Goal: Task Accomplishment & Management: Use online tool/utility

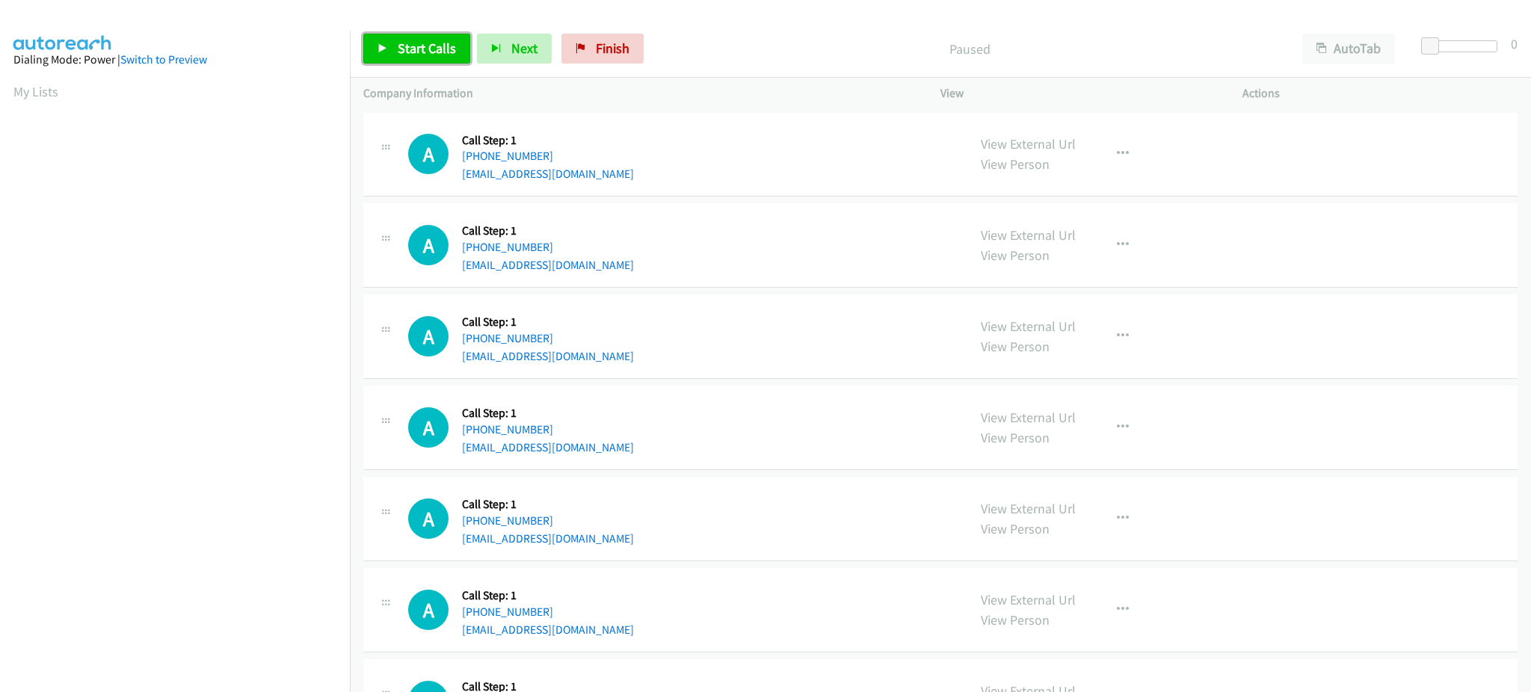
click at [412, 43] on span "Start Calls" at bounding box center [427, 48] width 58 height 17
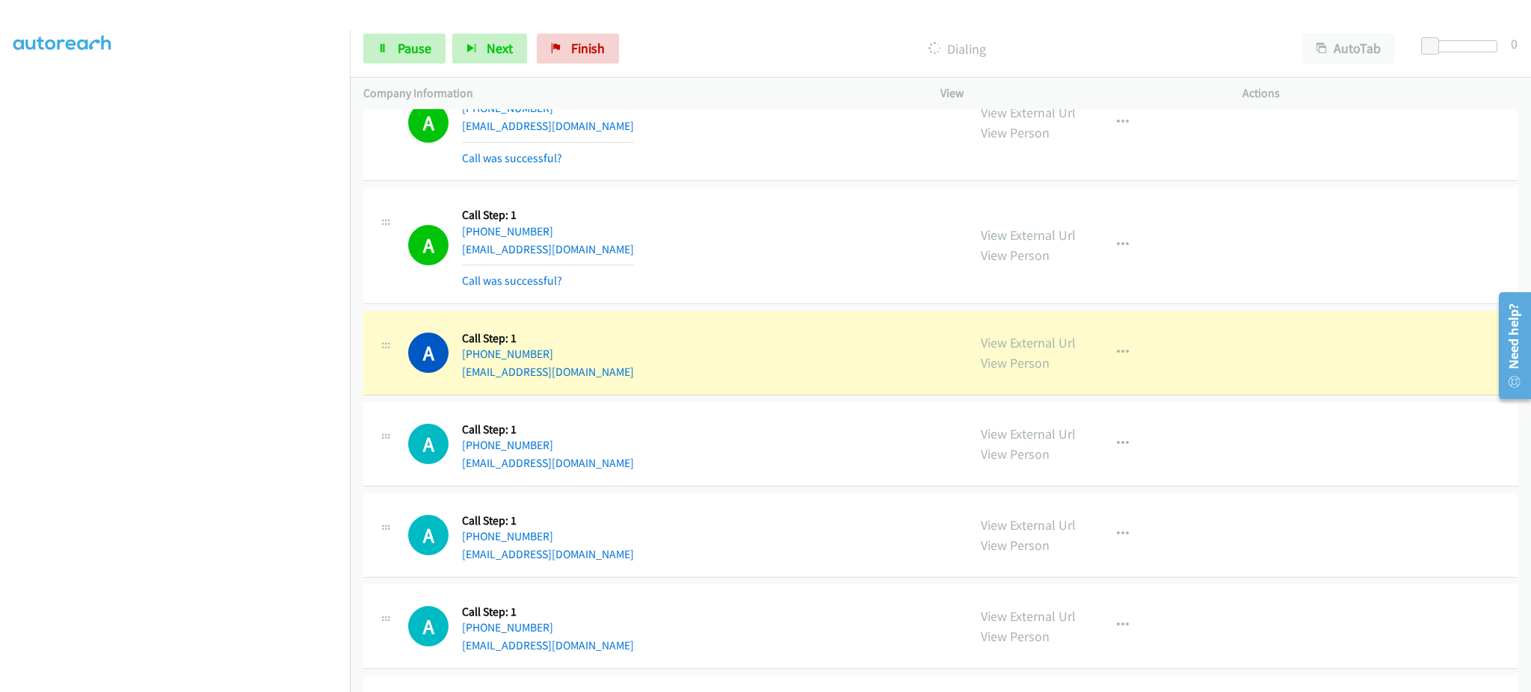
scroll to position [299, 0]
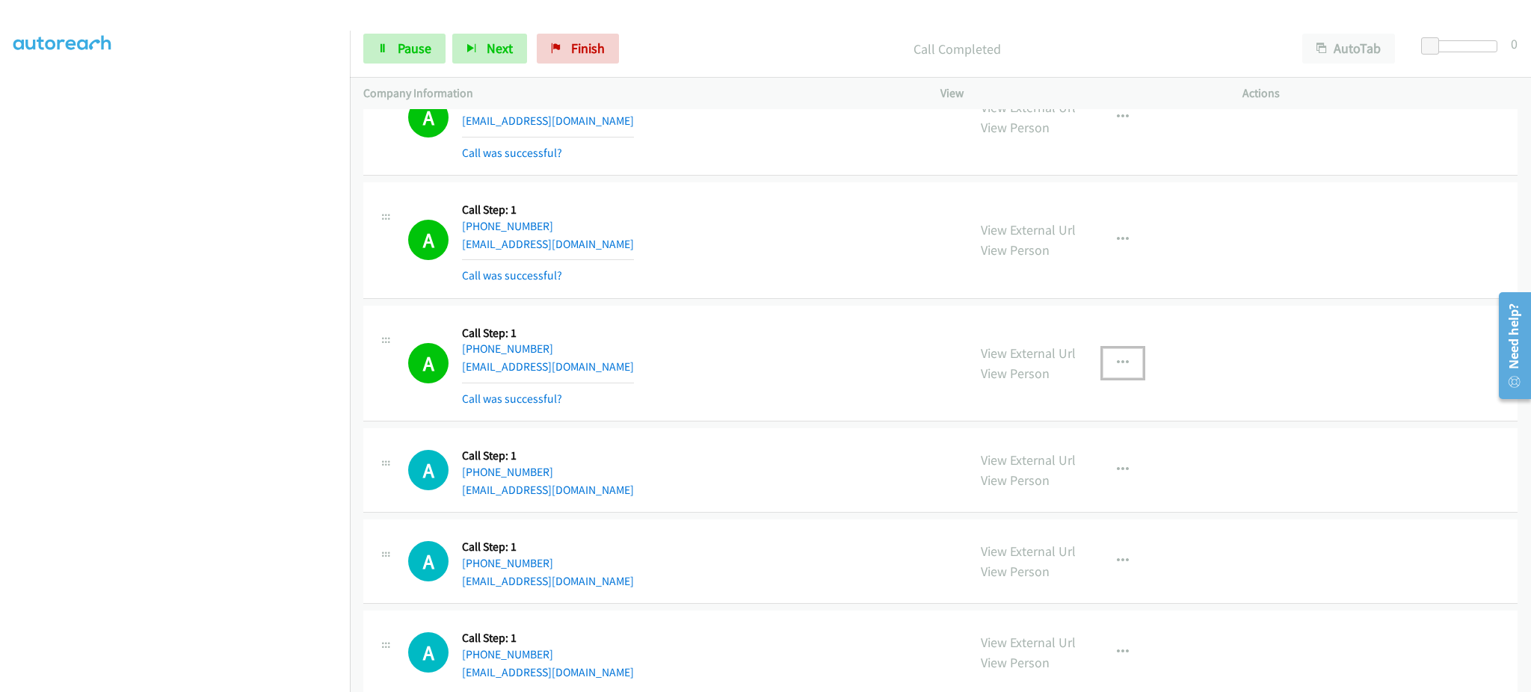
click at [1123, 353] on button "button" at bounding box center [1123, 363] width 40 height 30
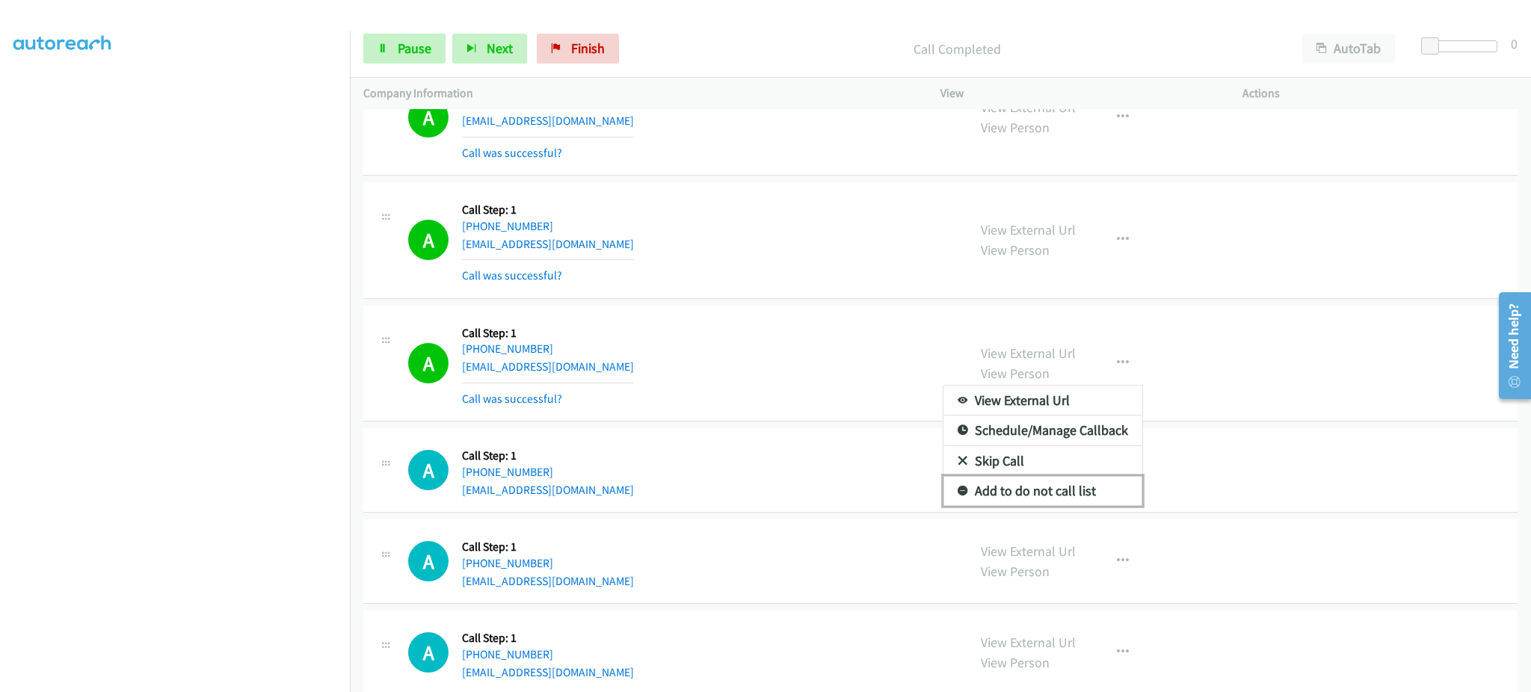
click at [1057, 489] on link "Add to do not call list" at bounding box center [1043, 491] width 199 height 30
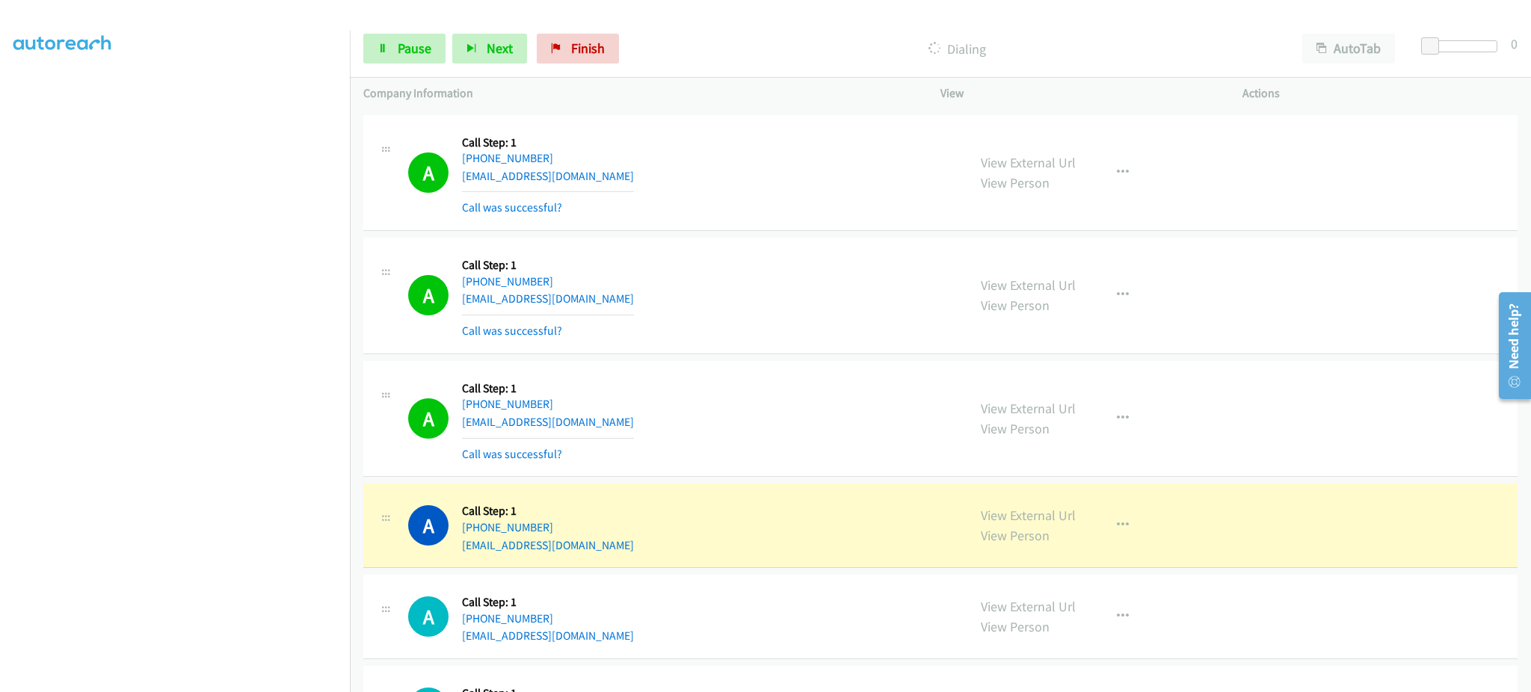
scroll to position [1496, 0]
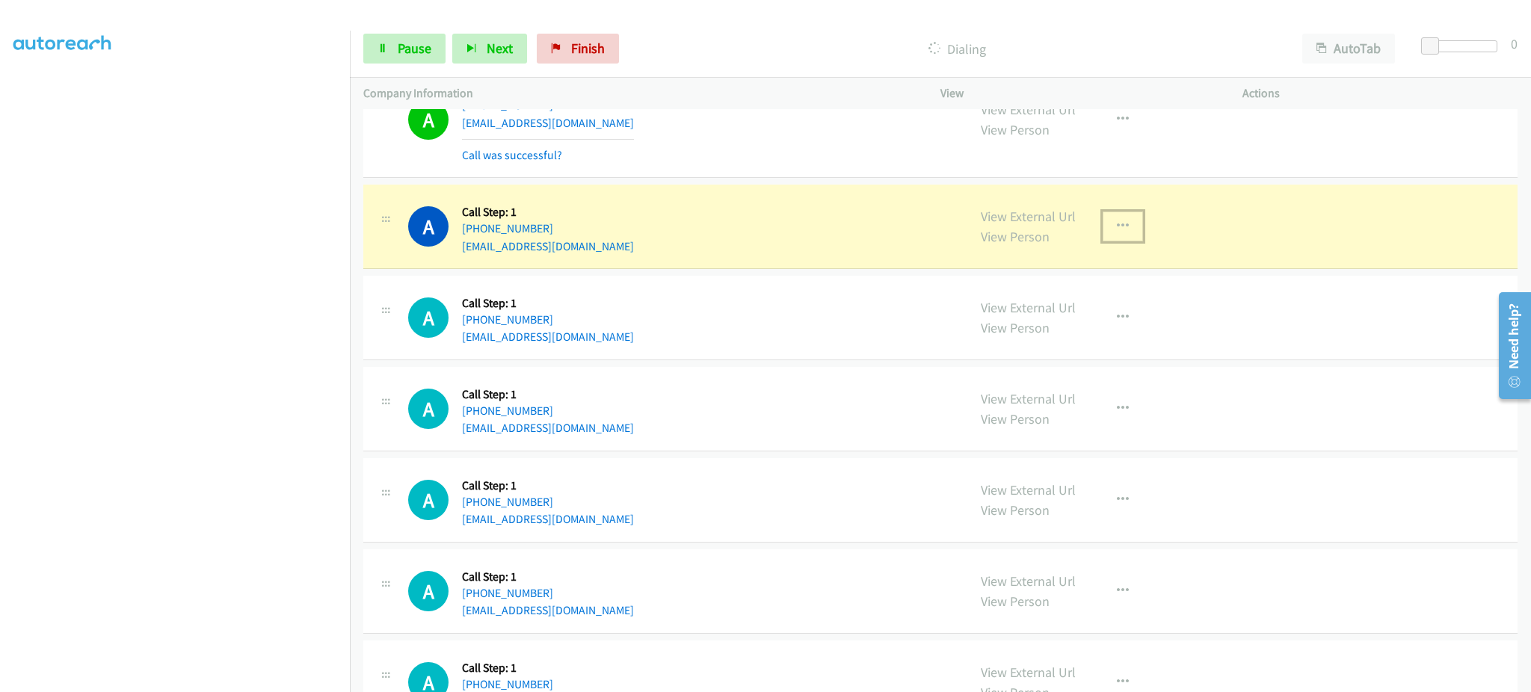
click at [1117, 227] on icon "button" at bounding box center [1123, 227] width 12 height 12
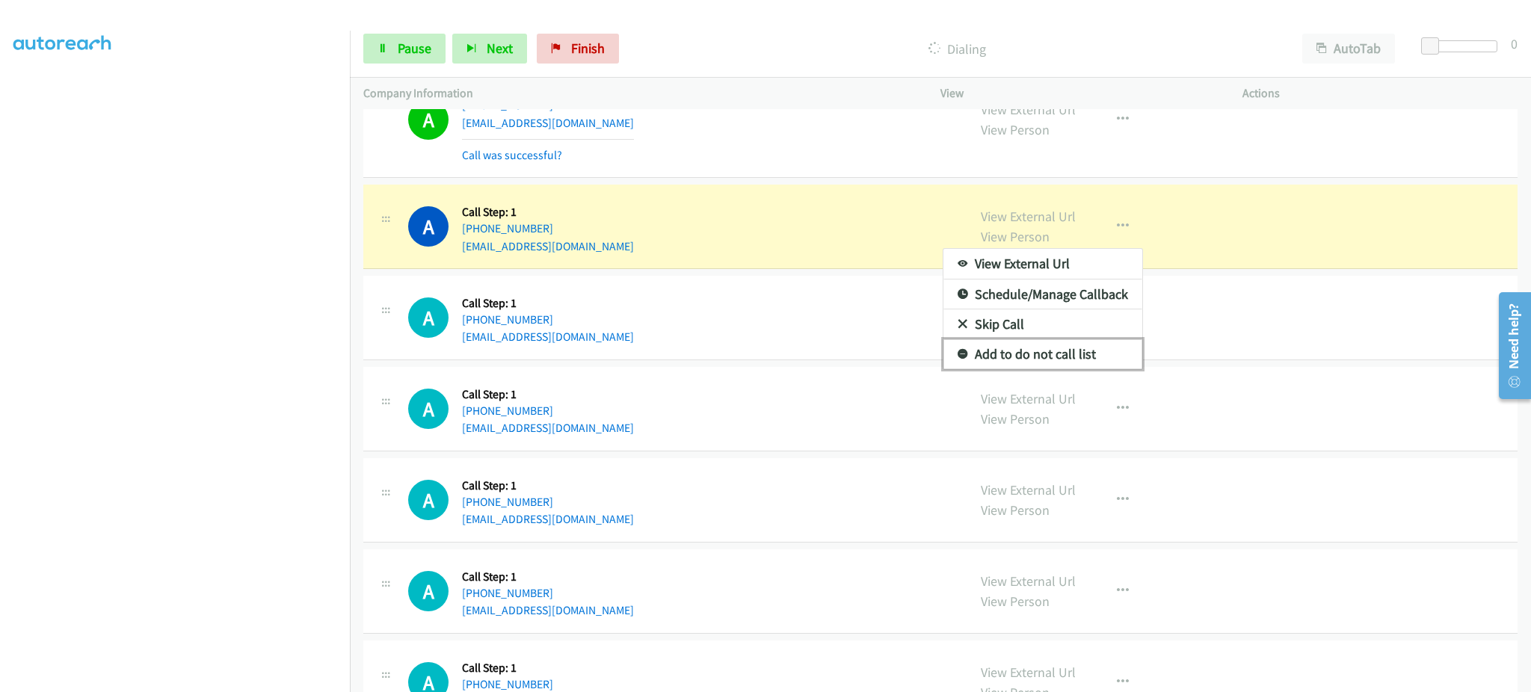
click at [1079, 362] on link "Add to do not call list" at bounding box center [1043, 354] width 199 height 30
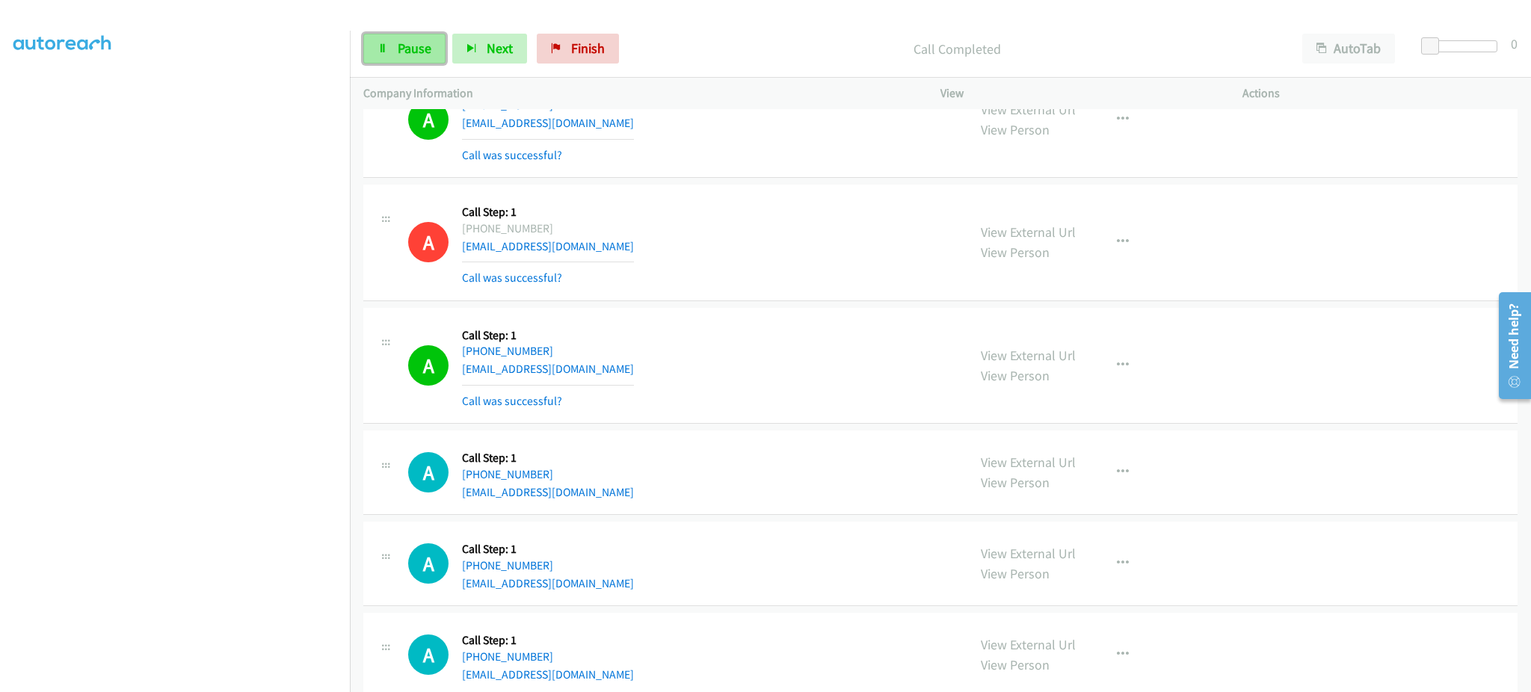
click at [417, 46] on span "Pause" at bounding box center [415, 48] width 34 height 17
drag, startPoint x: 413, startPoint y: 52, endPoint x: 553, endPoint y: 84, distance: 144.2
click at [412, 51] on span "Start Calls" at bounding box center [427, 48] width 58 height 17
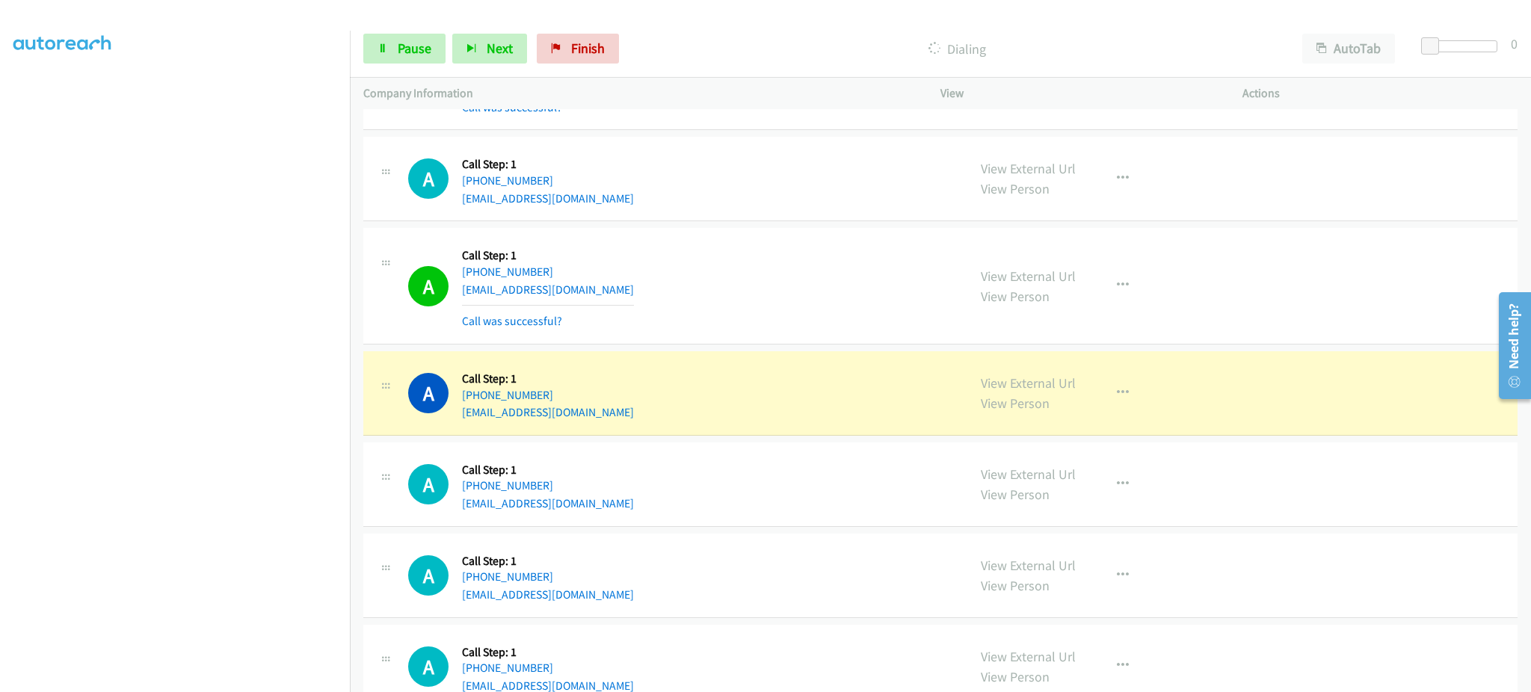
scroll to position [1795, 0]
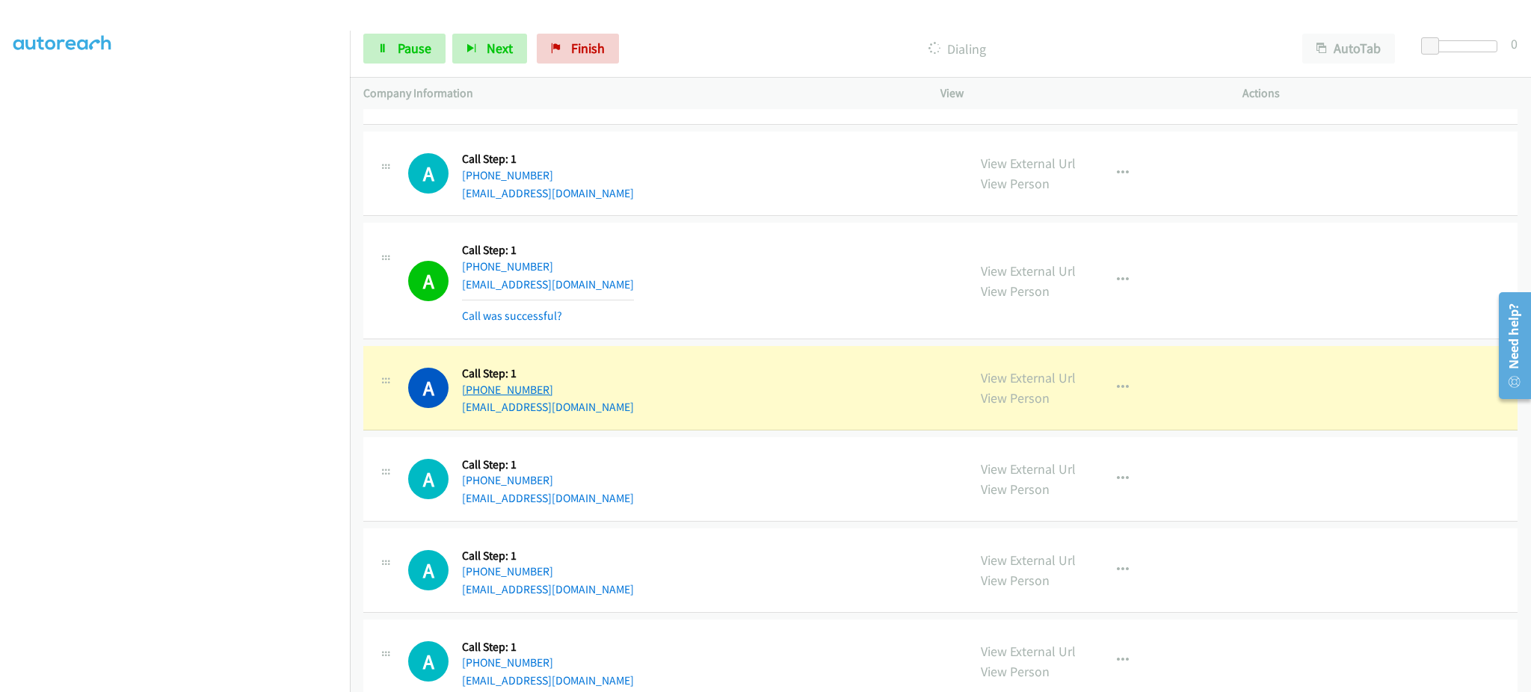
drag, startPoint x: 610, startPoint y: 387, endPoint x: 469, endPoint y: 393, distance: 141.5
click at [469, 393] on div "A Callback Scheduled Call Step: 1 America/North_Dakota/Center +1 701-659-0007 n…" at bounding box center [681, 388] width 546 height 57
copy link "1 701-659-0007"
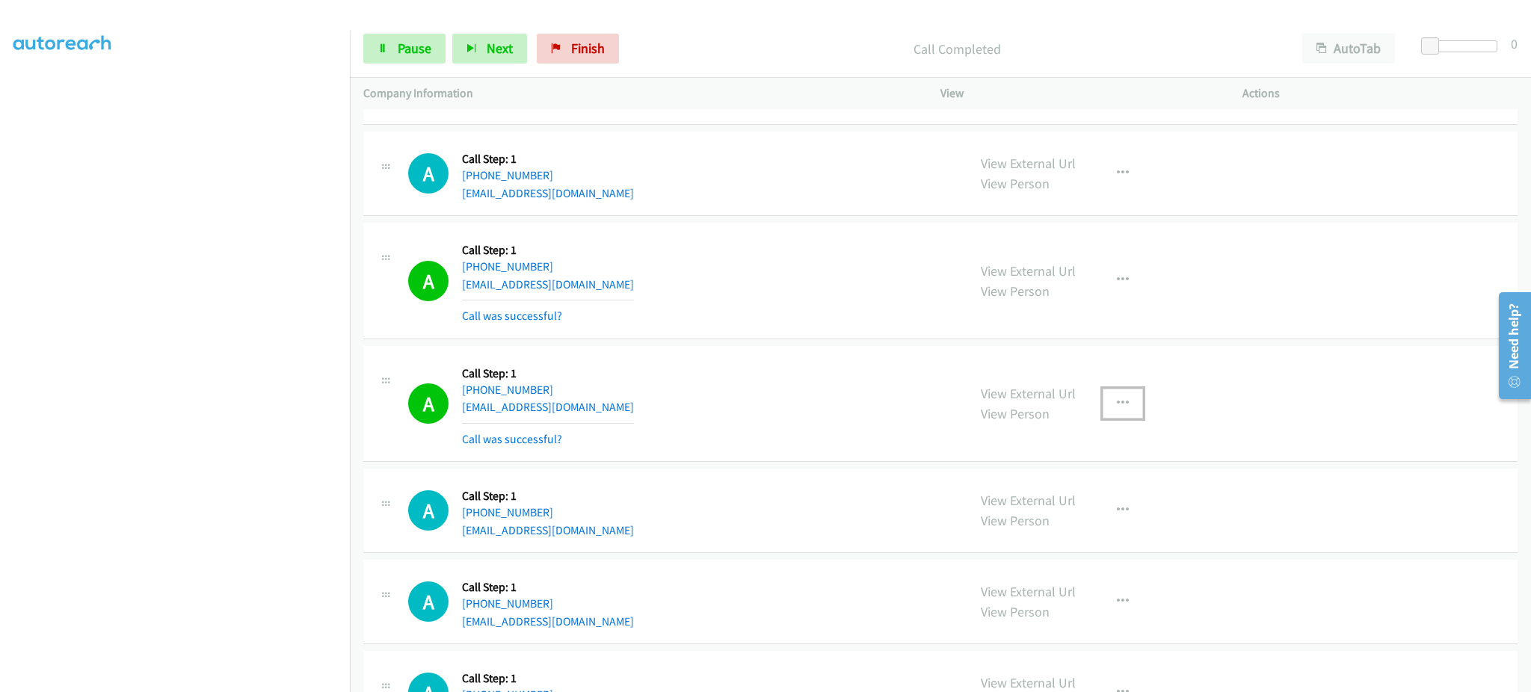
click at [1121, 408] on button "button" at bounding box center [1123, 404] width 40 height 30
click at [1069, 536] on link "Add to do not call list" at bounding box center [1043, 532] width 199 height 30
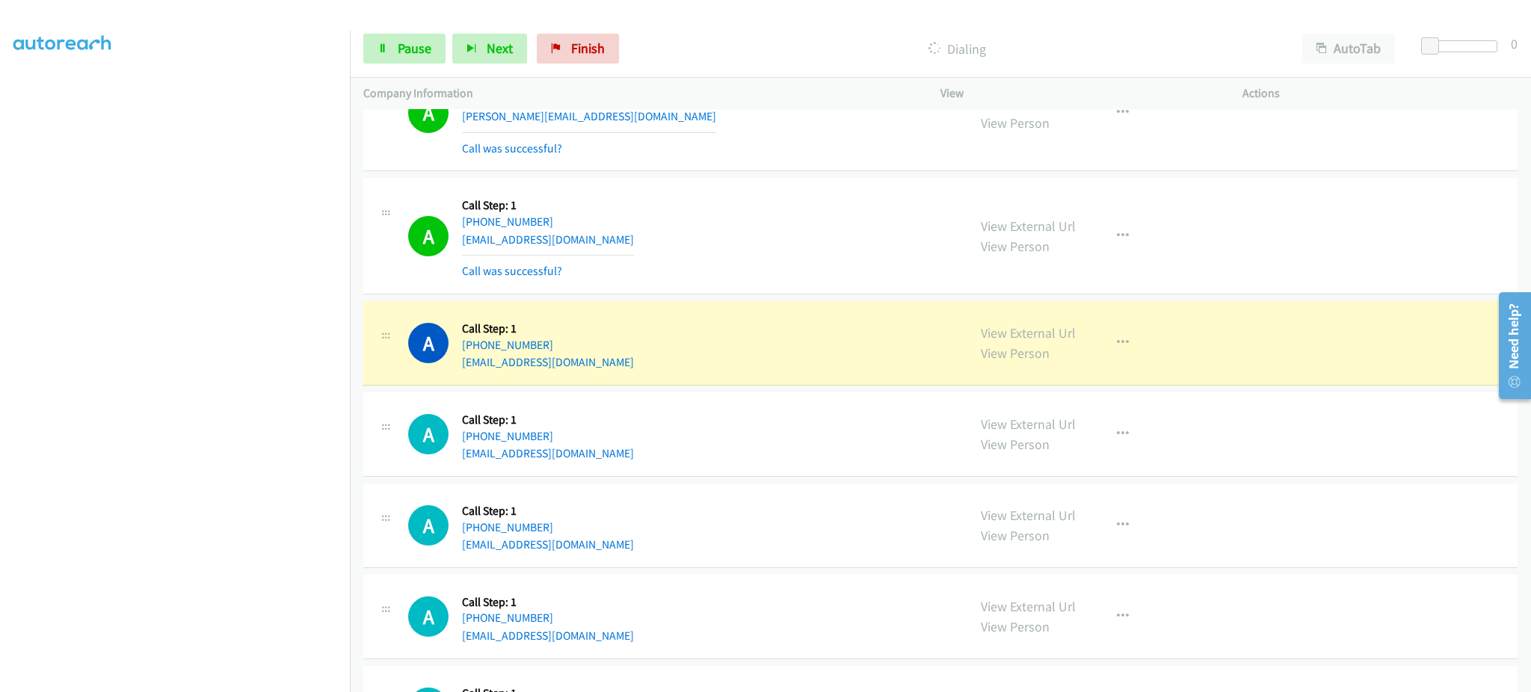
scroll to position [3290, 0]
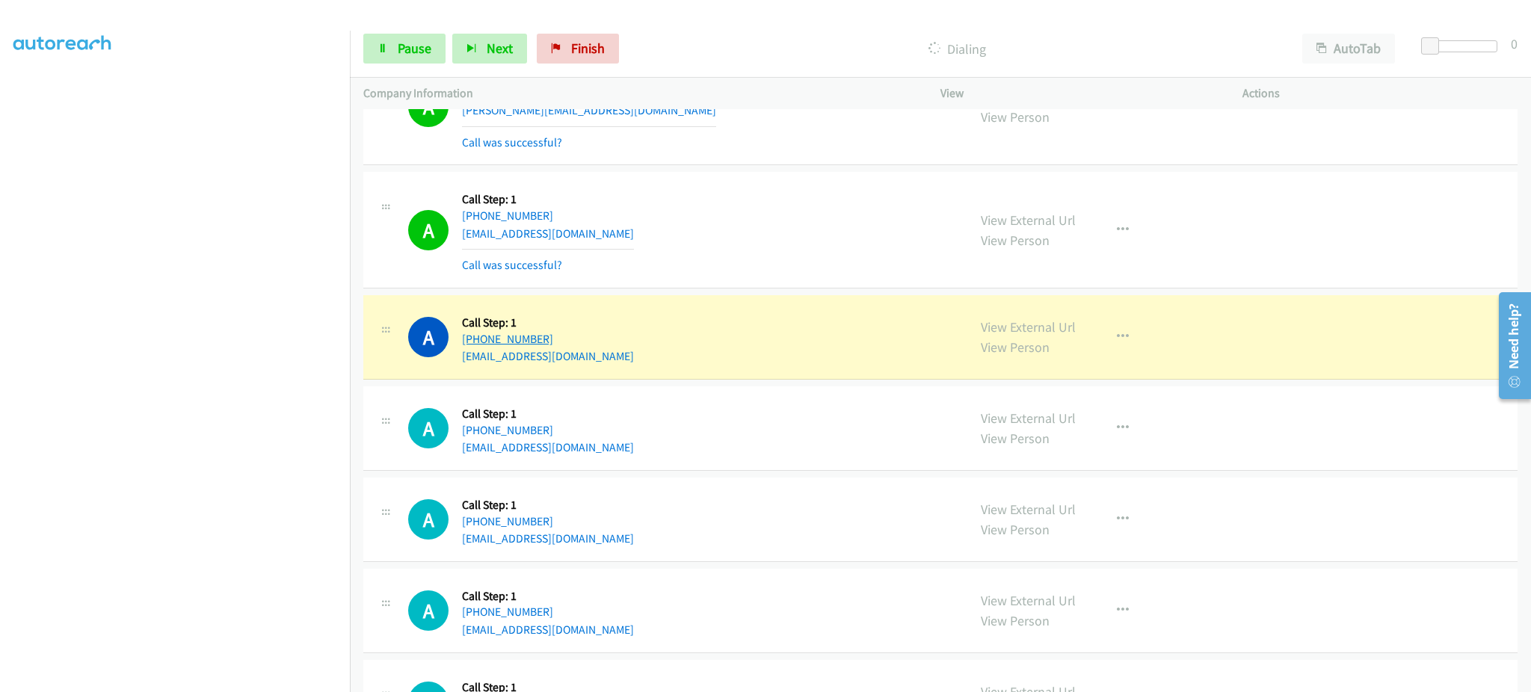
drag, startPoint x: 633, startPoint y: 341, endPoint x: 473, endPoint y: 345, distance: 160.1
click at [473, 345] on div "A Callback Scheduled Call Step: 1 America/Chicago +1 512-626-8746 dmunesinghe@g…" at bounding box center [681, 337] width 546 height 57
copy link "512-626-8746"
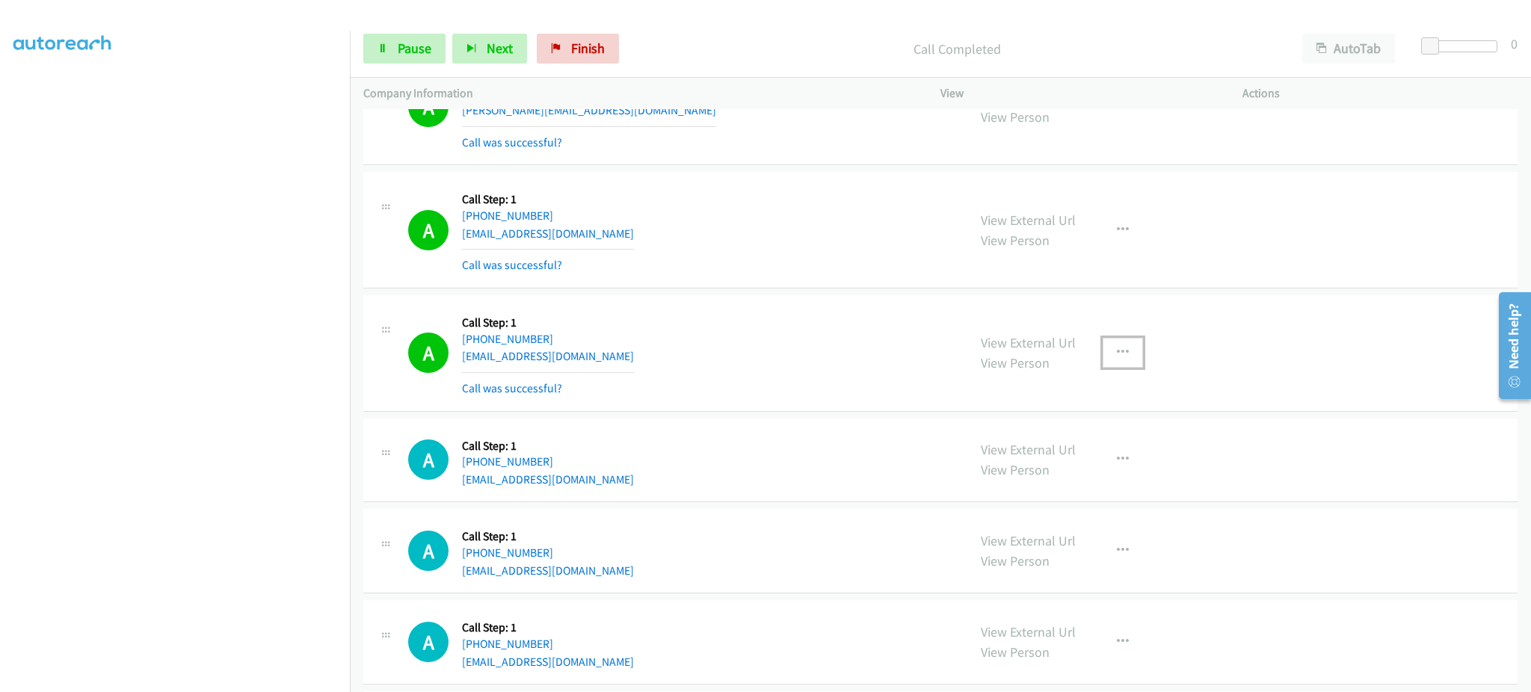
click at [1104, 356] on button "button" at bounding box center [1123, 353] width 40 height 30
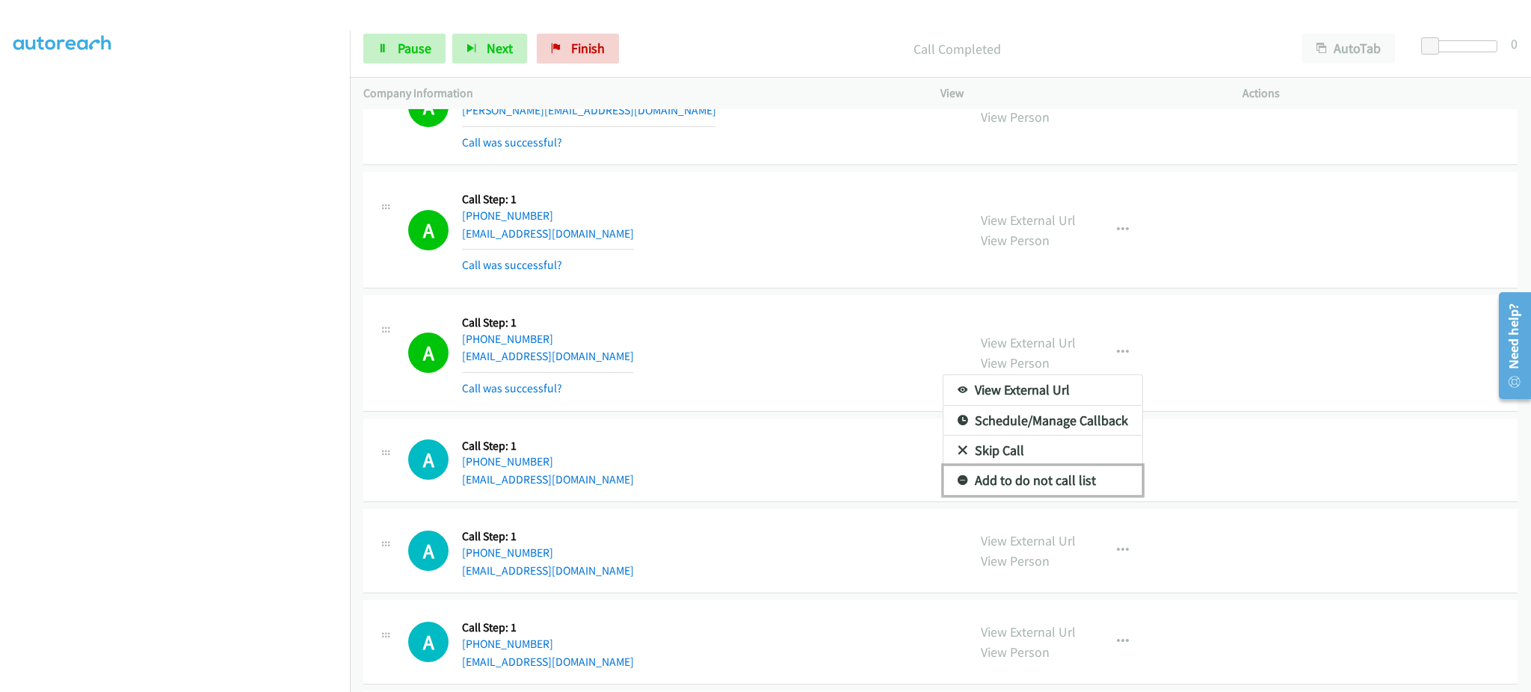
click at [1057, 490] on link "Add to do not call list" at bounding box center [1043, 481] width 199 height 30
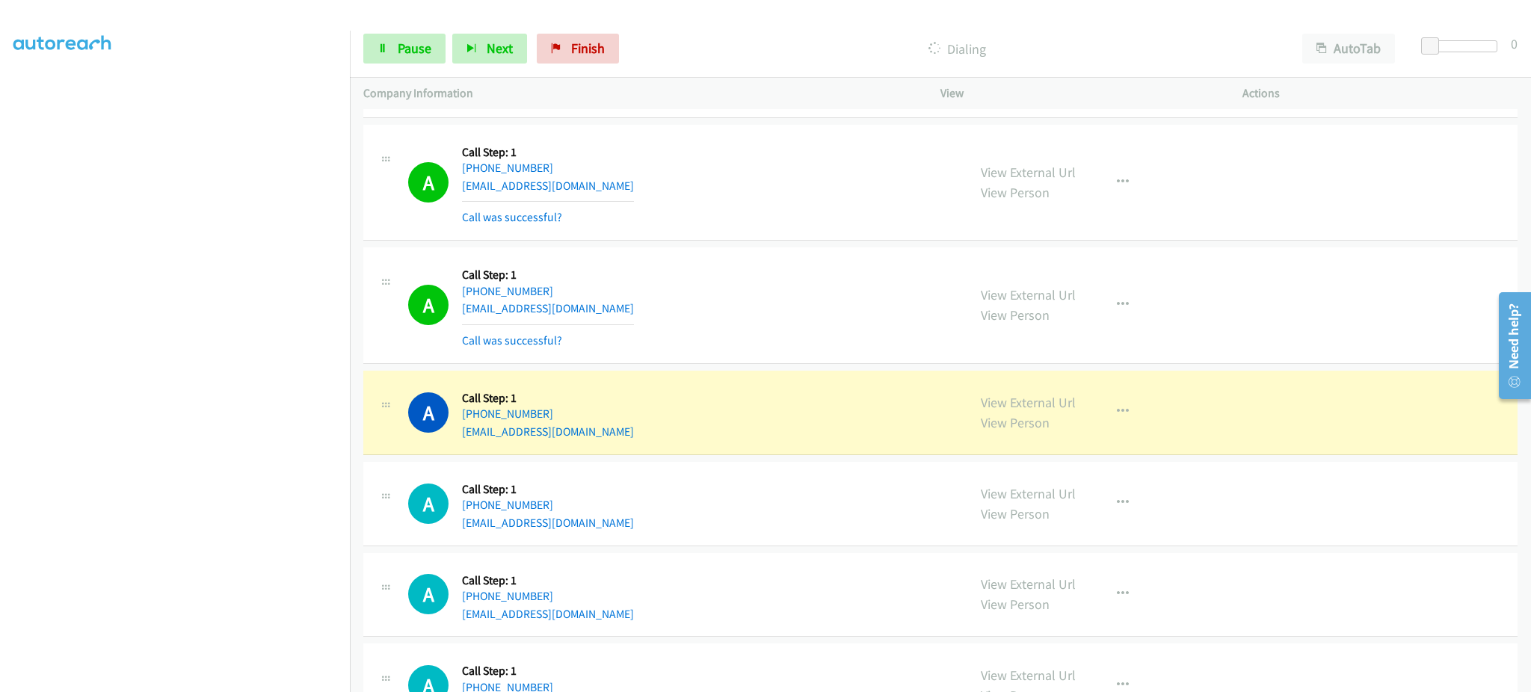
scroll to position [3589, 0]
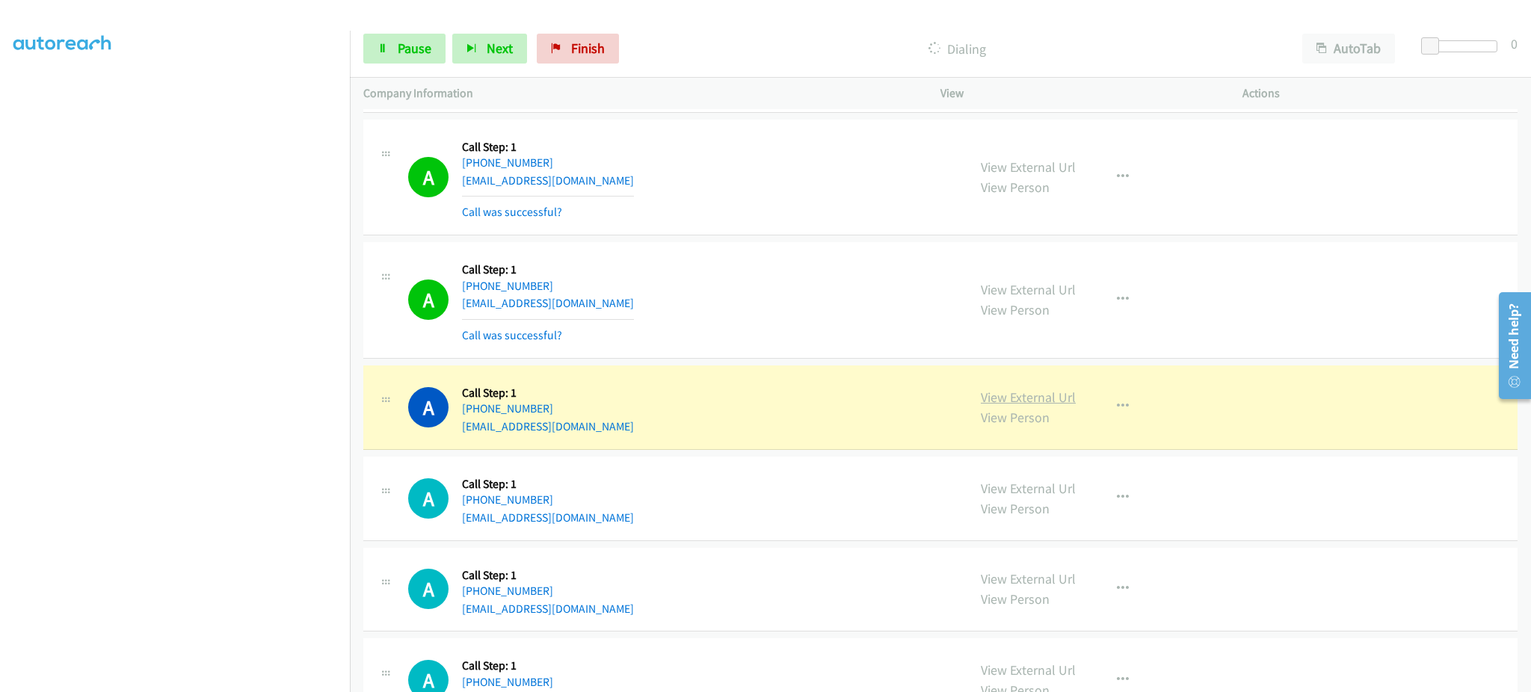
click at [996, 390] on link "View External Url" at bounding box center [1028, 397] width 95 height 17
click at [420, 58] on link "Pause" at bounding box center [404, 49] width 82 height 30
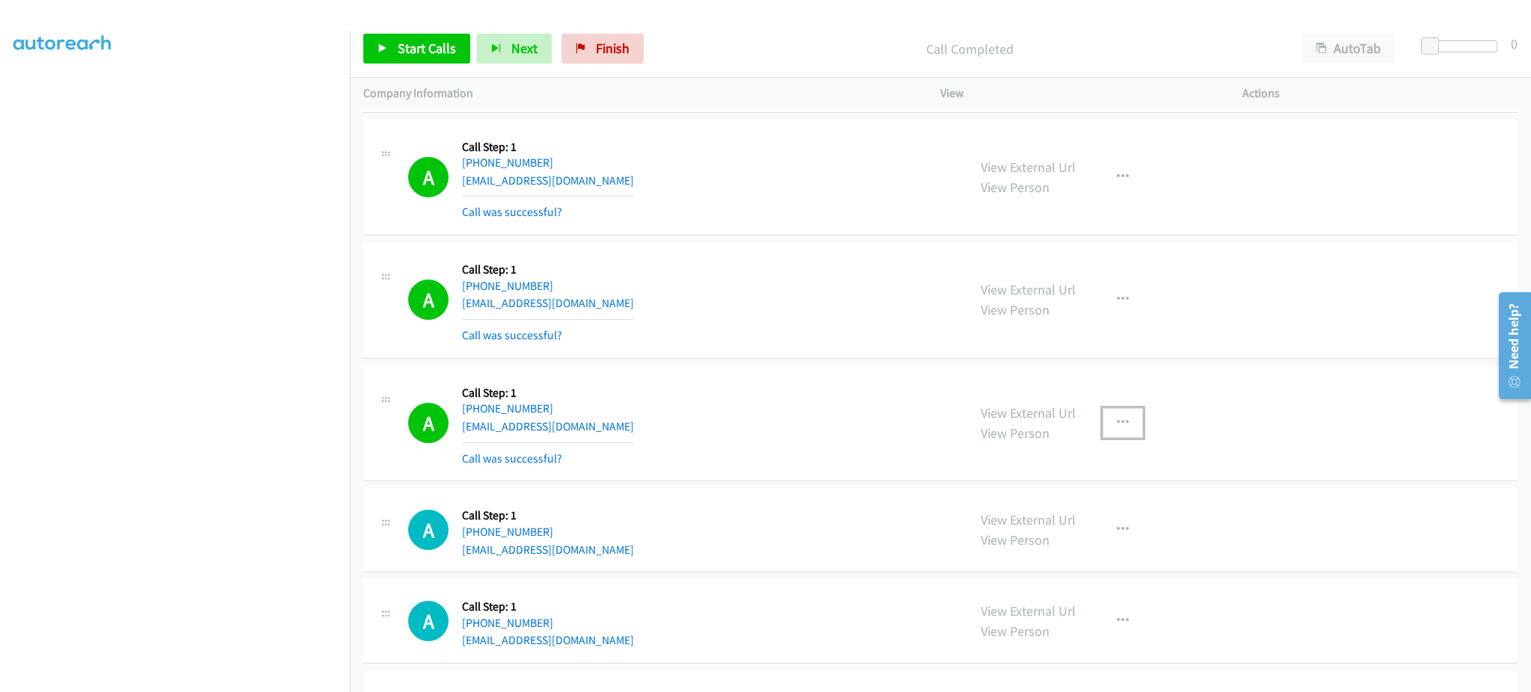
click at [1117, 420] on icon "button" at bounding box center [1123, 423] width 12 height 12
click at [1075, 545] on link "Add to do not call list" at bounding box center [1043, 551] width 199 height 30
click at [433, 70] on div "Start Calls Pause Next Finish Call Completed AutoTab AutoTab 0" at bounding box center [940, 49] width 1181 height 58
click at [429, 40] on span "Start Calls" at bounding box center [427, 48] width 58 height 17
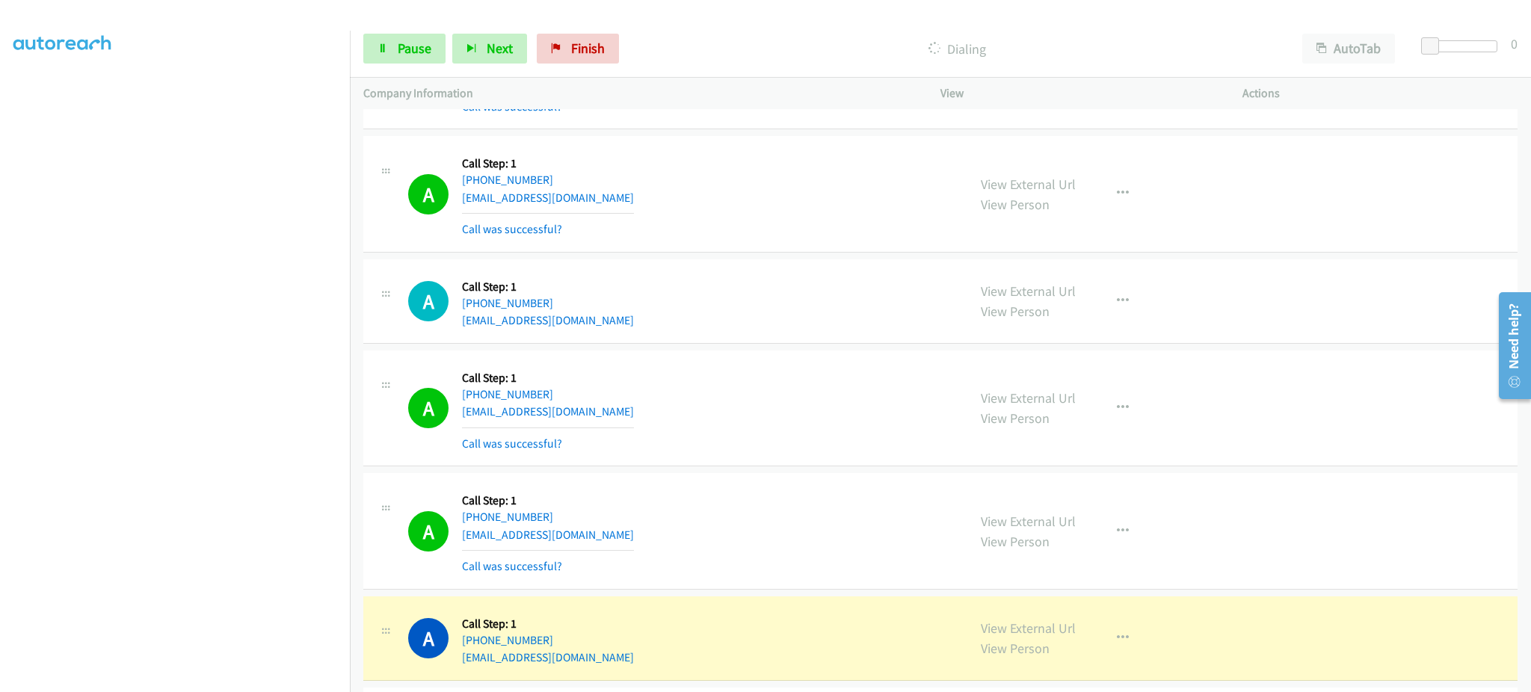
scroll to position [4487, 0]
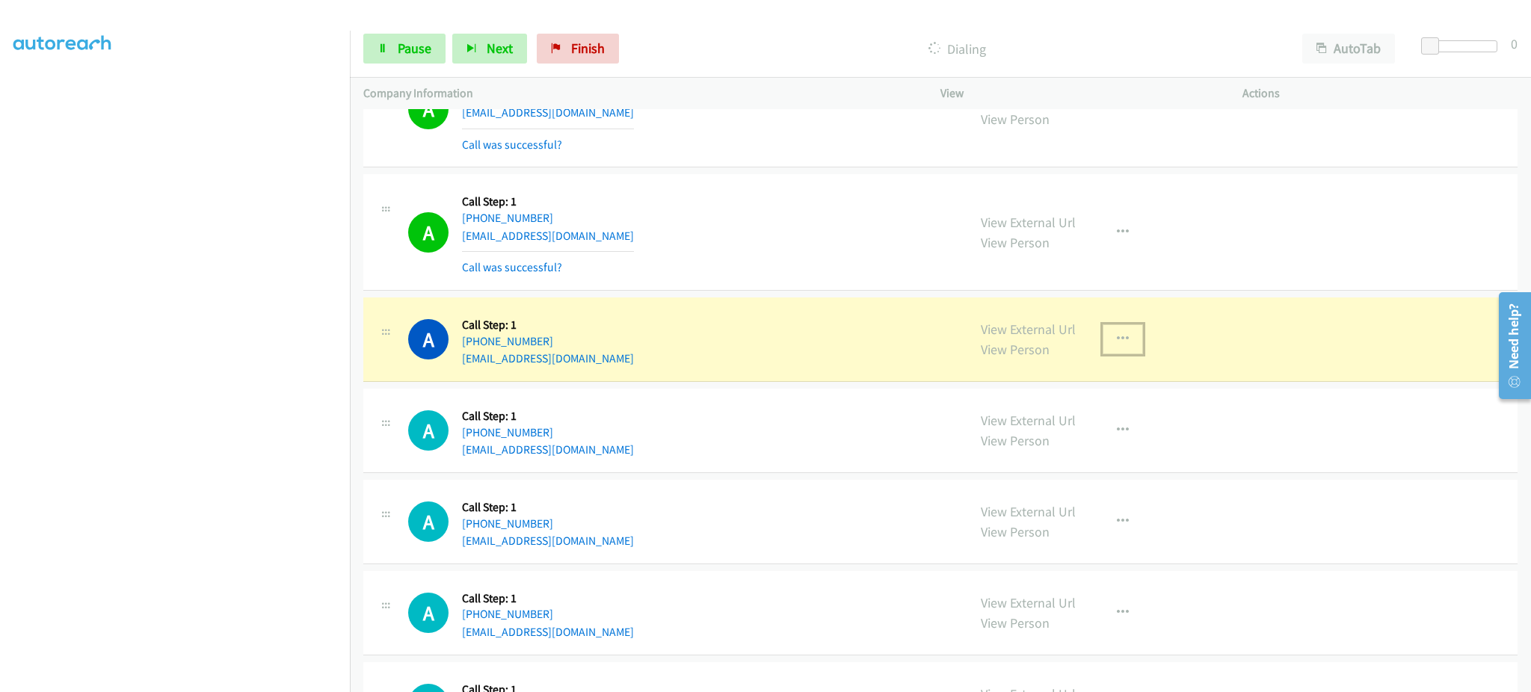
click at [1107, 351] on button "button" at bounding box center [1123, 340] width 40 height 30
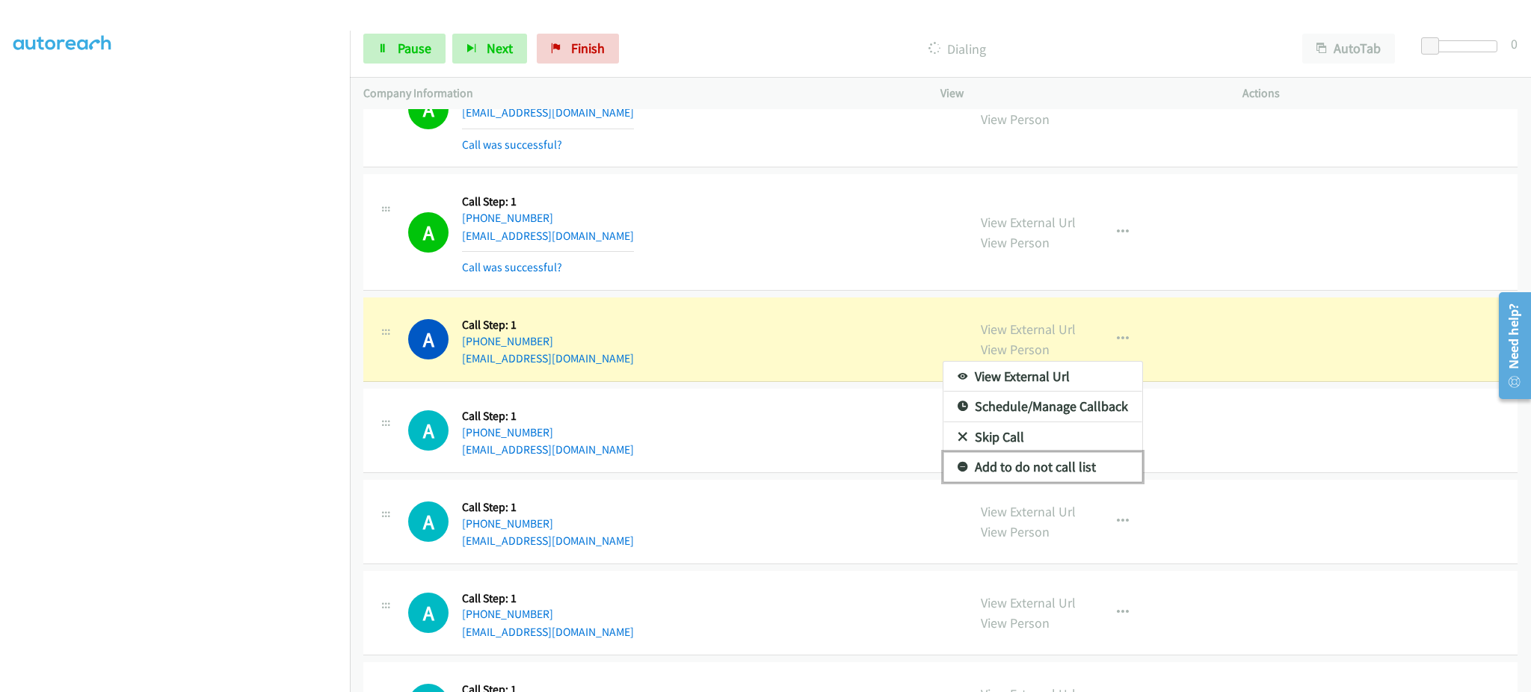
click at [1107, 479] on link "Add to do not call list" at bounding box center [1043, 467] width 199 height 30
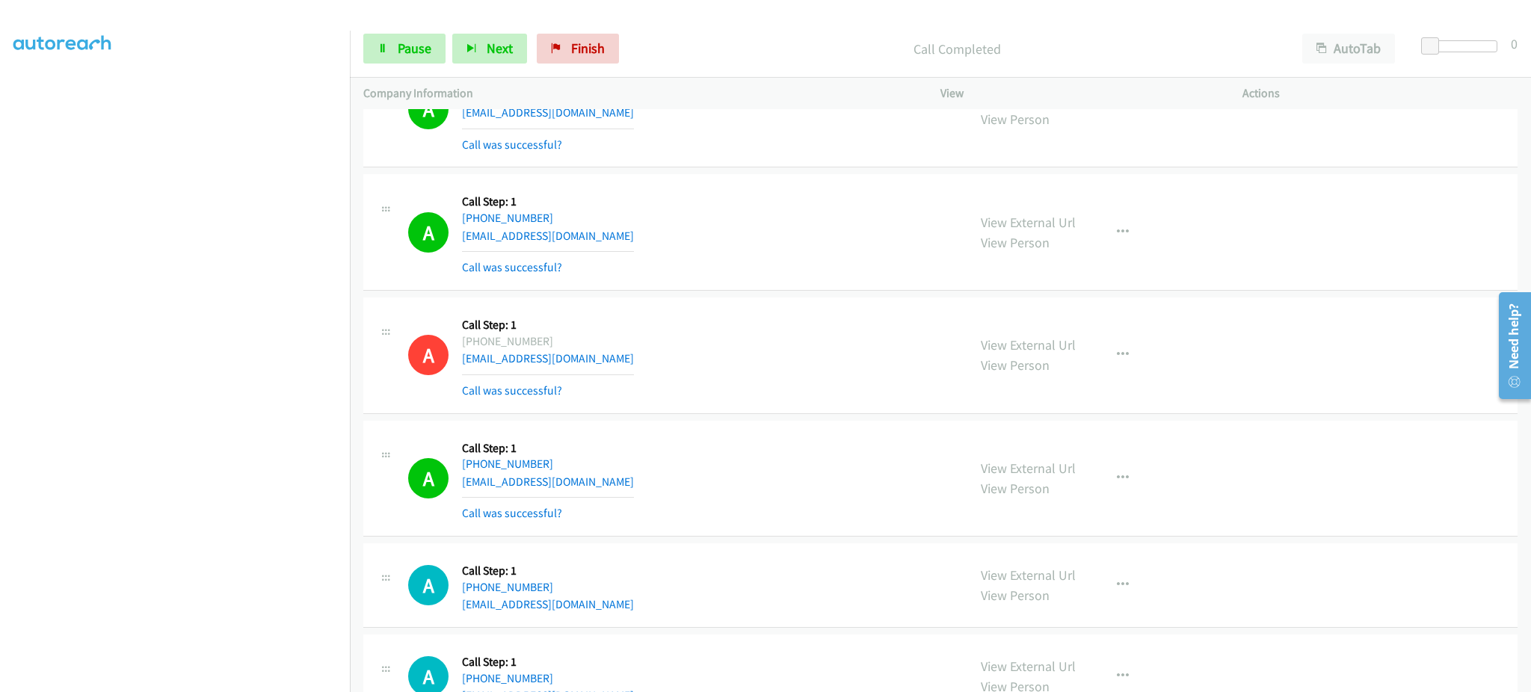
click at [401, 32] on div "Start Calls Pause Next Finish Call Completed AutoTab AutoTab 0" at bounding box center [940, 49] width 1181 height 58
click at [402, 45] on span "Pause" at bounding box center [415, 48] width 34 height 17
click at [399, 55] on span "Start Calls" at bounding box center [427, 48] width 58 height 17
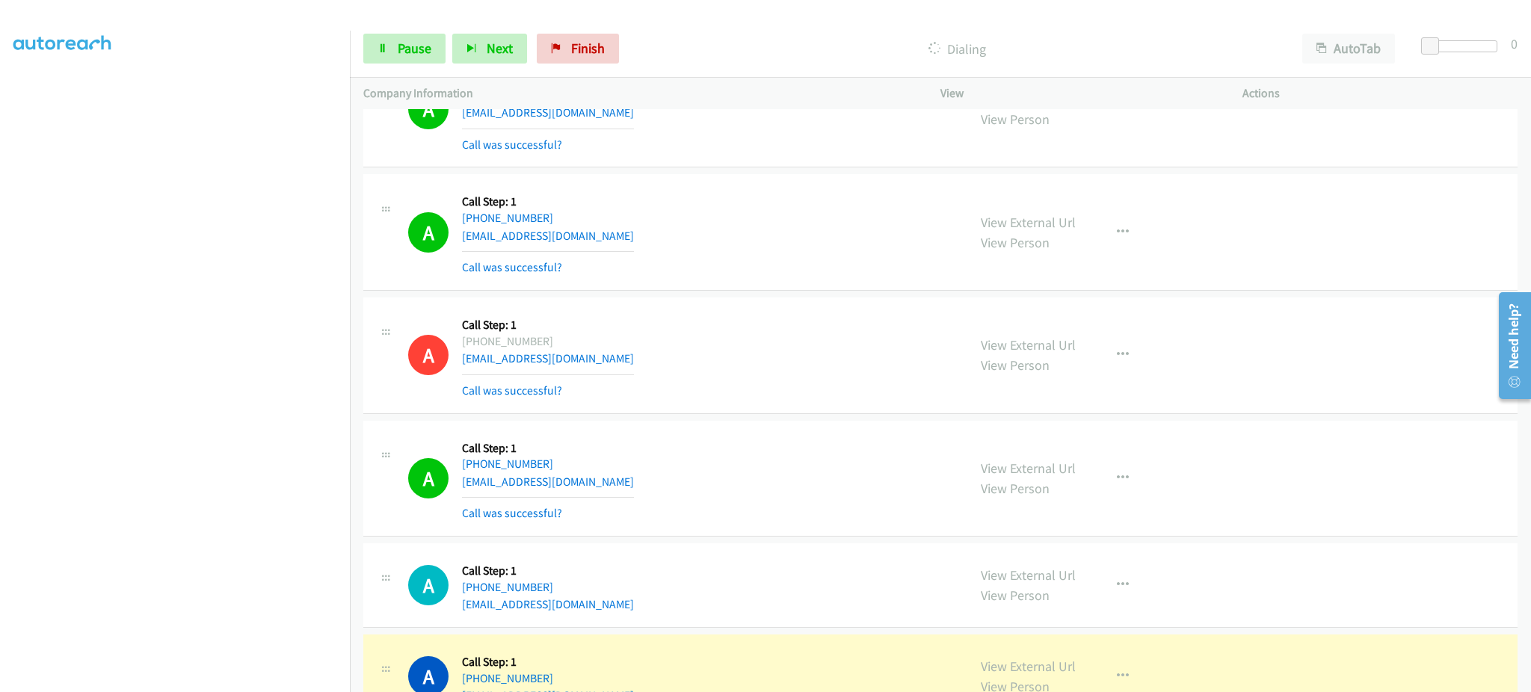
scroll to position [4786, 0]
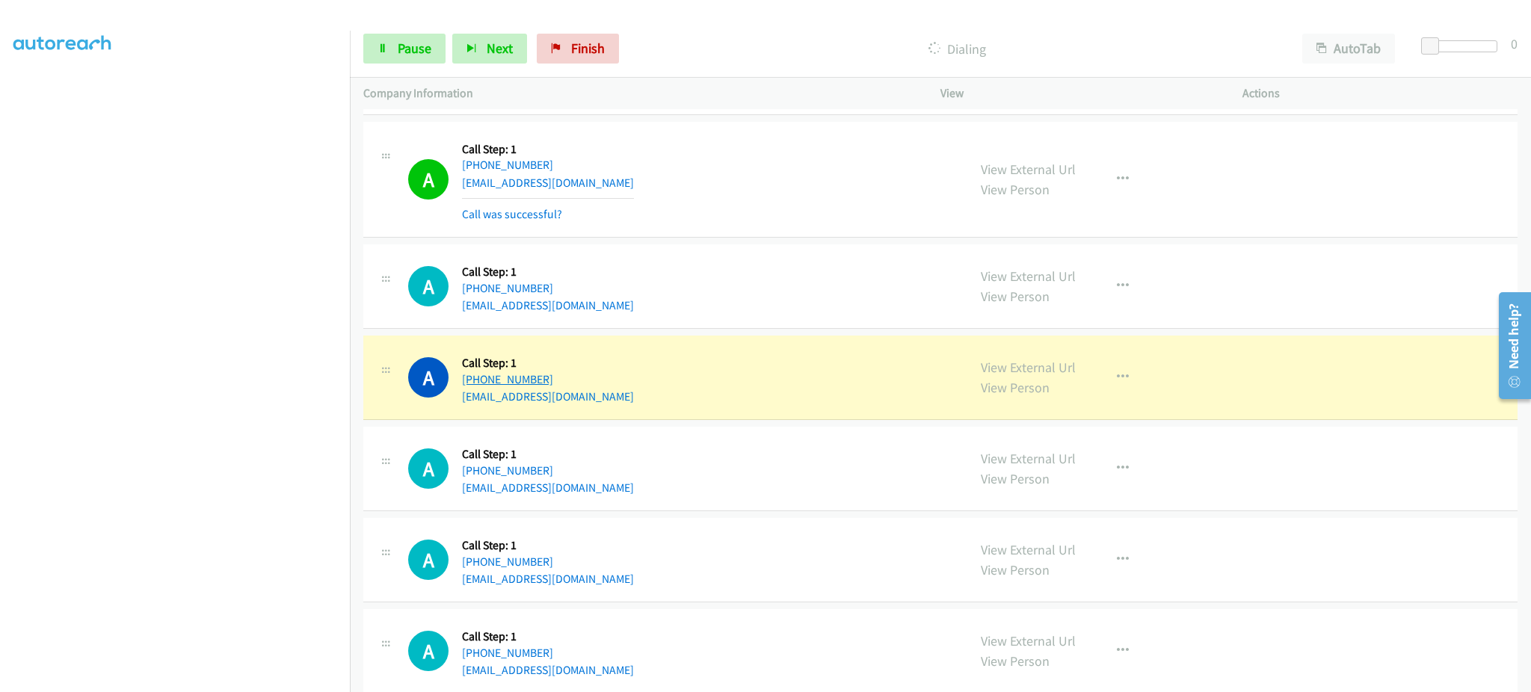
drag, startPoint x: 602, startPoint y: 381, endPoint x: 471, endPoint y: 387, distance: 131.0
click at [471, 387] on div "A Callback Scheduled Call Step: 1 America/New_York +1 508-688-0489 mujanadelfak…" at bounding box center [681, 377] width 546 height 57
copy link "508-688-0489"
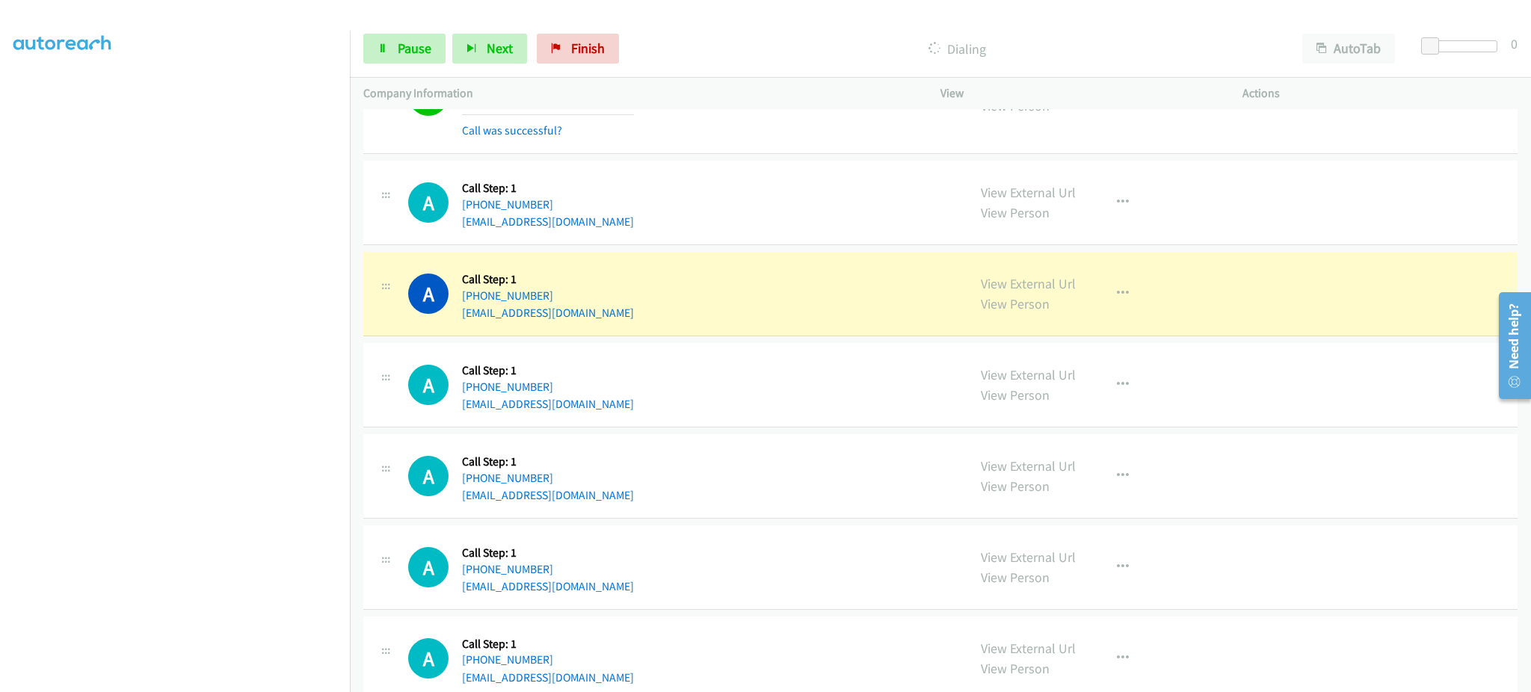
scroll to position [4907, 0]
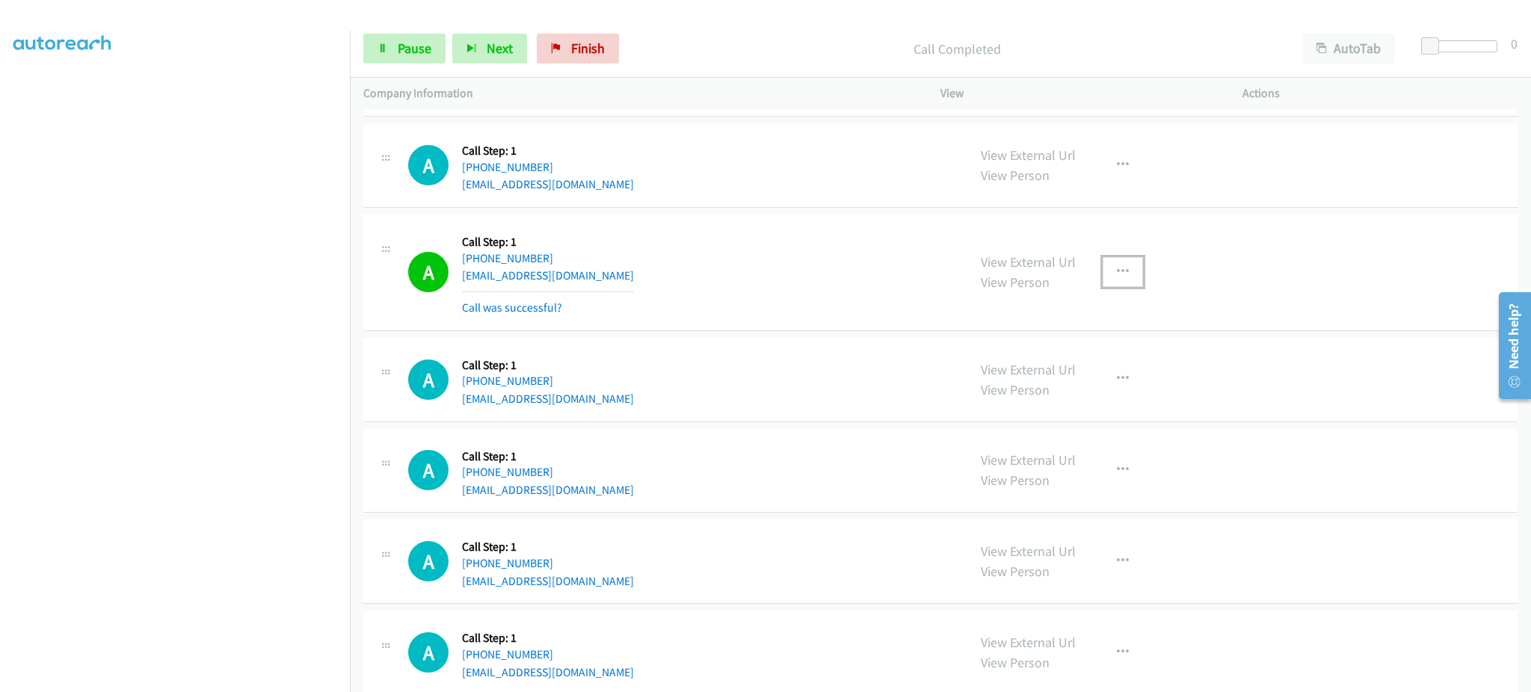
click at [1113, 264] on button "button" at bounding box center [1123, 272] width 40 height 30
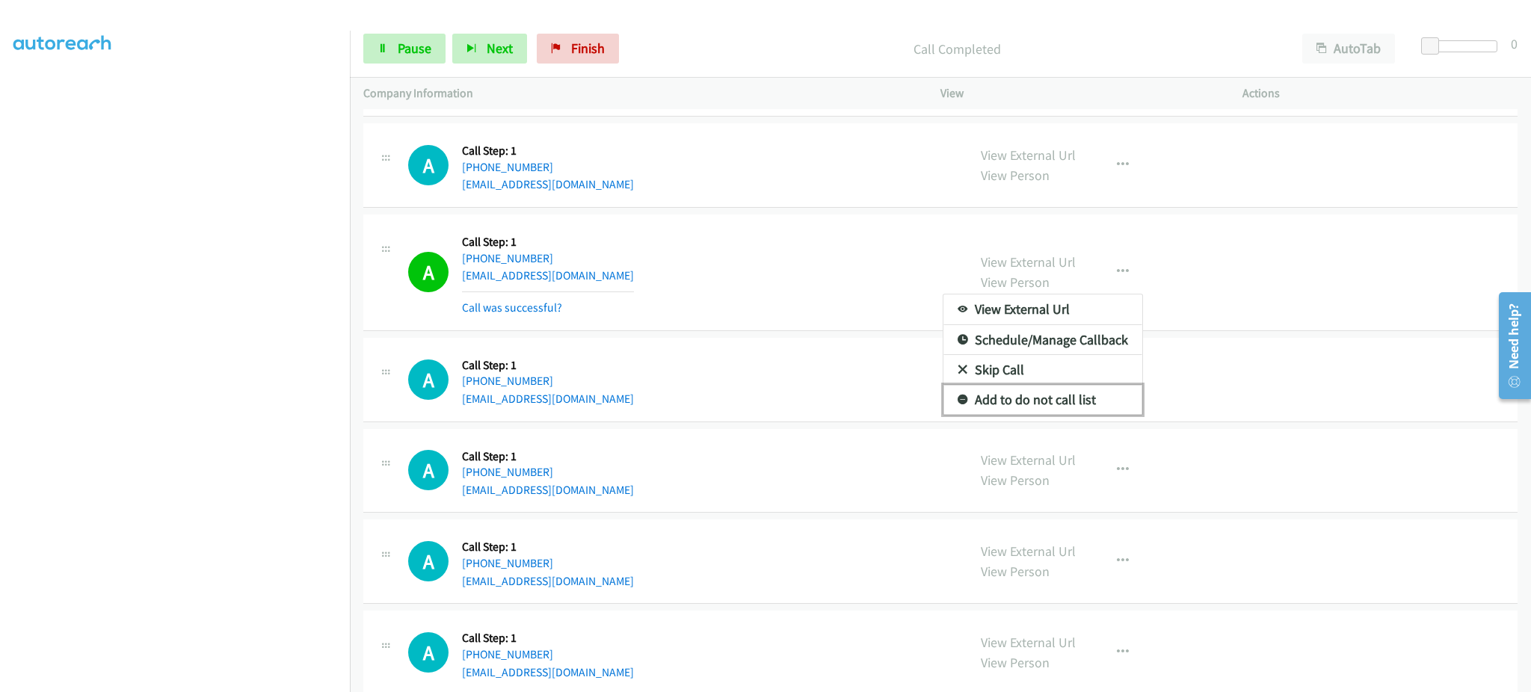
click at [1078, 407] on link "Add to do not call list" at bounding box center [1043, 400] width 199 height 30
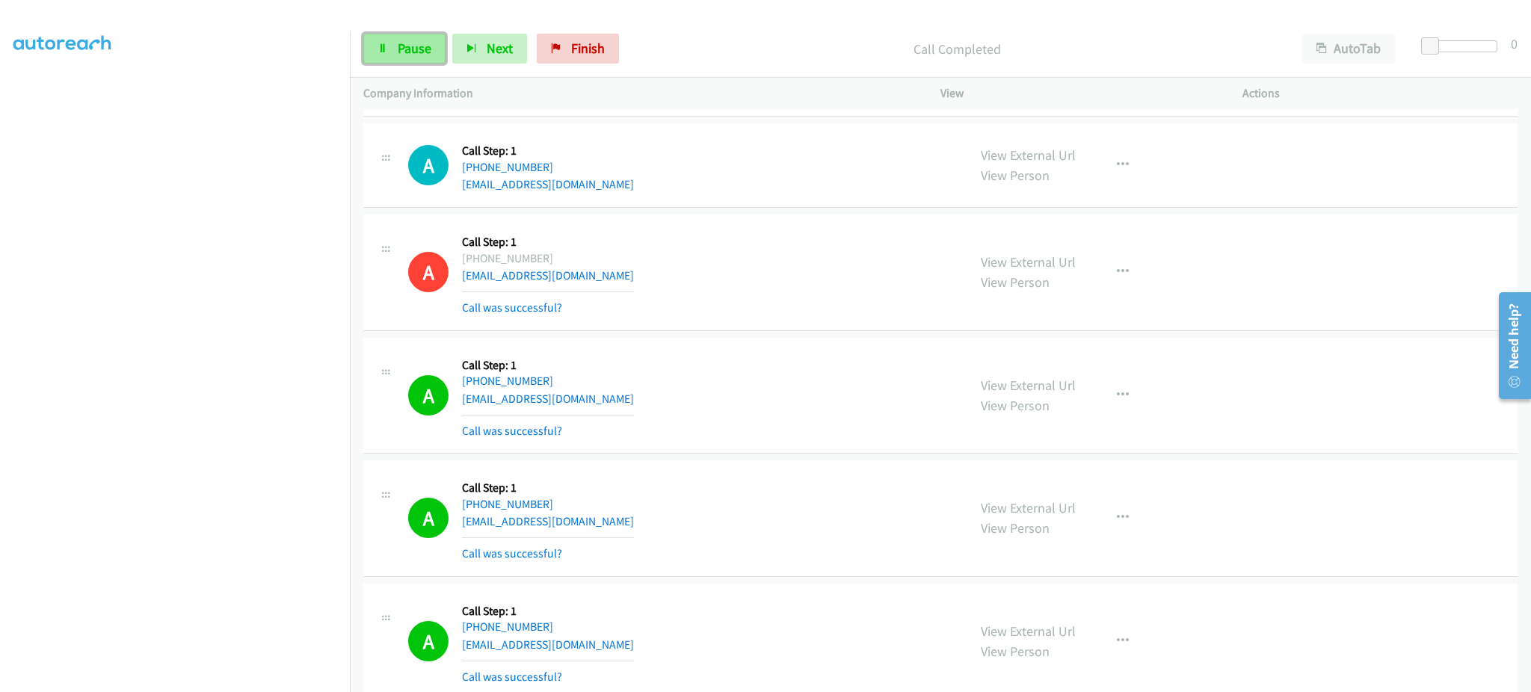
click at [425, 52] on span "Pause" at bounding box center [415, 48] width 34 height 17
click at [422, 52] on span "Start Calls" at bounding box center [427, 48] width 58 height 17
click at [410, 55] on span "Pause" at bounding box center [415, 48] width 34 height 17
click at [384, 60] on link "Start Calls" at bounding box center [416, 49] width 107 height 30
click at [404, 55] on span "Pause" at bounding box center [415, 48] width 34 height 17
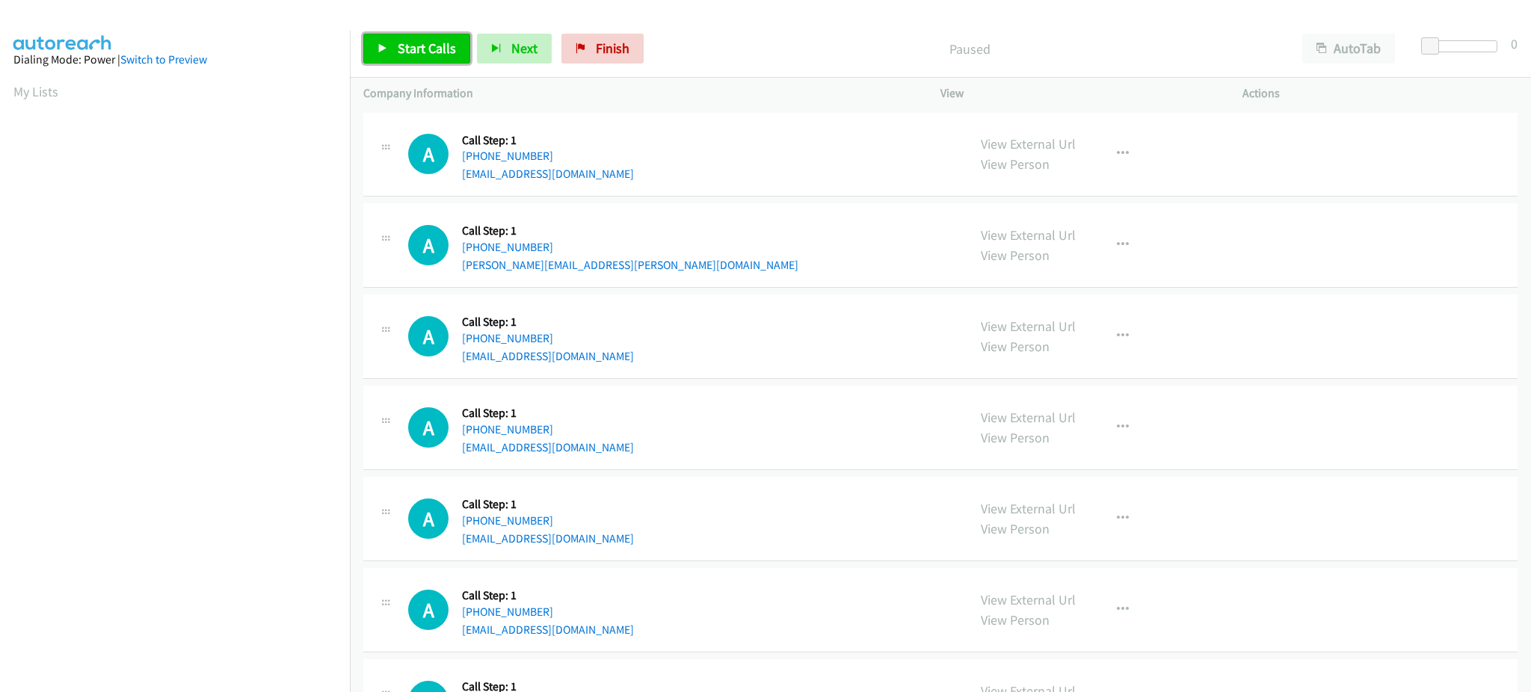
click at [441, 46] on span "Start Calls" at bounding box center [427, 48] width 58 height 17
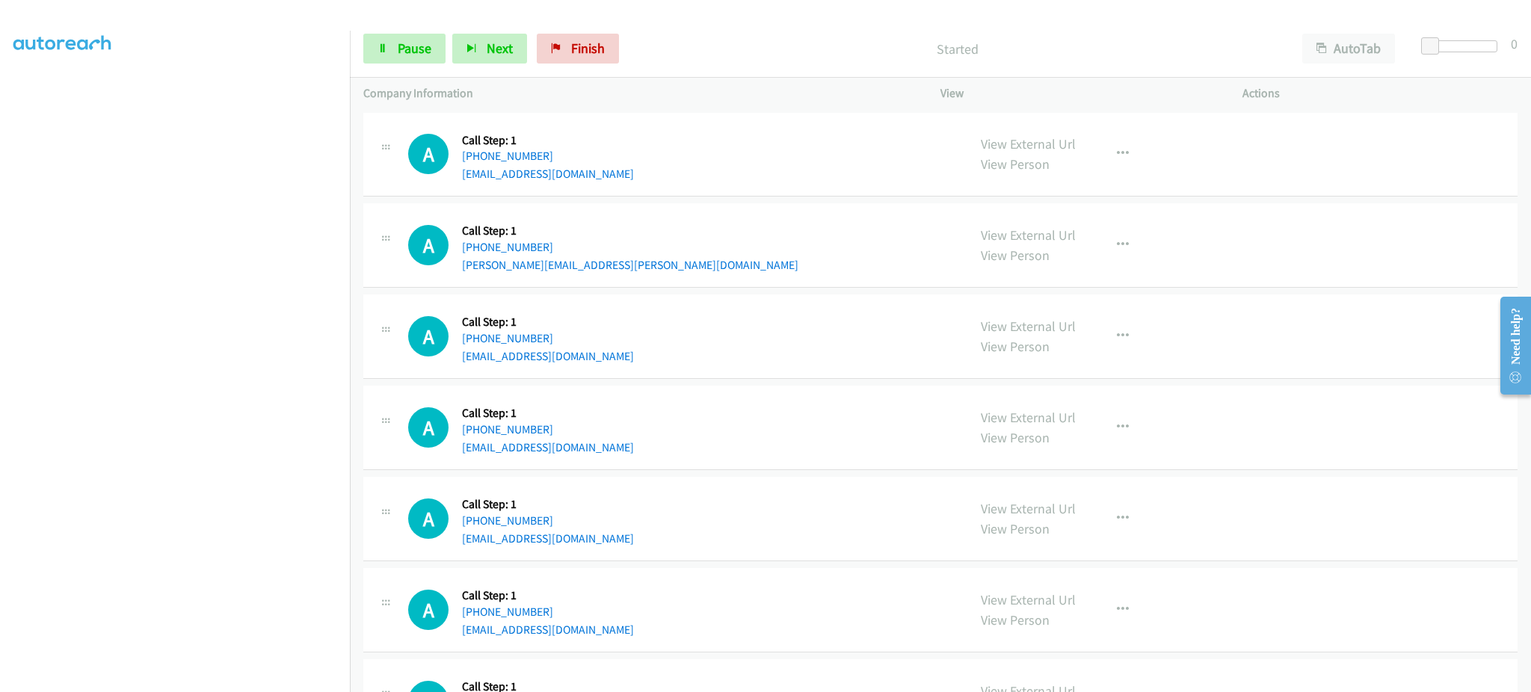
scroll to position [150, 0]
click at [396, 54] on link "Pause" at bounding box center [404, 49] width 82 height 30
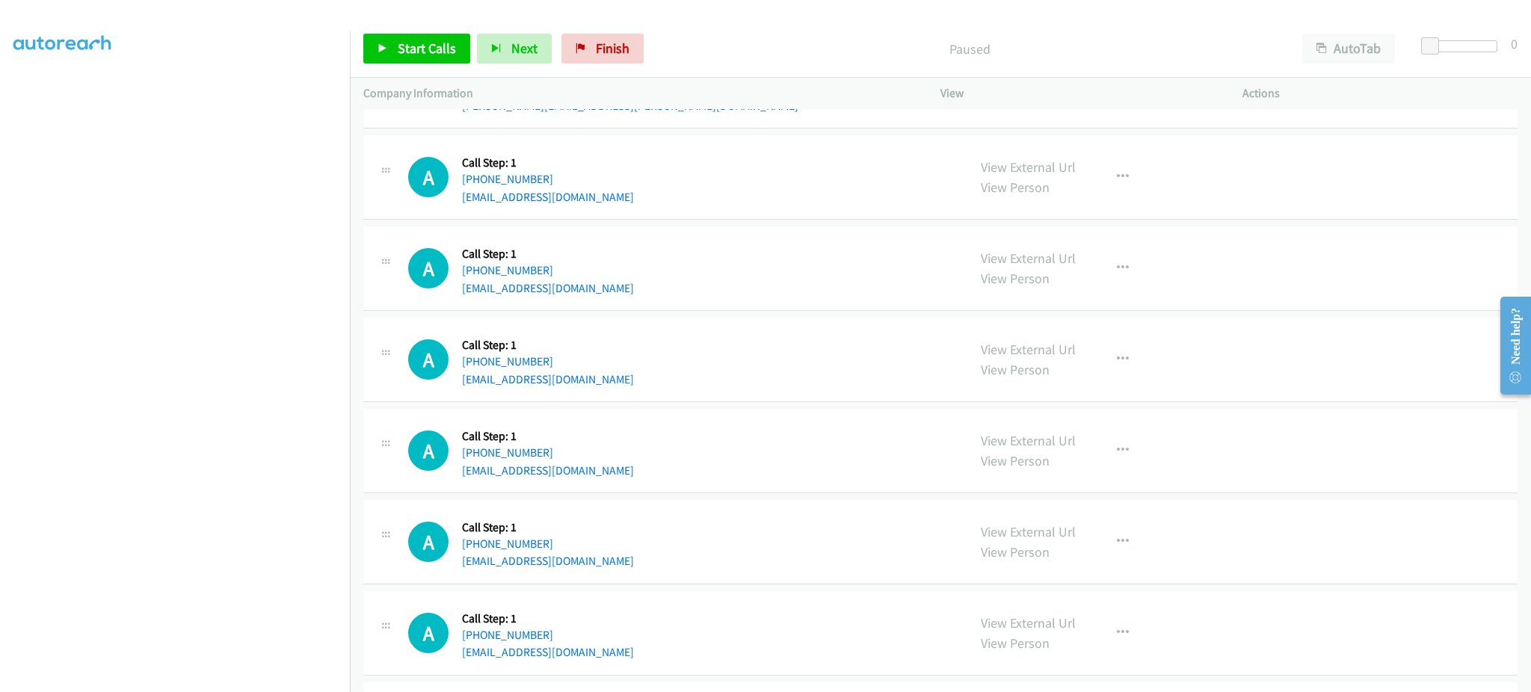
scroll to position [0, 0]
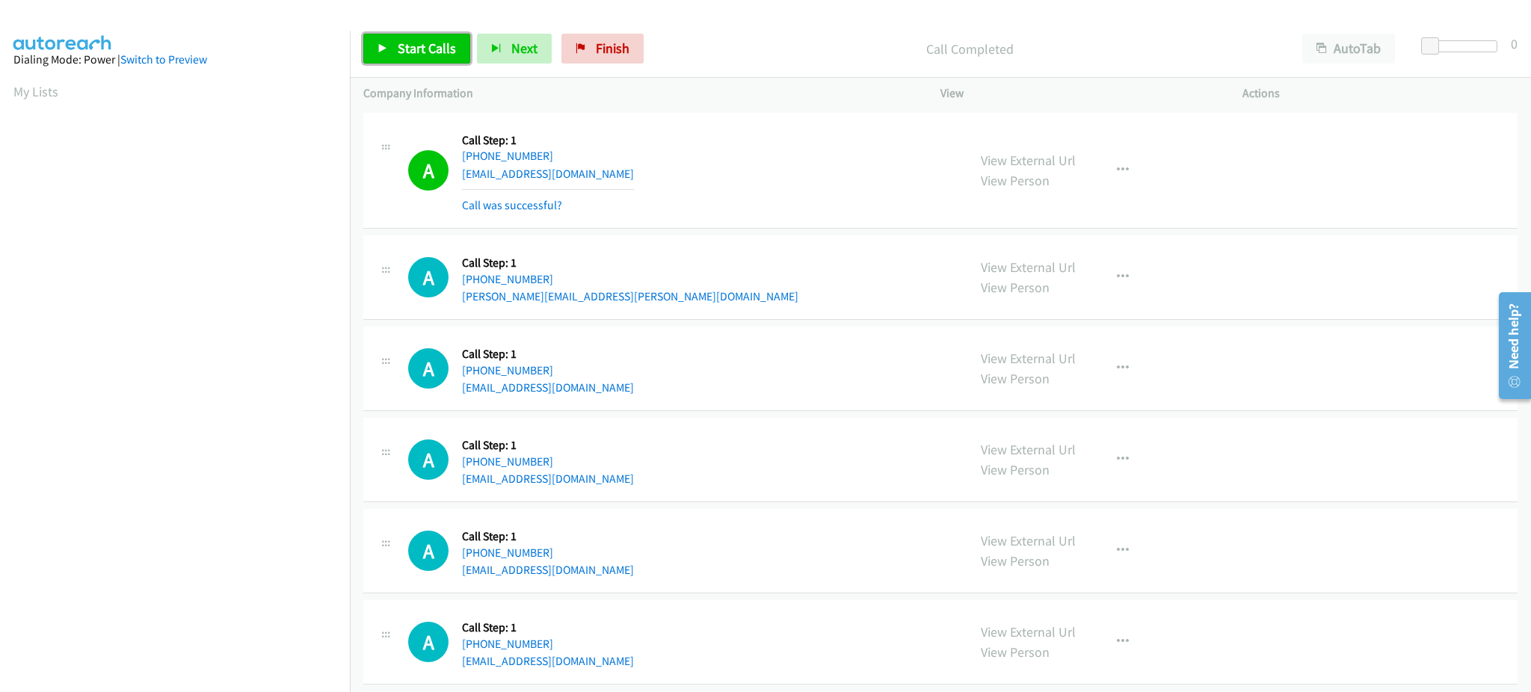
click at [413, 52] on span "Start Calls" at bounding box center [427, 48] width 58 height 17
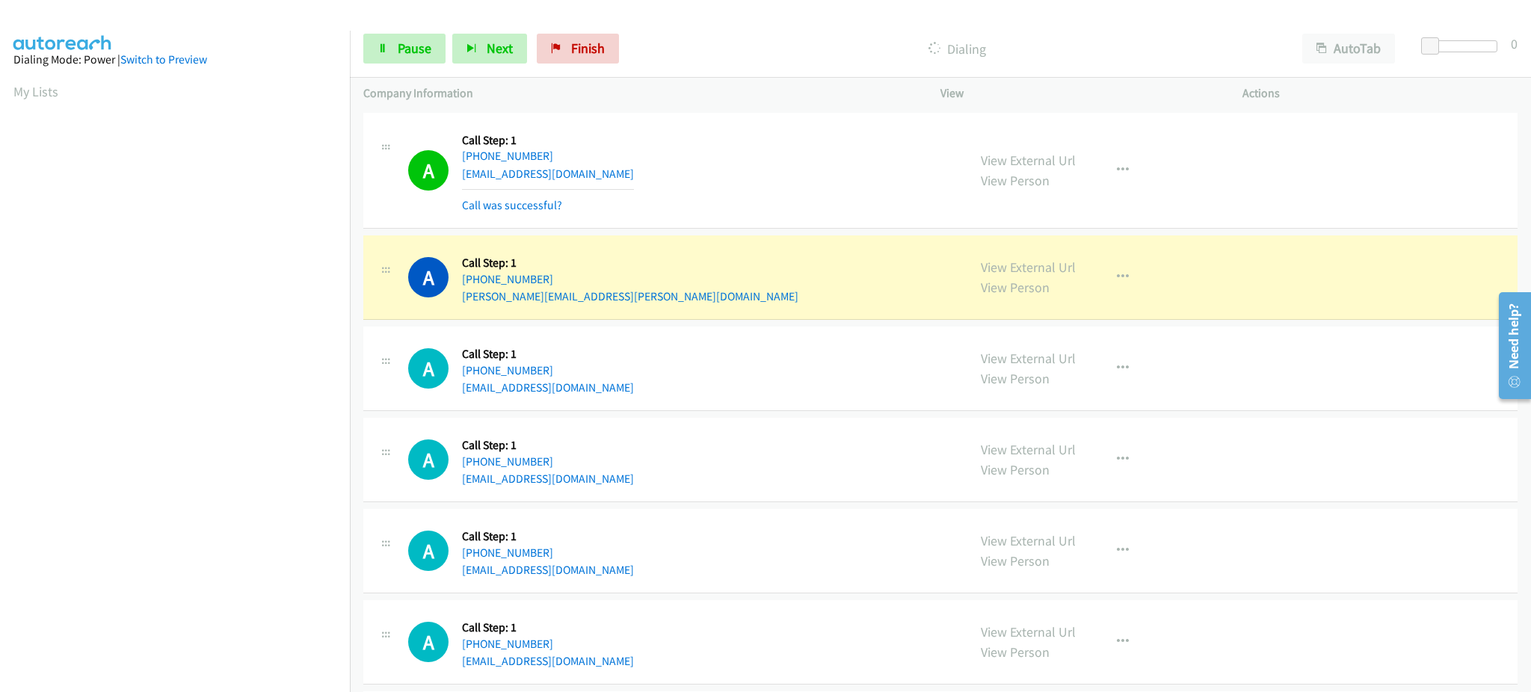
scroll to position [150, 0]
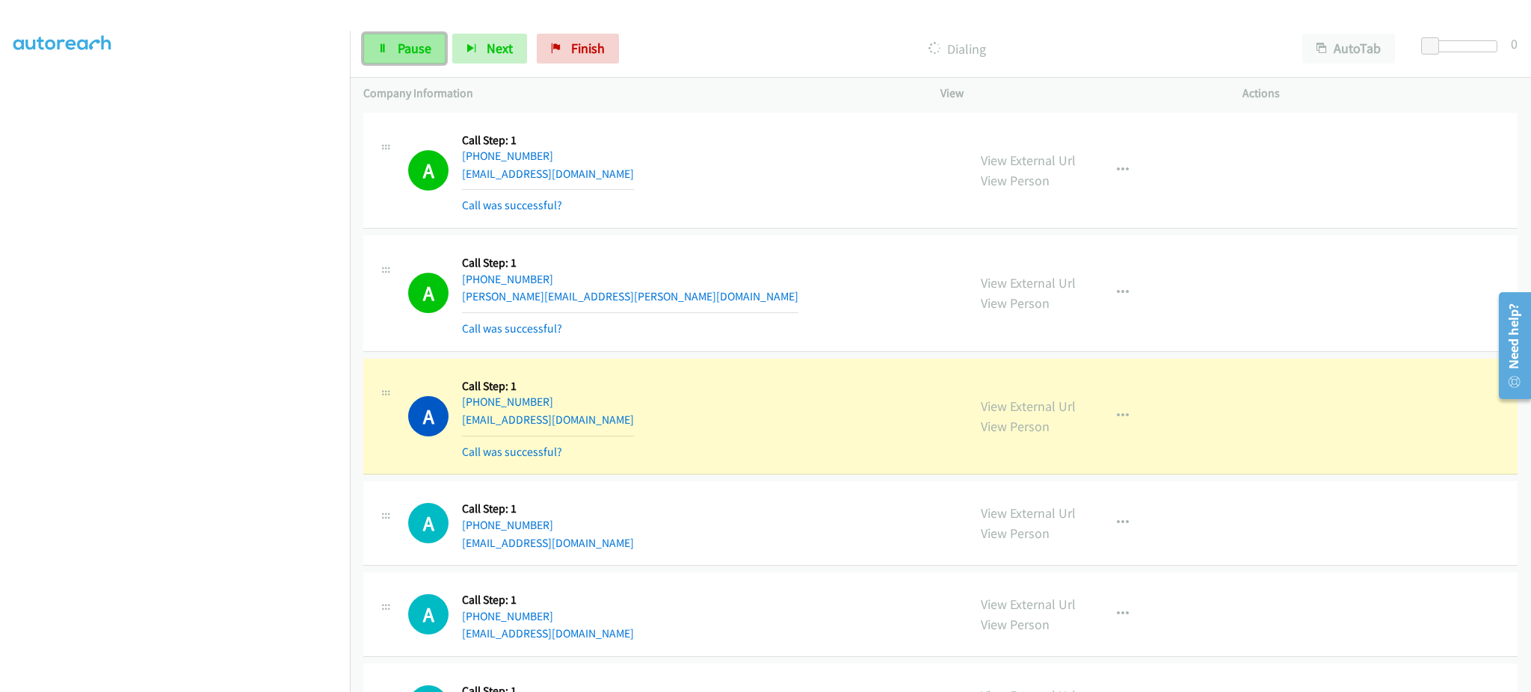
click at [393, 56] on link "Pause" at bounding box center [404, 49] width 82 height 30
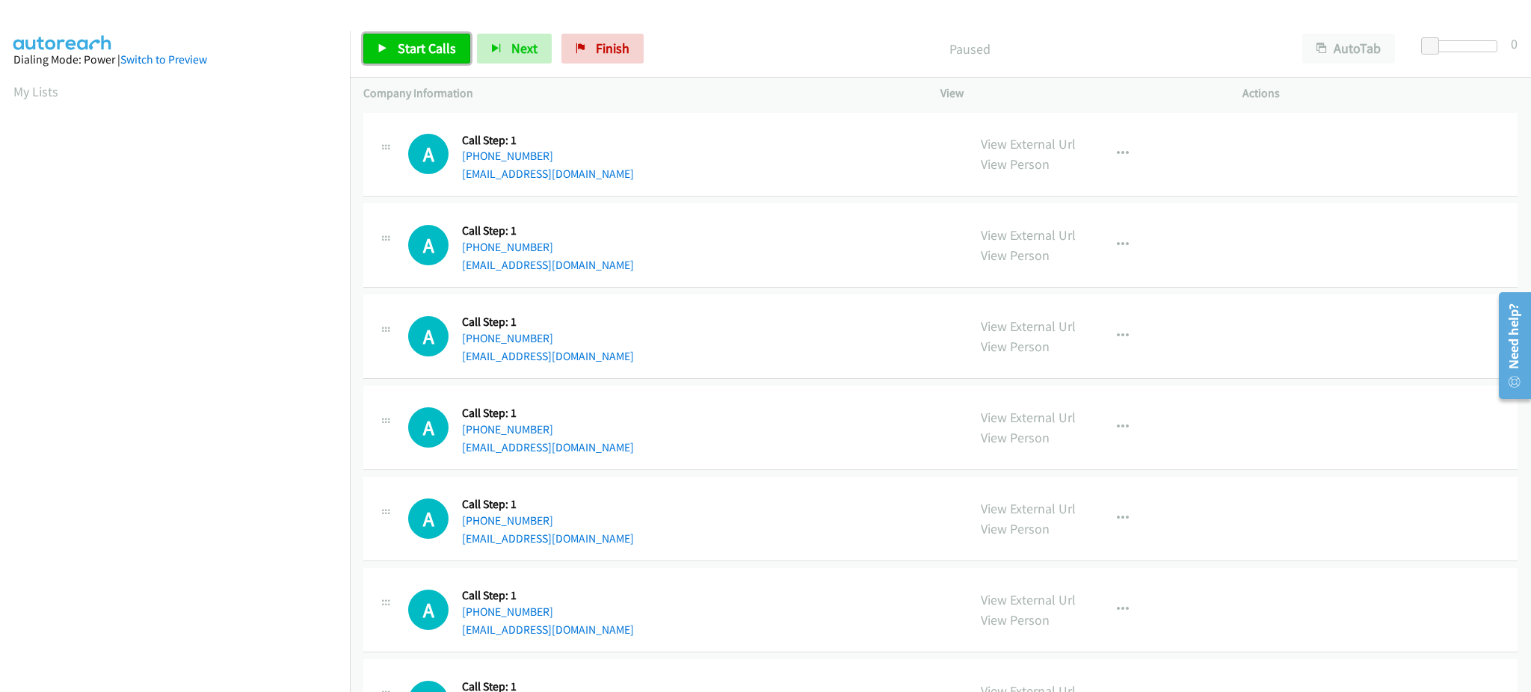
click at [423, 52] on span "Start Calls" at bounding box center [427, 48] width 58 height 17
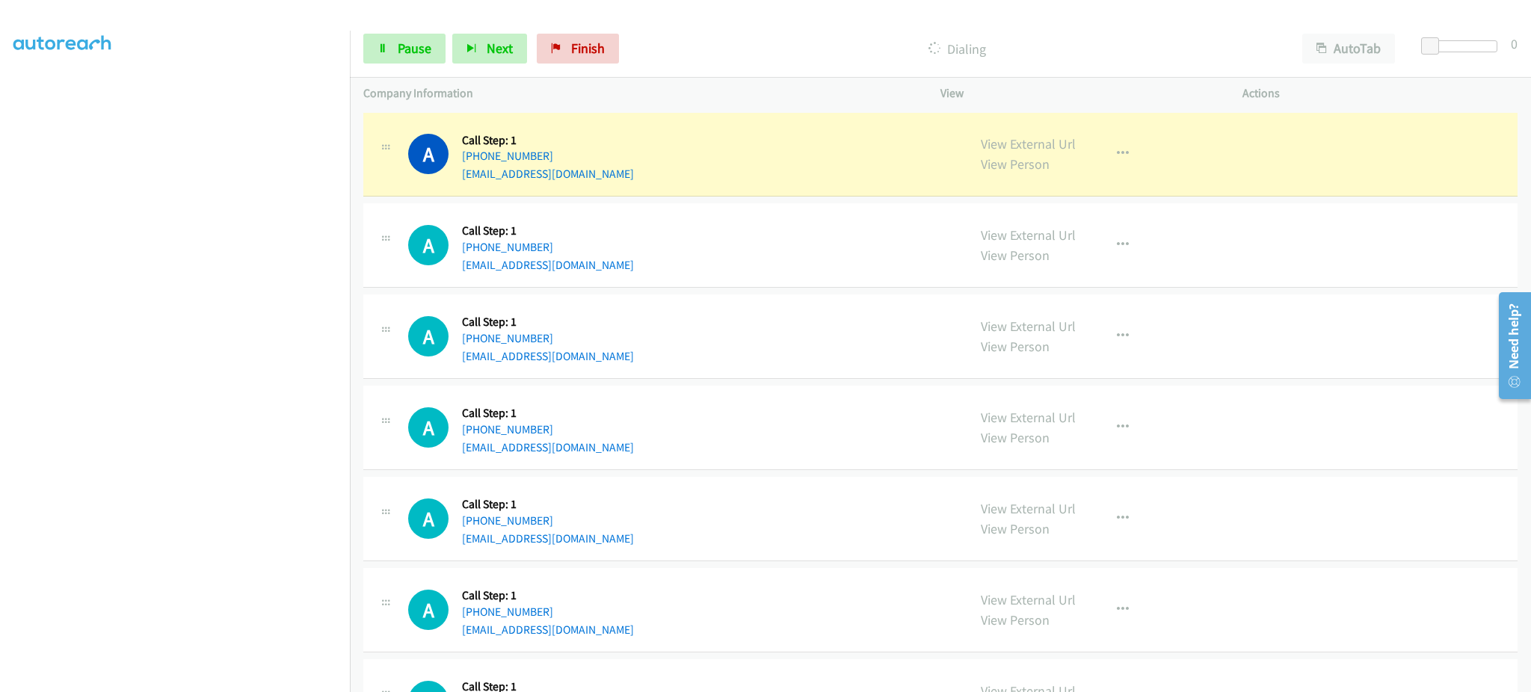
scroll to position [150, 0]
click at [420, 54] on span "Pause" at bounding box center [415, 48] width 34 height 17
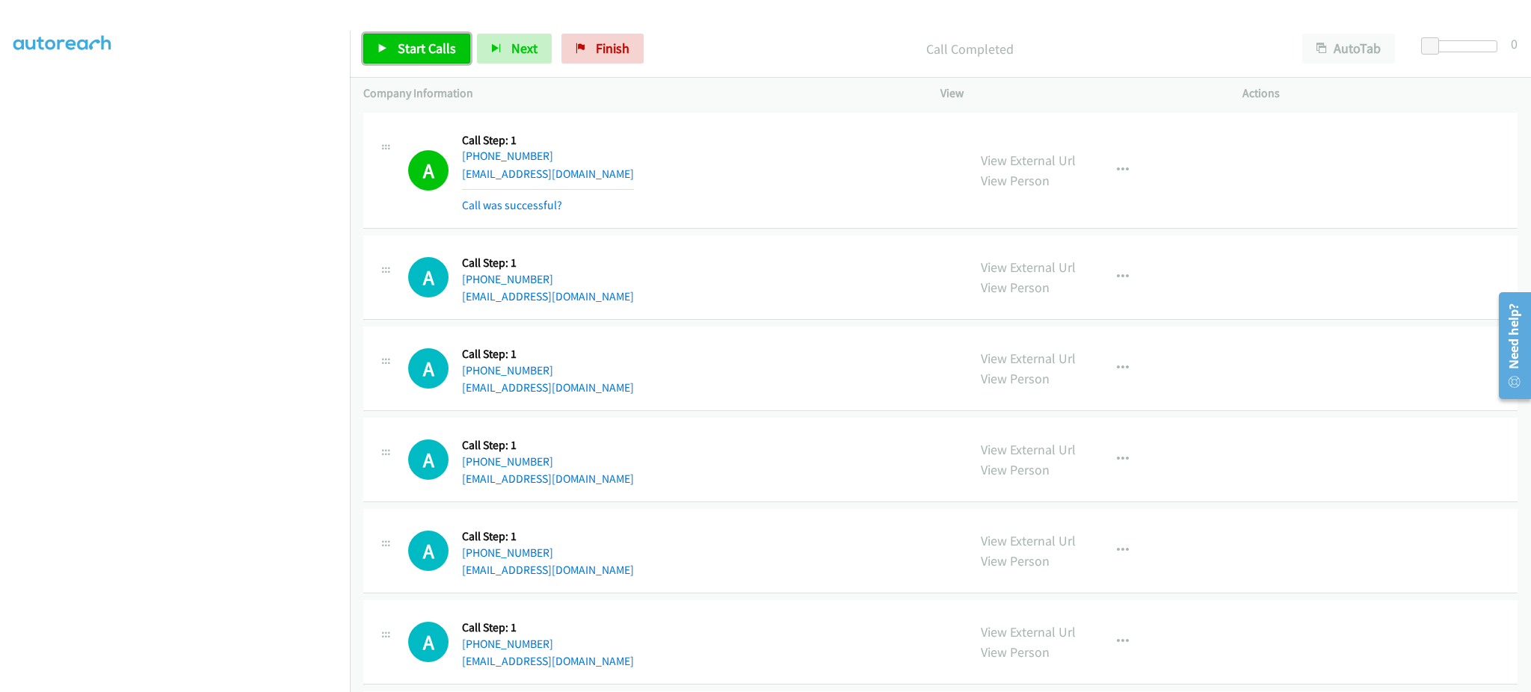
click at [434, 42] on span "Start Calls" at bounding box center [427, 48] width 58 height 17
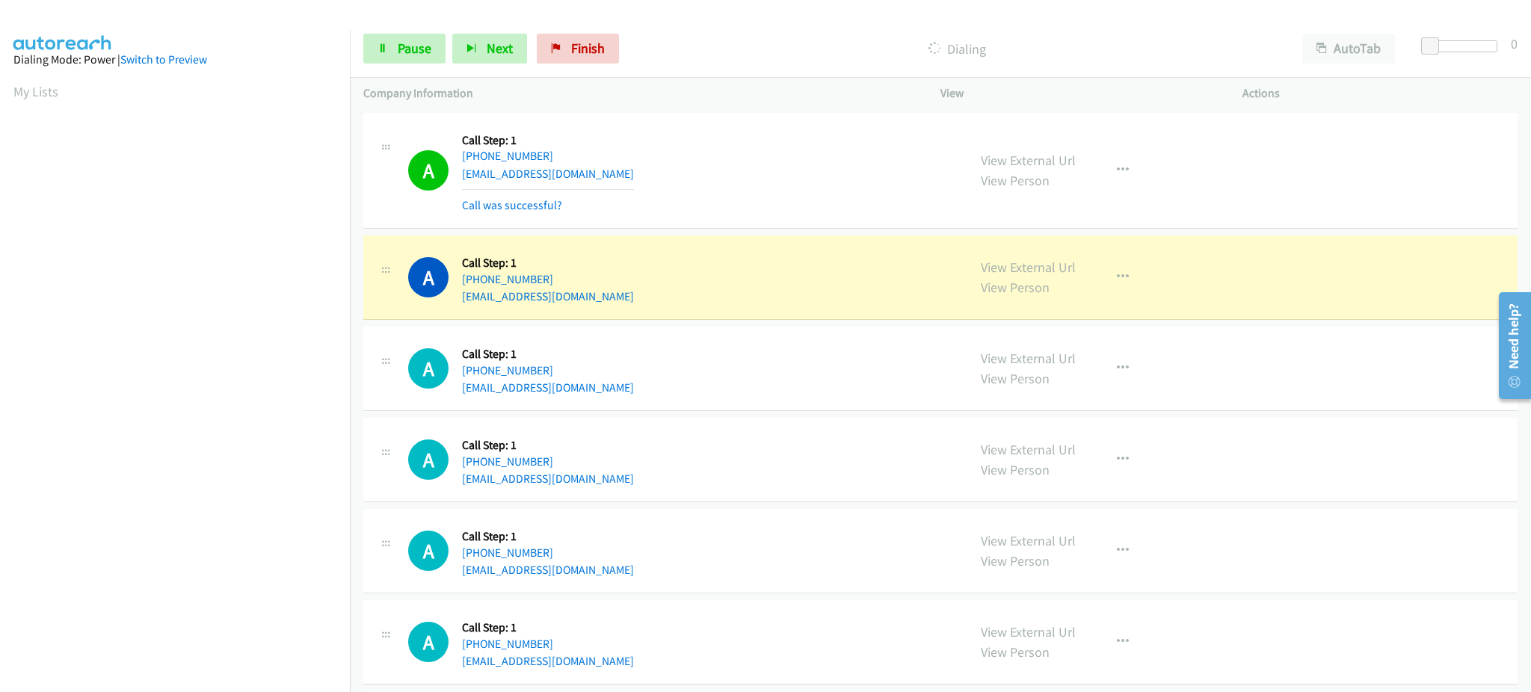
scroll to position [150, 4]
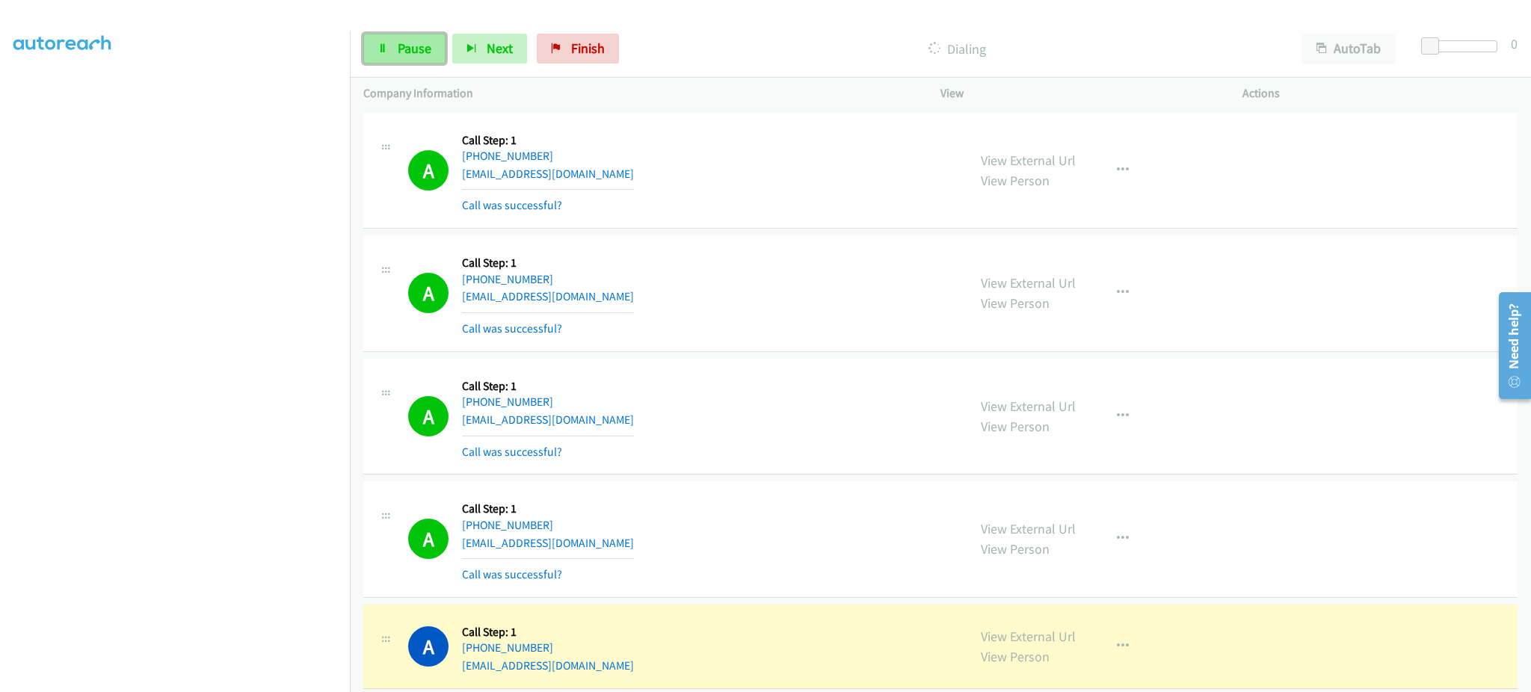
click at [405, 49] on span "Pause" at bounding box center [415, 48] width 34 height 17
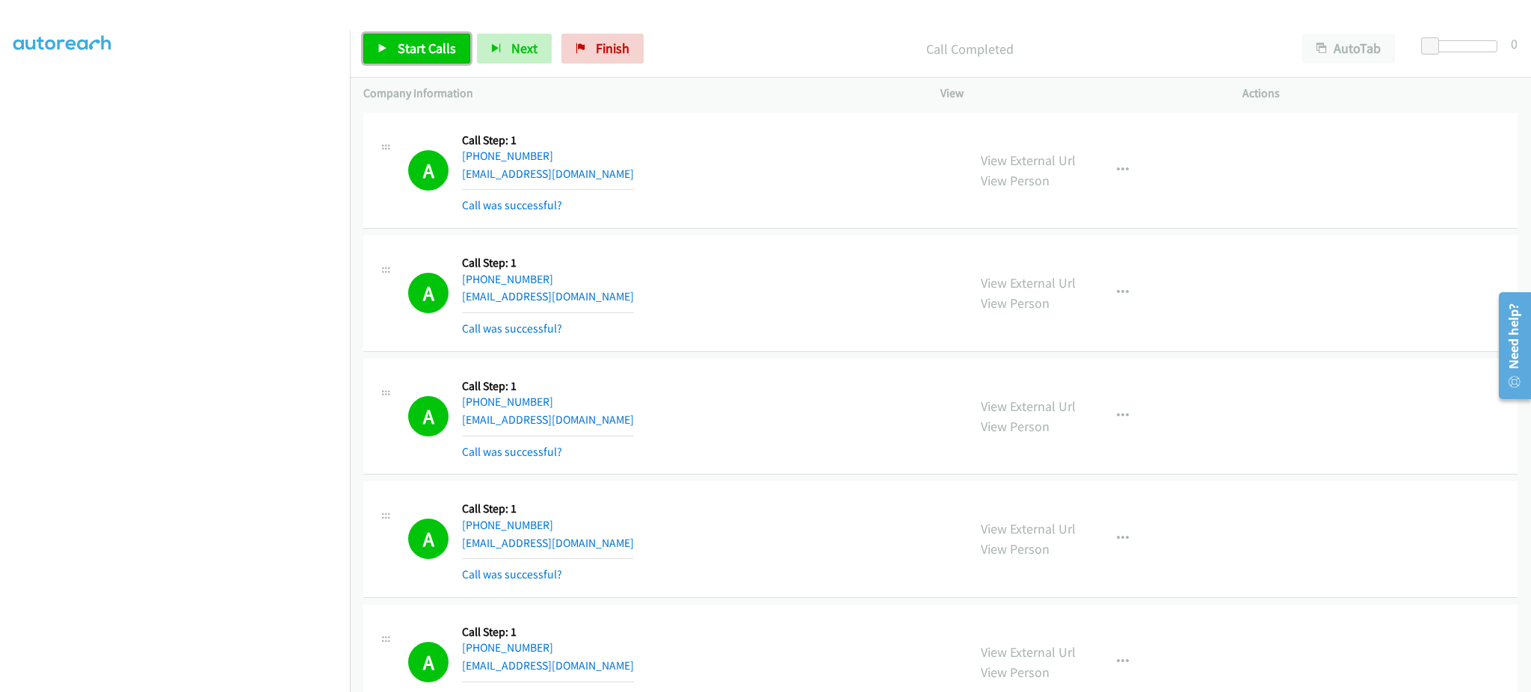
click at [434, 60] on link "Start Calls" at bounding box center [416, 49] width 107 height 30
click at [432, 61] on link "Pause" at bounding box center [404, 49] width 82 height 30
click at [432, 56] on span "Start Calls" at bounding box center [427, 48] width 58 height 17
click at [393, 48] on link "Pause" at bounding box center [404, 49] width 82 height 30
click at [423, 46] on span "Start Calls" at bounding box center [427, 48] width 58 height 17
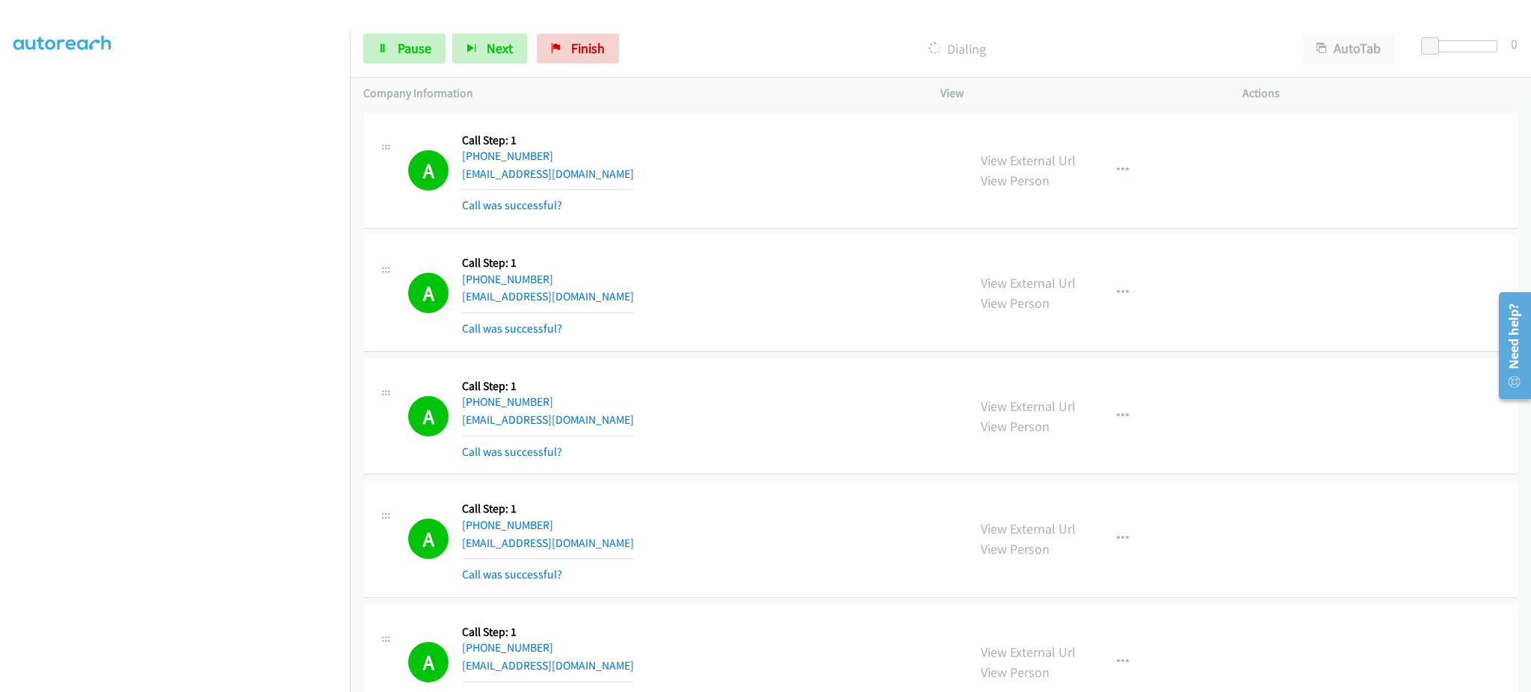
click at [231, 679] on section at bounding box center [174, 338] width 323 height 716
click at [435, 56] on link "Pause" at bounding box center [404, 49] width 82 height 30
click at [408, 58] on link "Start Calls" at bounding box center [416, 49] width 107 height 30
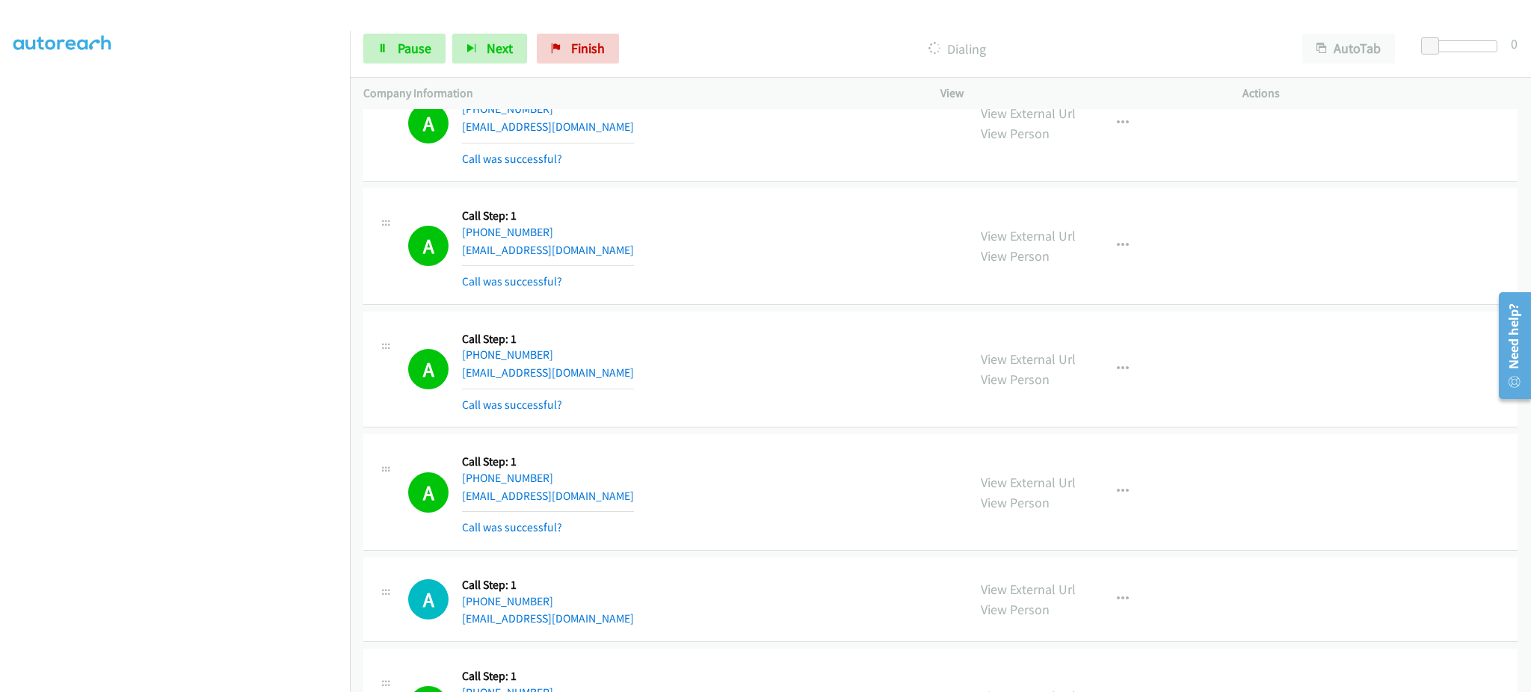
scroll to position [299, 0]
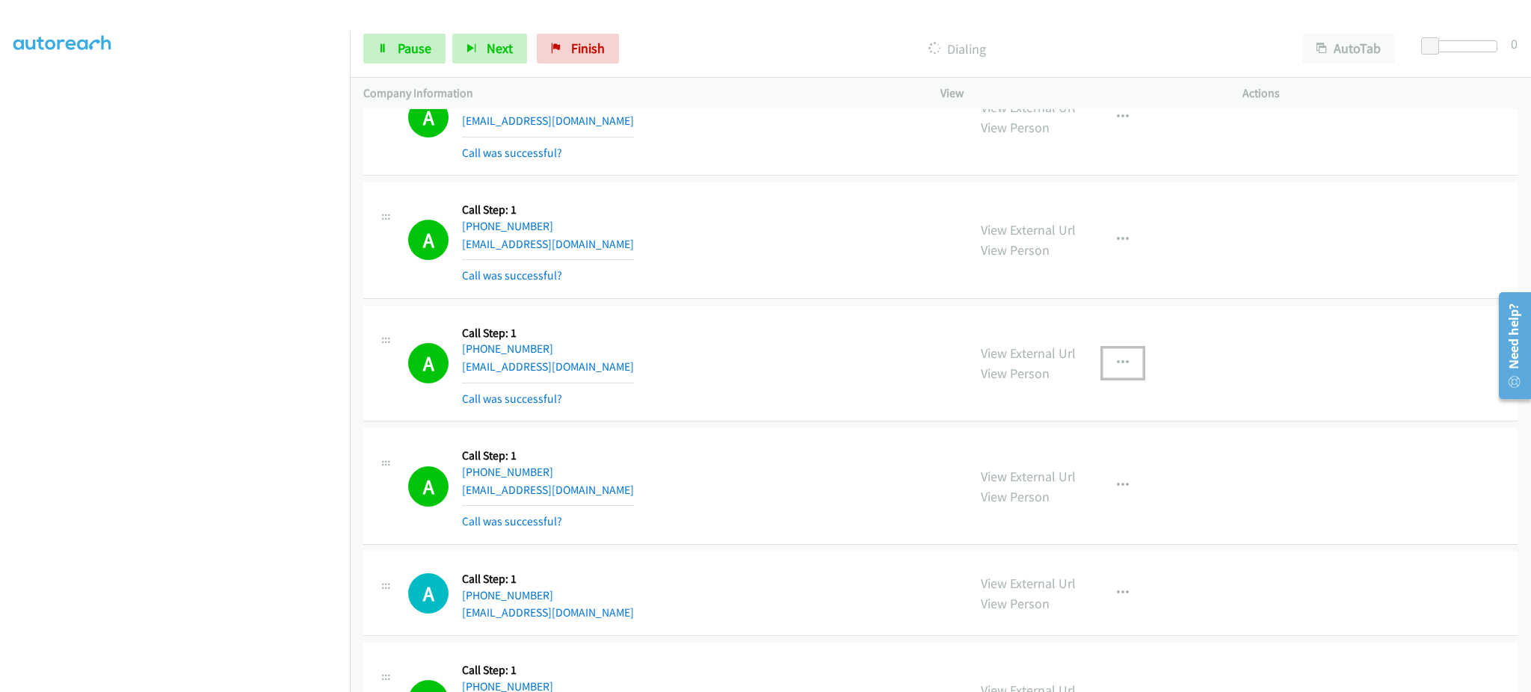
click at [1117, 364] on icon "button" at bounding box center [1123, 363] width 12 height 12
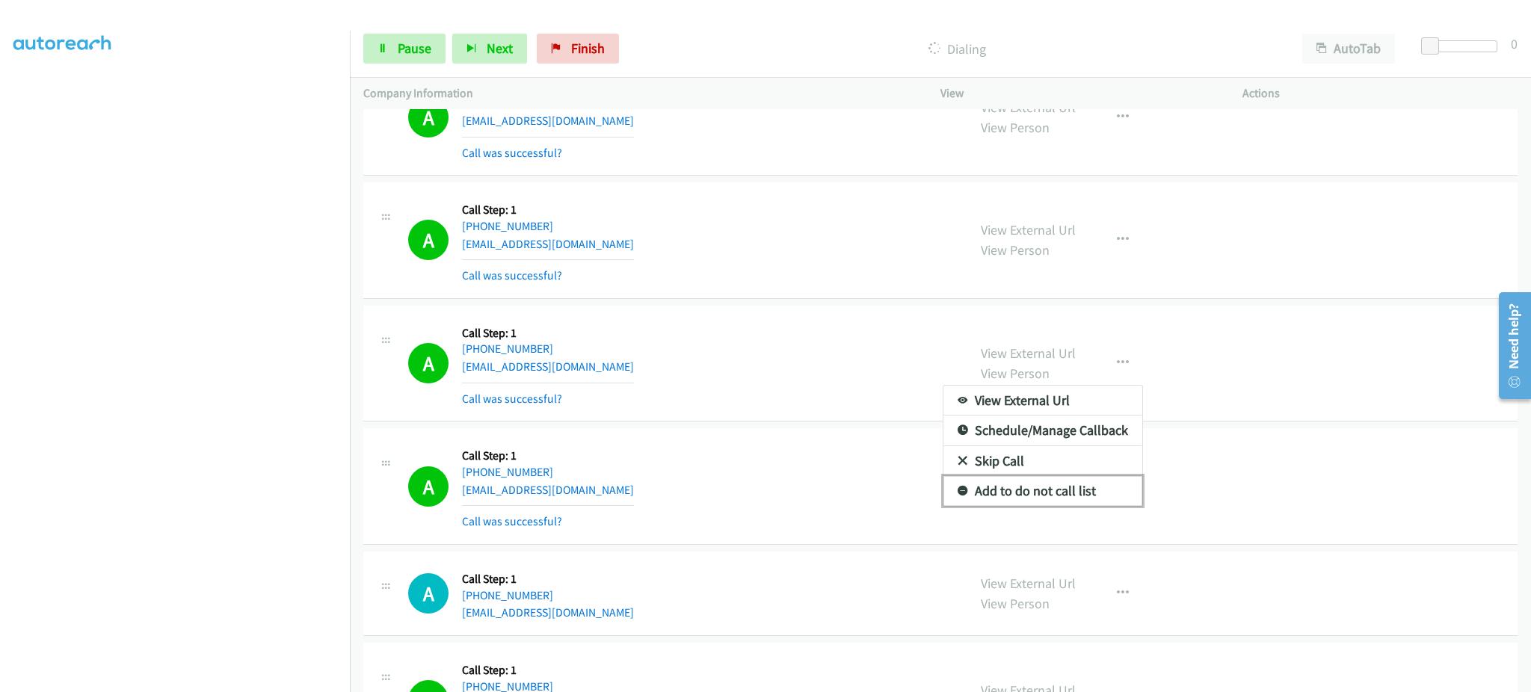
click at [1066, 487] on link "Add to do not call list" at bounding box center [1043, 491] width 199 height 30
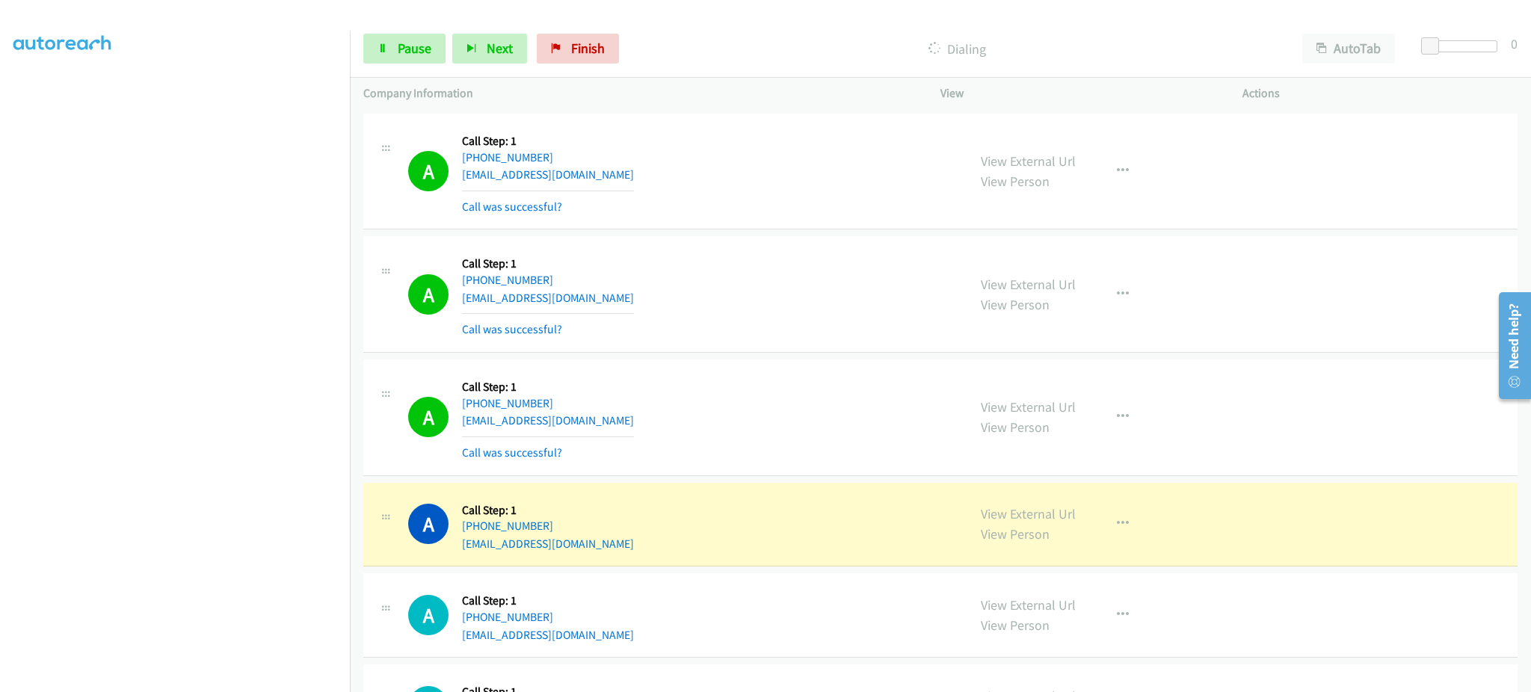
scroll to position [2094, 0]
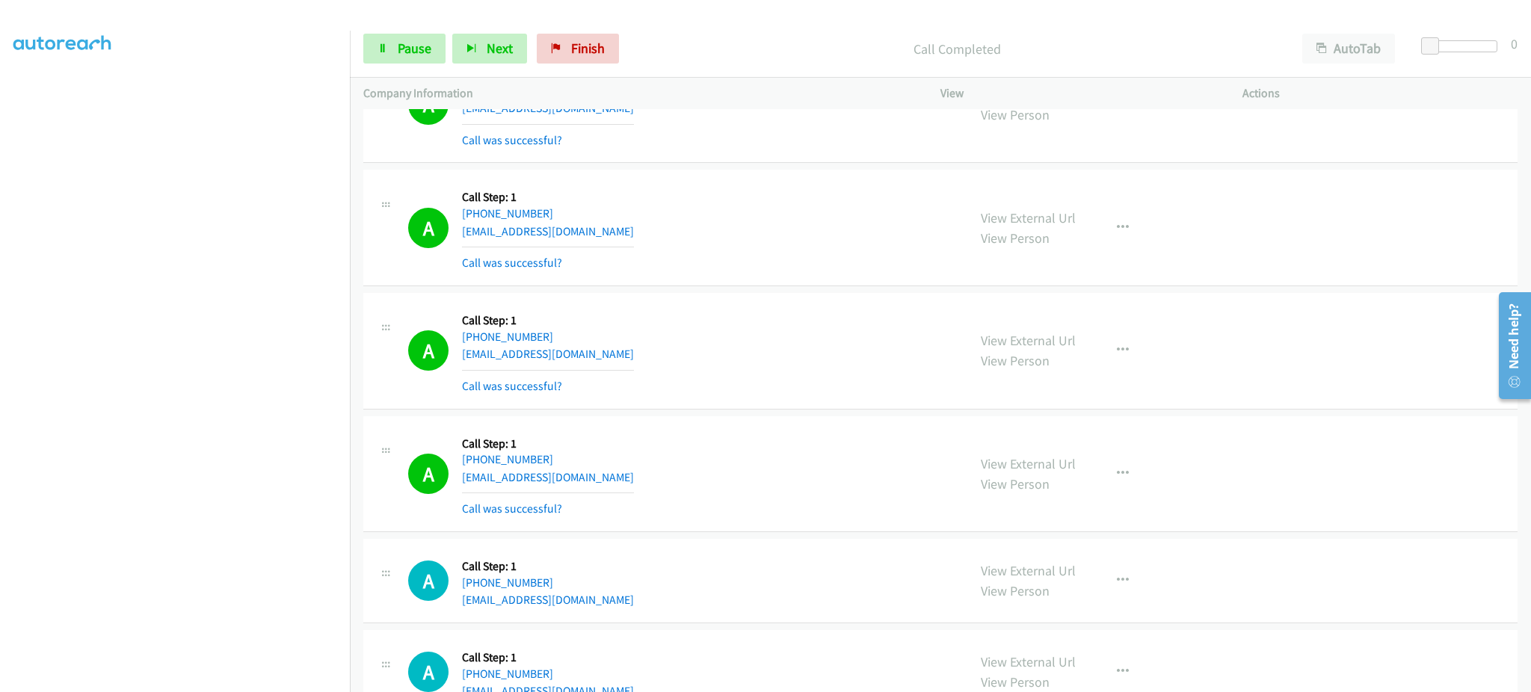
click at [1092, 482] on div "View External Url View Person View External Url Email Schedule/Manage Callback …" at bounding box center [1126, 474] width 316 height 89
click at [1103, 477] on button "button" at bounding box center [1123, 474] width 40 height 30
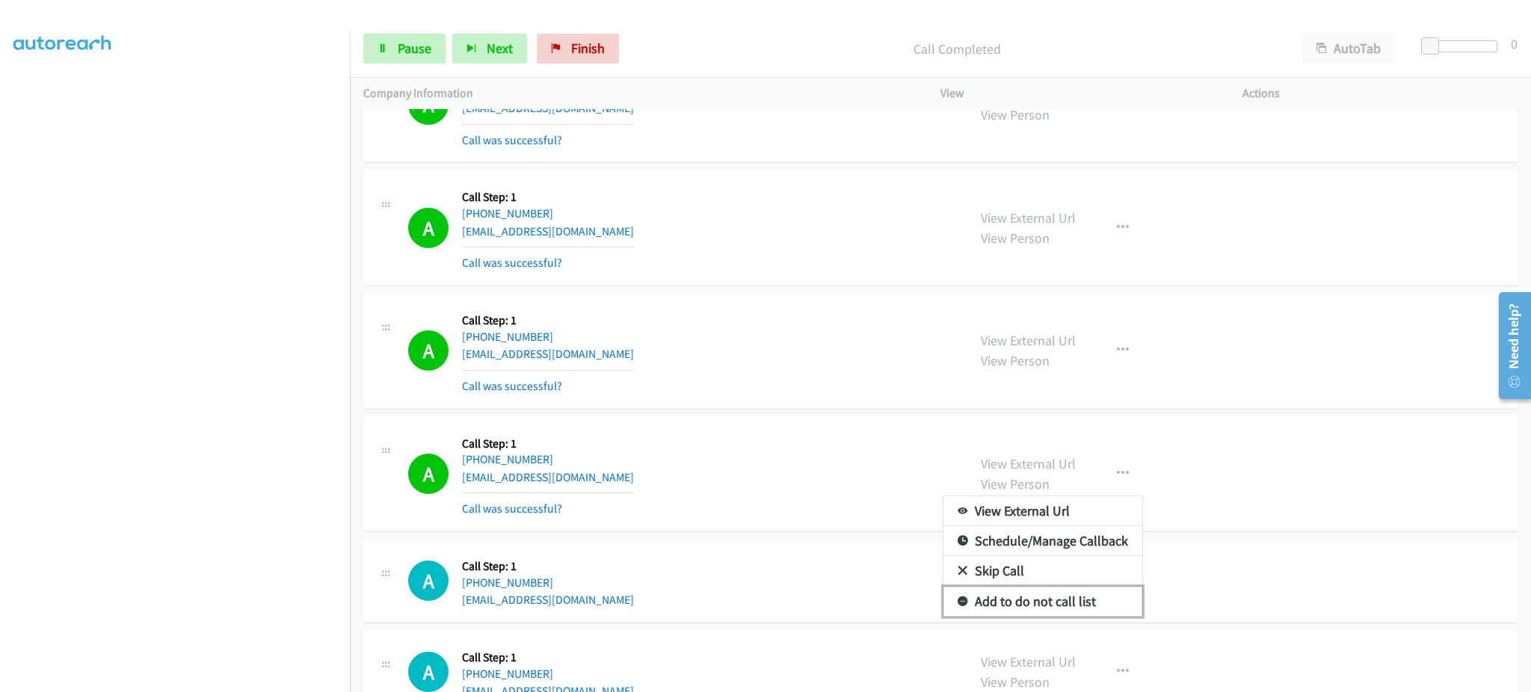
click at [1068, 593] on link "Add to do not call list" at bounding box center [1043, 602] width 199 height 30
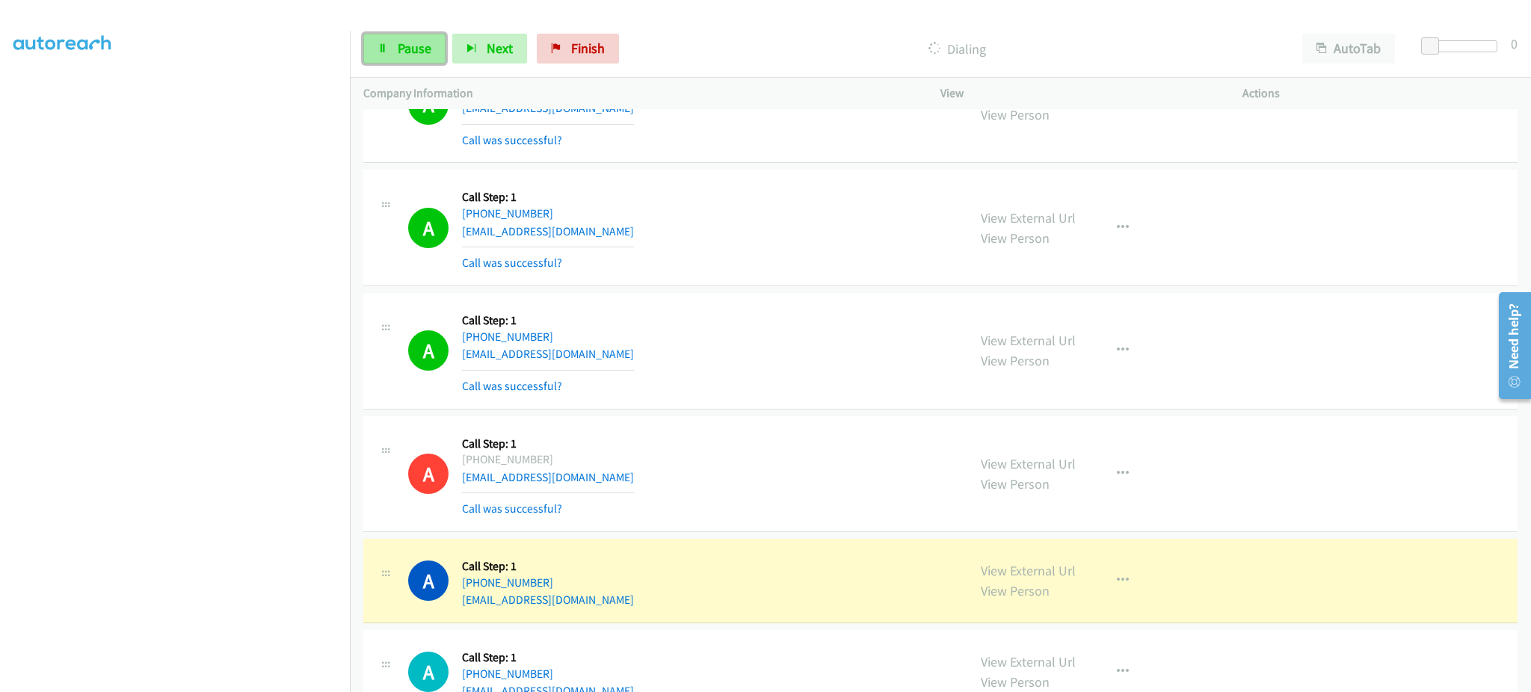
click at [392, 54] on link "Pause" at bounding box center [404, 49] width 82 height 30
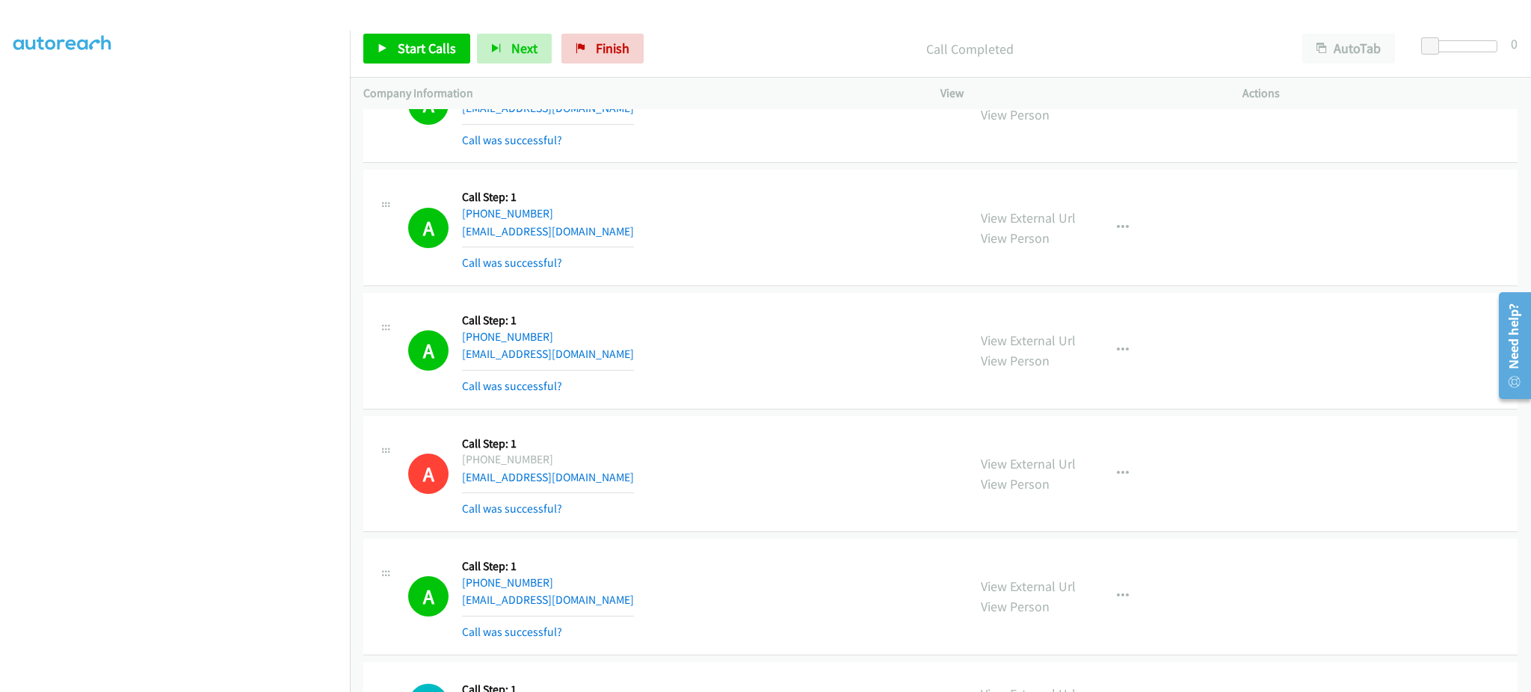
click at [443, 69] on div "Start Calls Pause Next Finish Call Completed AutoTab AutoTab 0" at bounding box center [940, 49] width 1181 height 58
click at [438, 60] on link "Start Calls" at bounding box center [416, 49] width 107 height 30
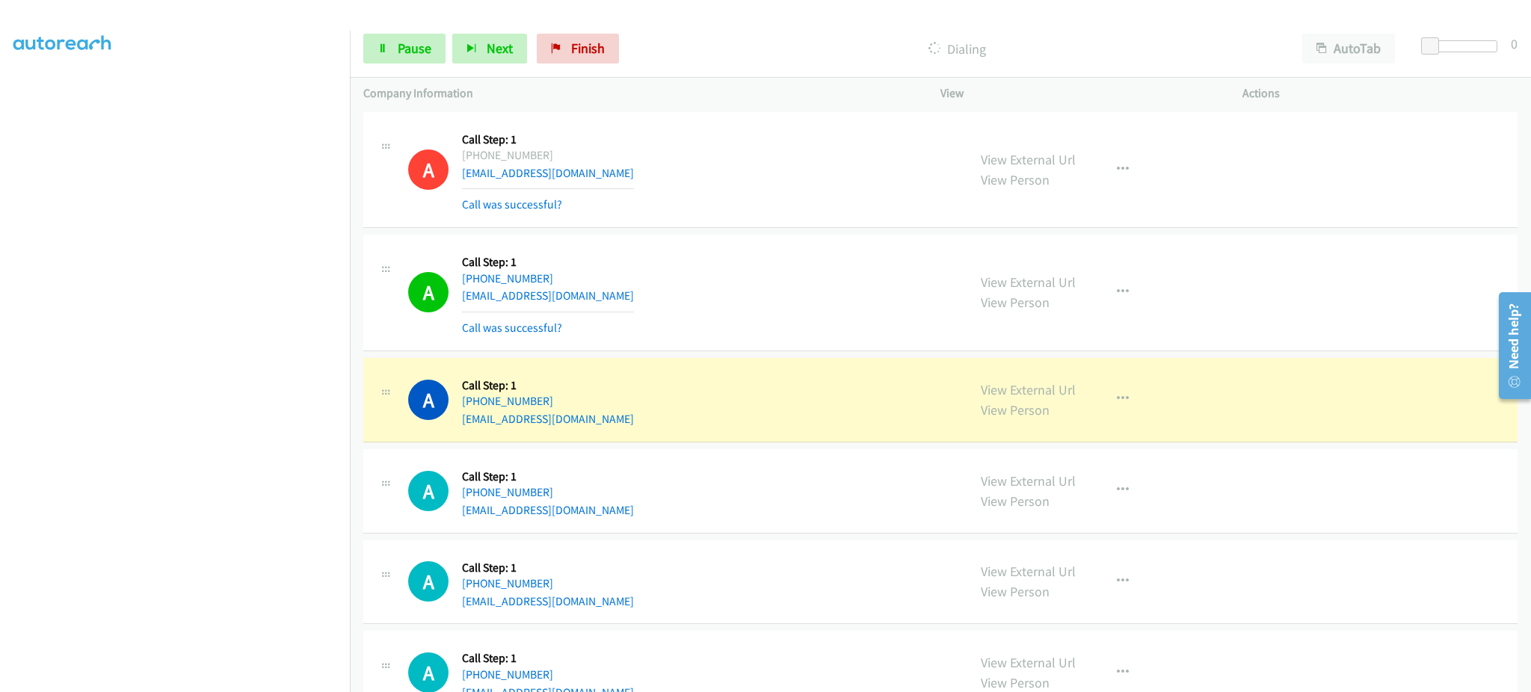
scroll to position [2393, 0]
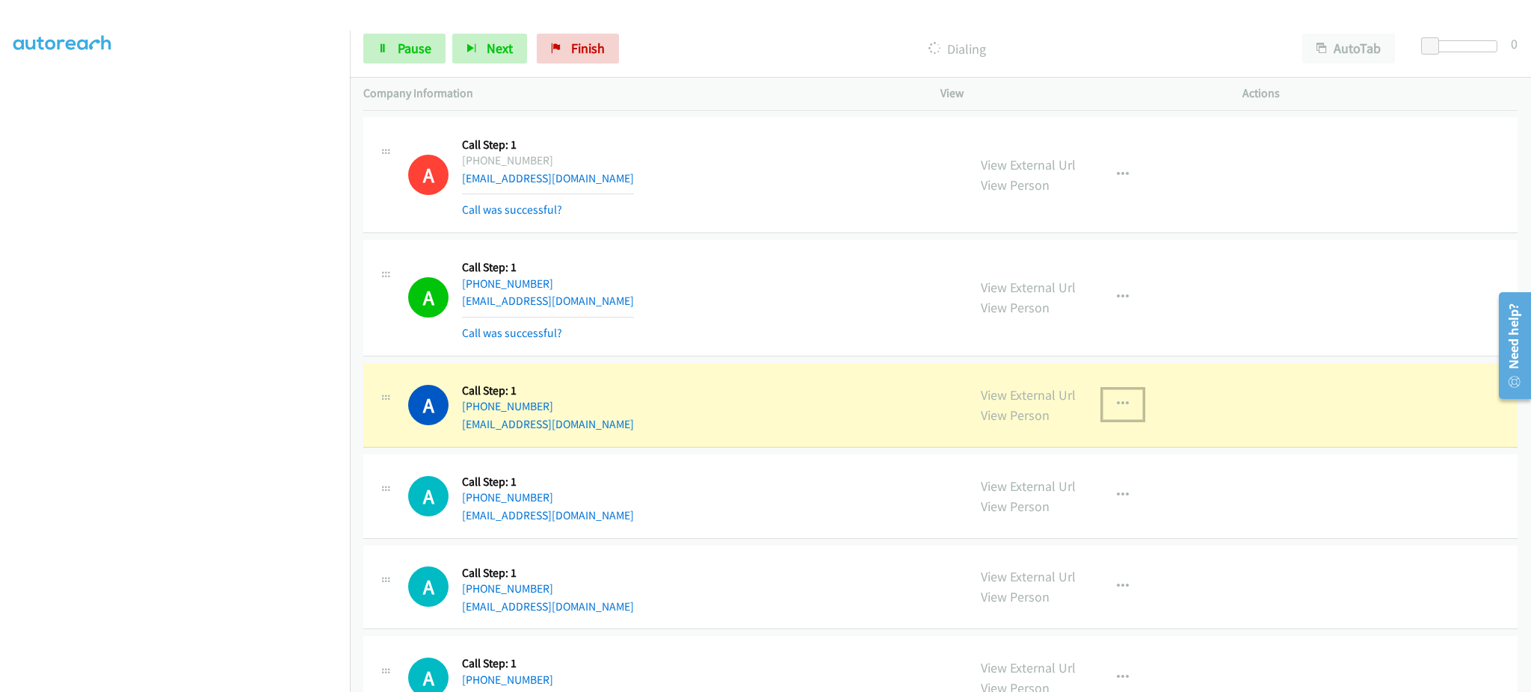
click at [1125, 412] on button "button" at bounding box center [1123, 405] width 40 height 30
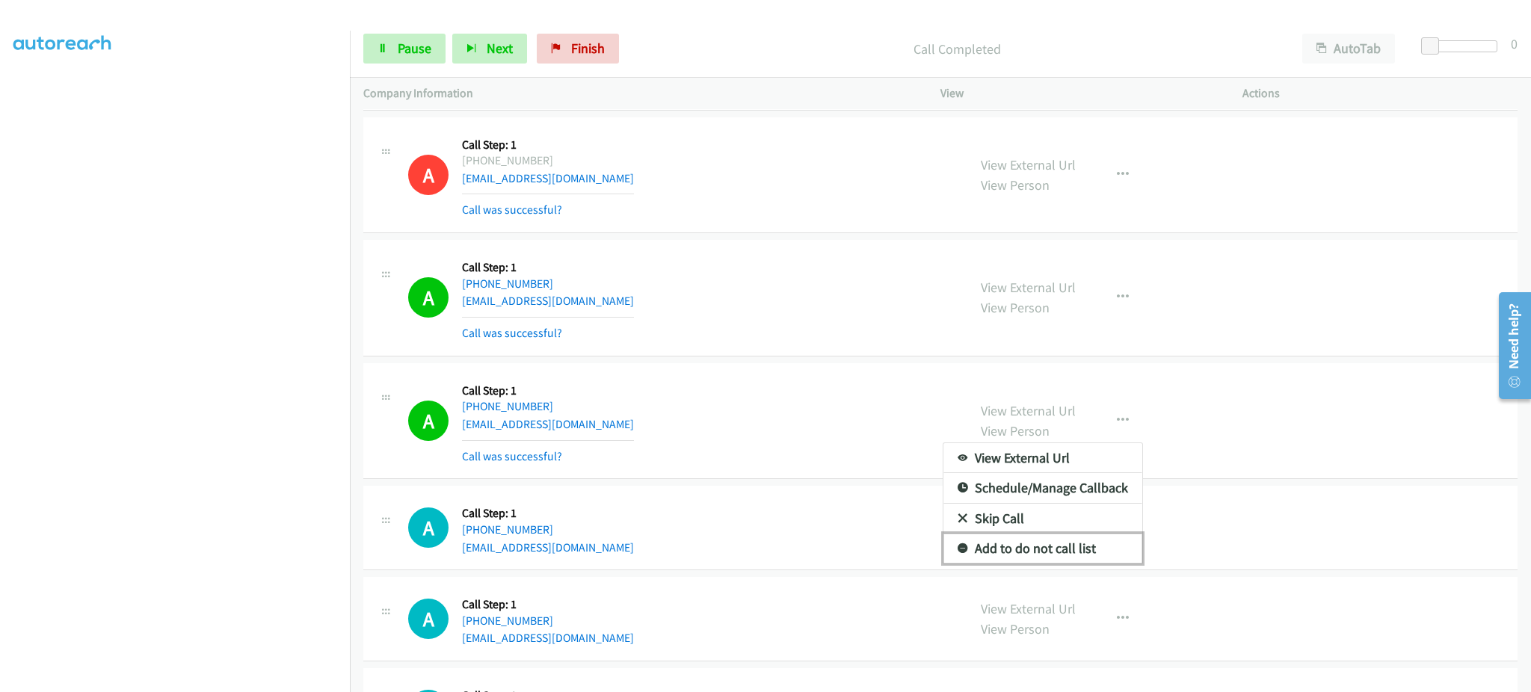
click at [1091, 547] on link "Add to do not call list" at bounding box center [1043, 549] width 199 height 30
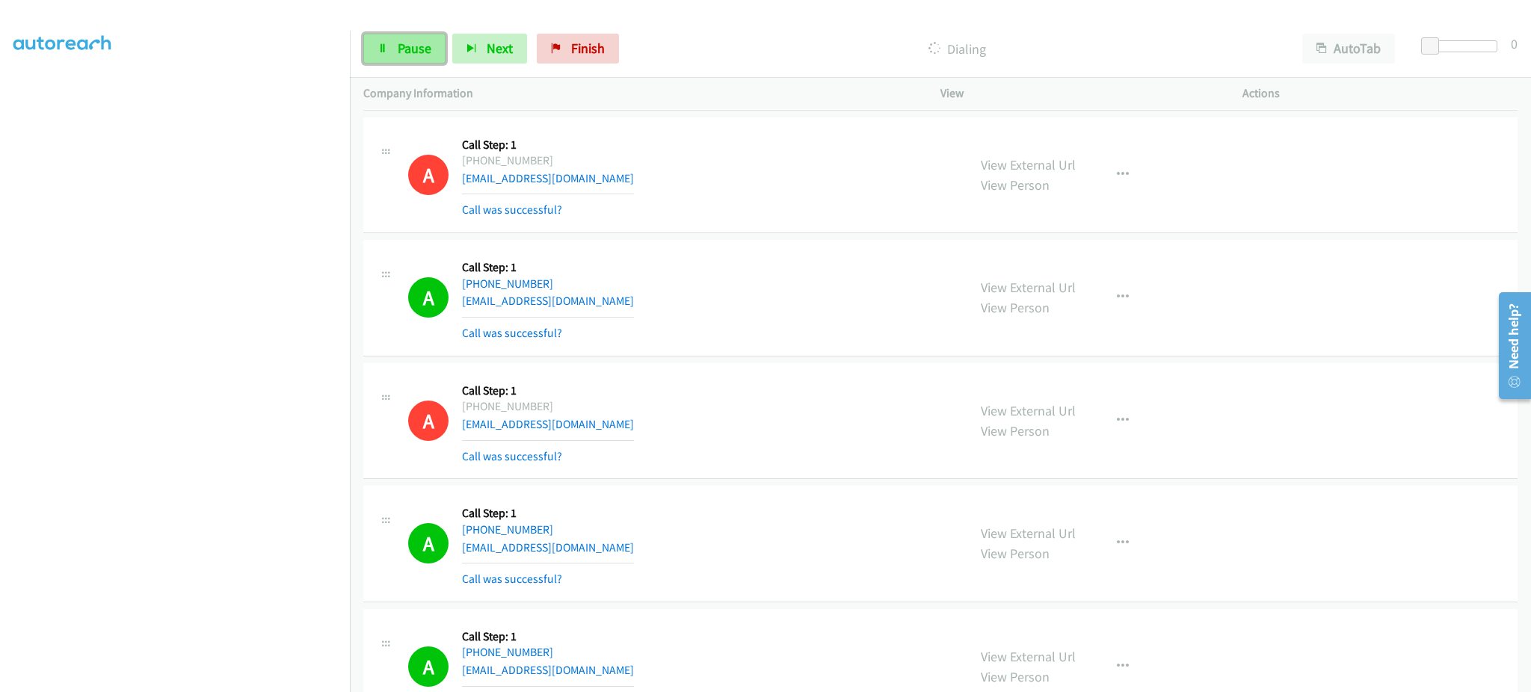
click at [409, 49] on span "Pause" at bounding box center [415, 48] width 34 height 17
click at [433, 45] on span "Start Calls" at bounding box center [427, 48] width 58 height 17
click at [416, 47] on span "Pause" at bounding box center [415, 48] width 34 height 17
click at [410, 47] on span "Start Calls" at bounding box center [427, 48] width 58 height 17
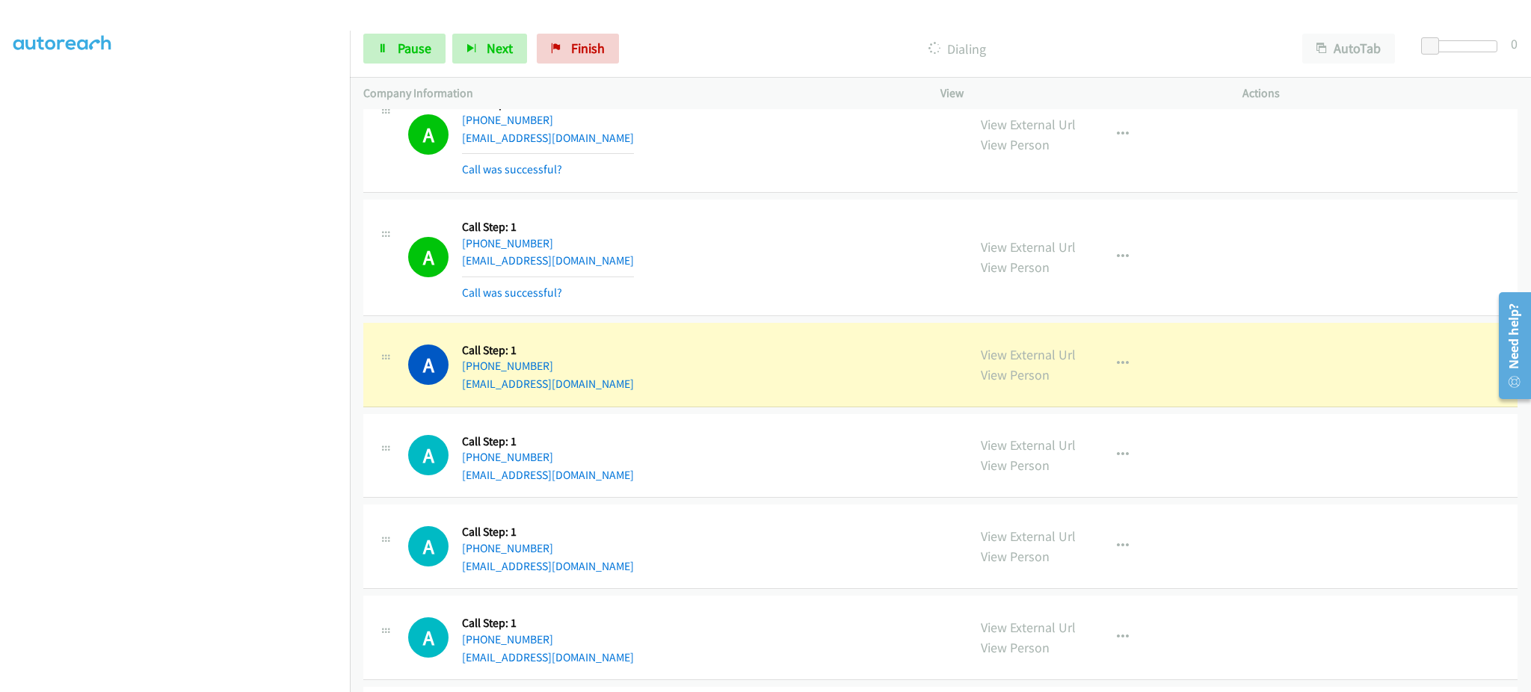
scroll to position [3290, 0]
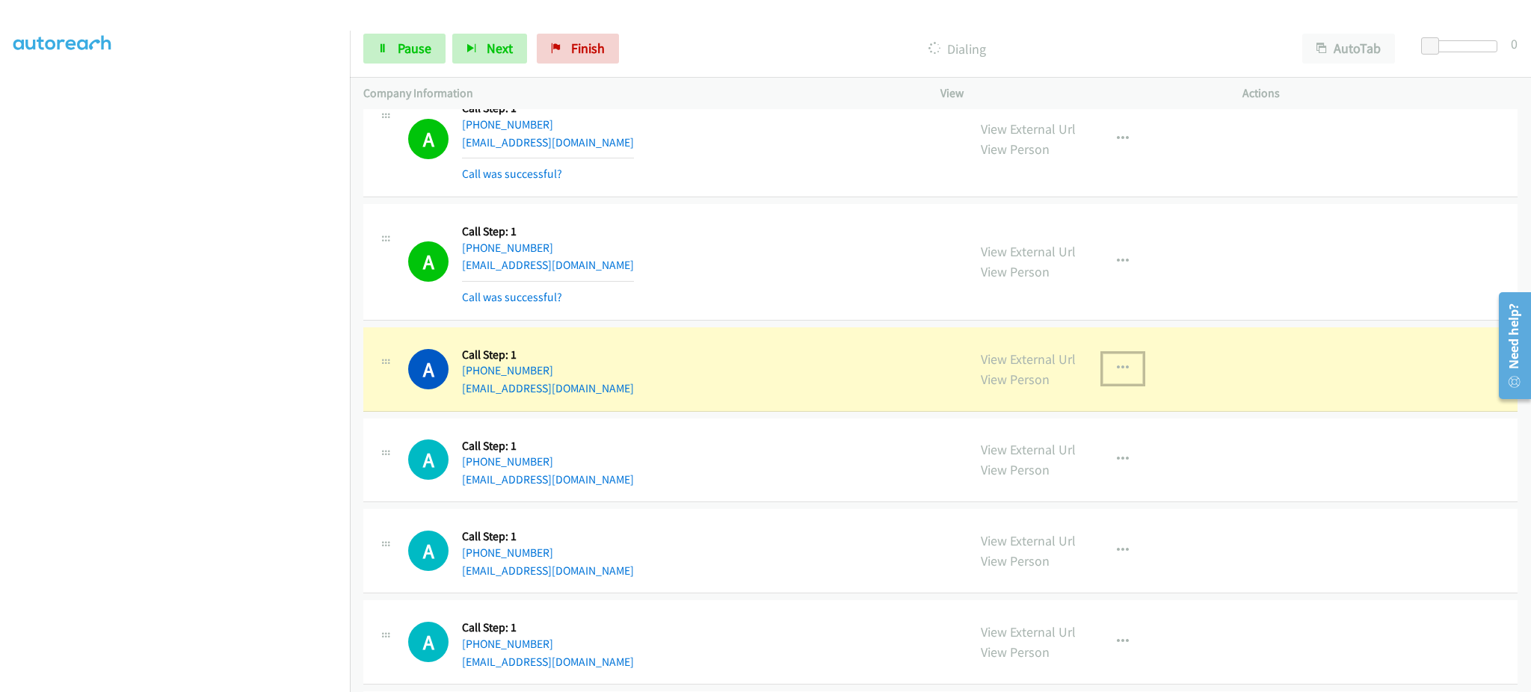
click at [1119, 378] on button "button" at bounding box center [1123, 369] width 40 height 30
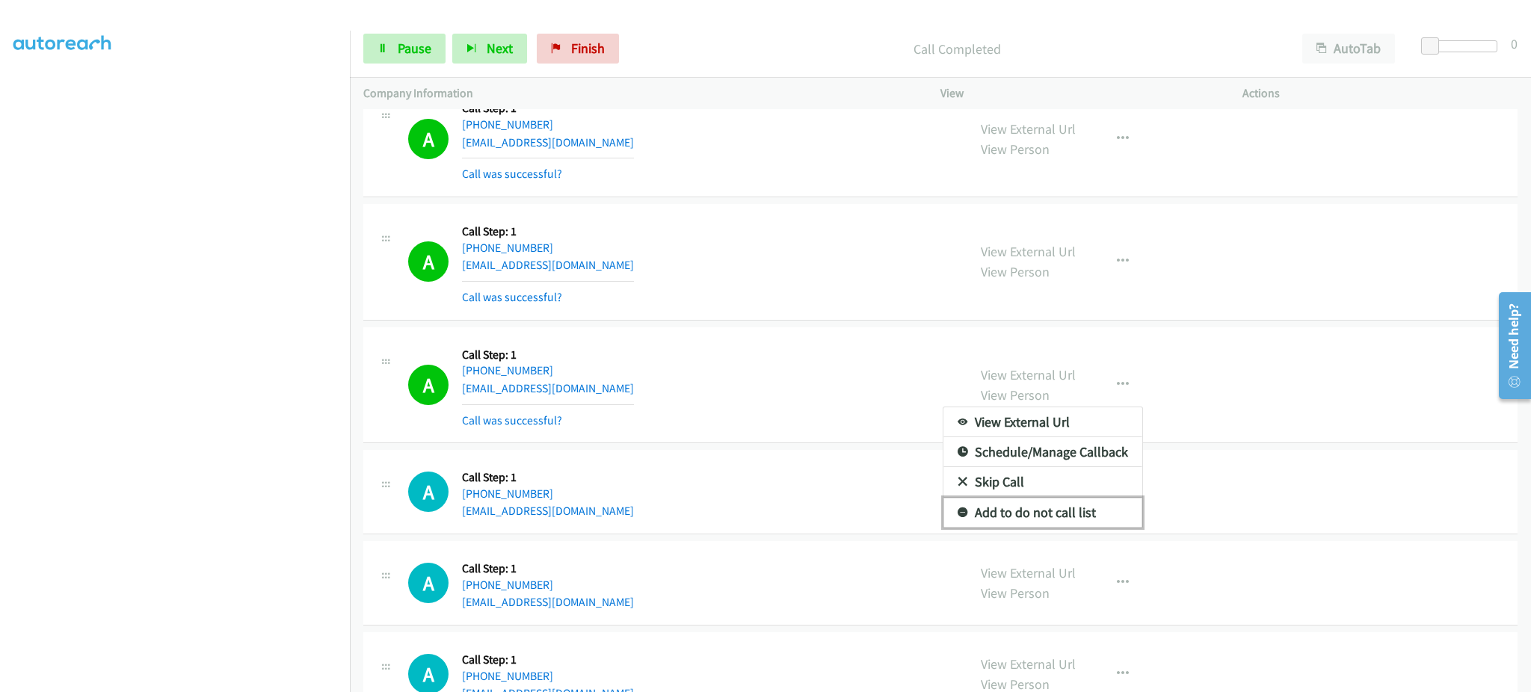
click at [1081, 516] on link "Add to do not call list" at bounding box center [1043, 513] width 199 height 30
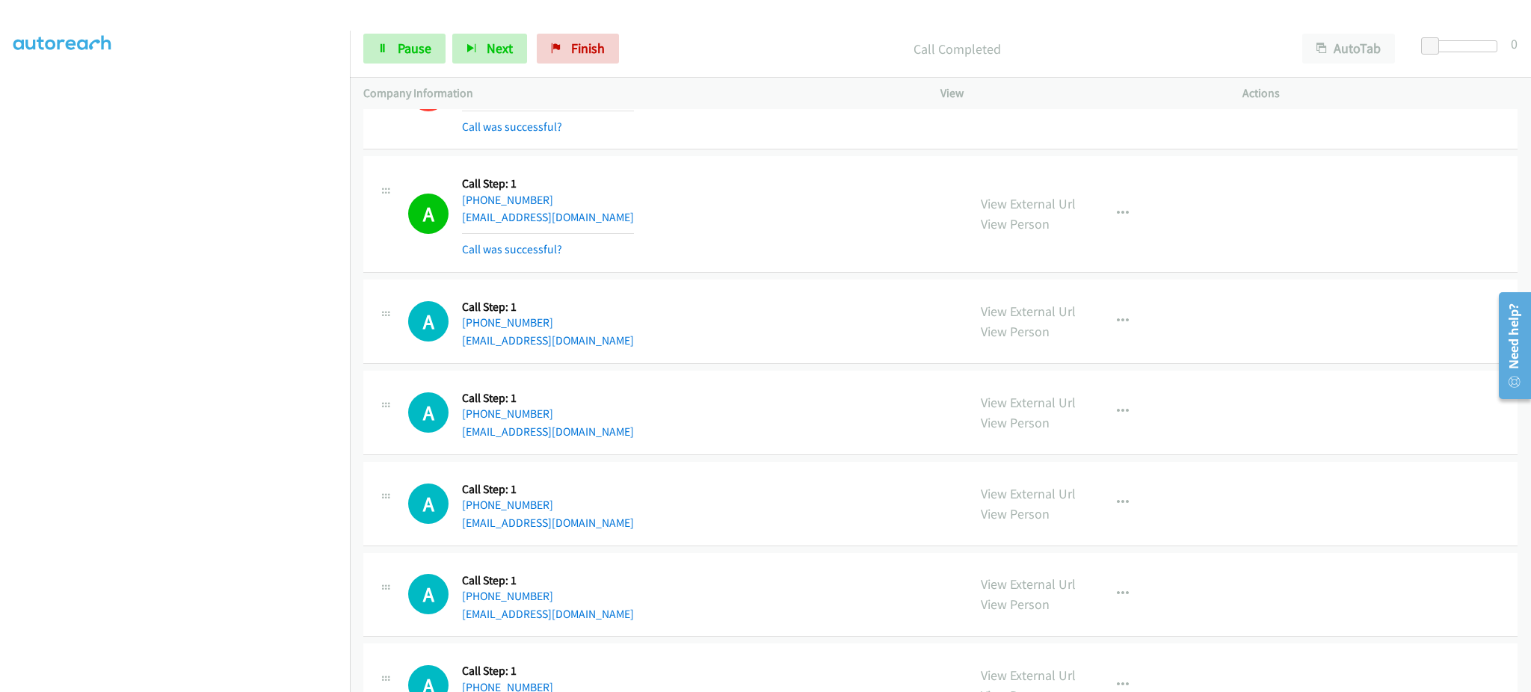
scroll to position [3589, 0]
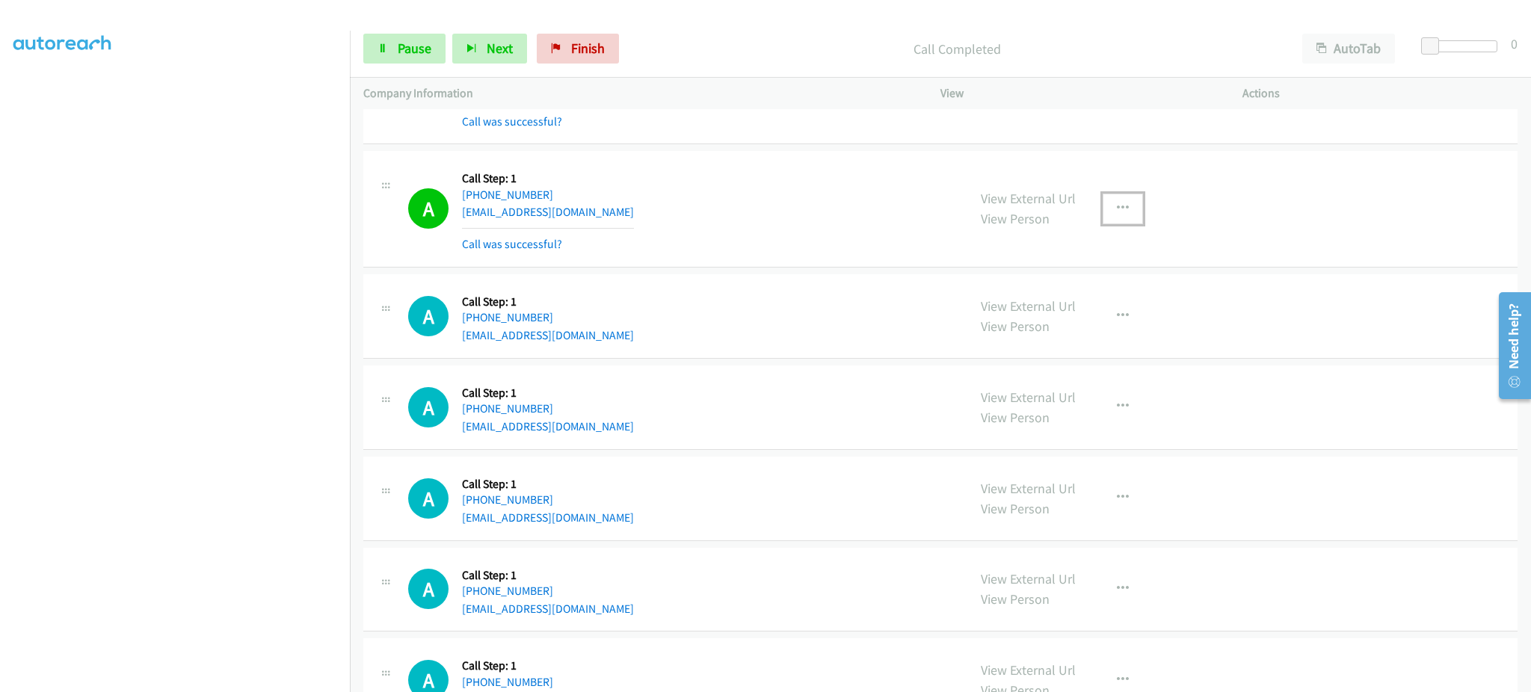
click at [1116, 202] on button "button" at bounding box center [1123, 209] width 40 height 30
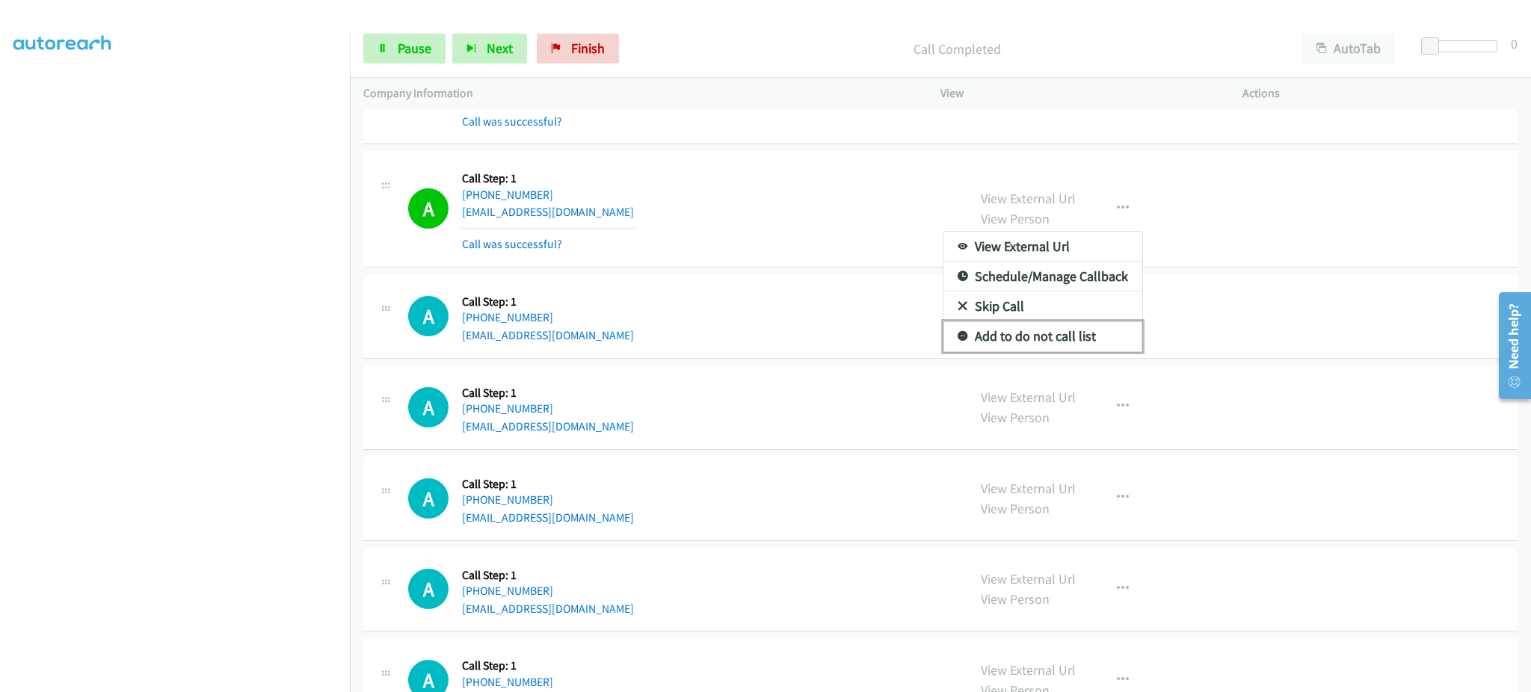
click at [1084, 342] on link "Add to do not call list" at bounding box center [1043, 337] width 199 height 30
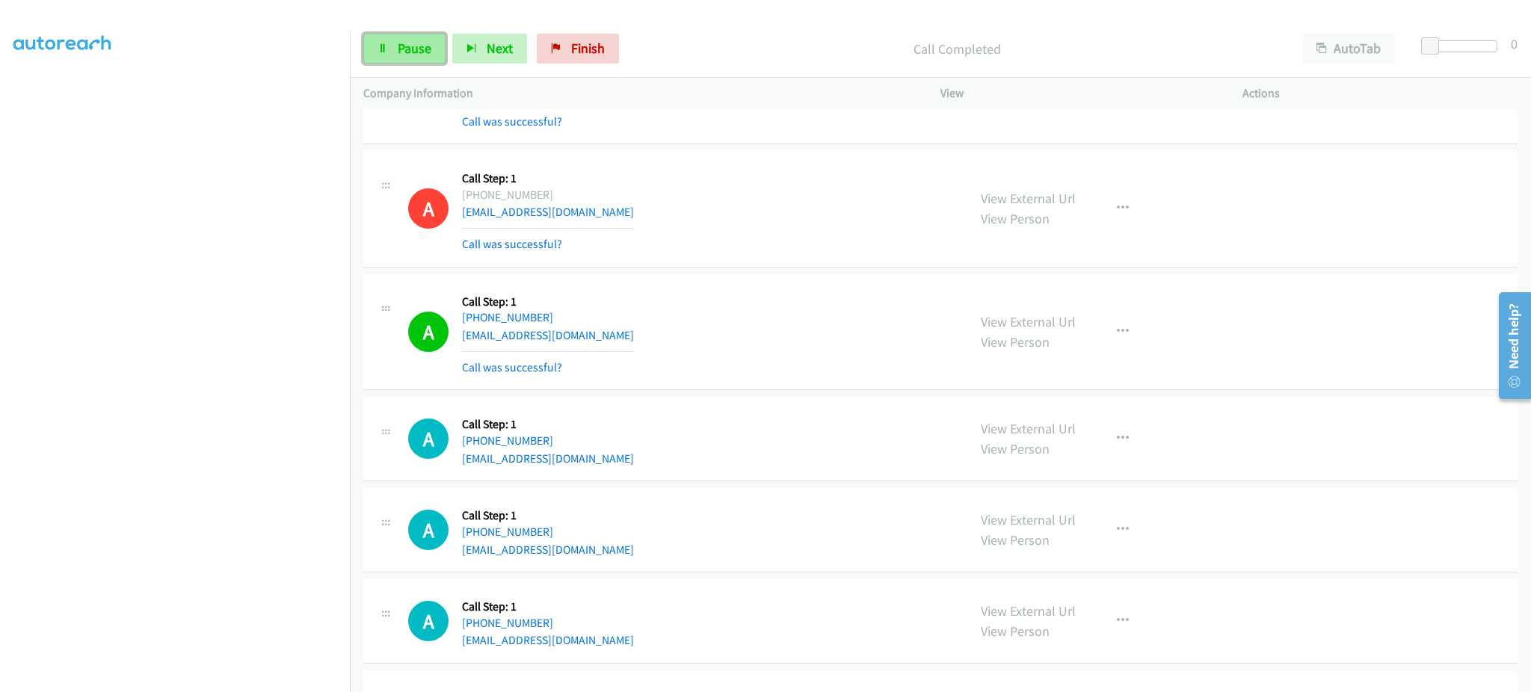
click at [425, 58] on link "Pause" at bounding box center [404, 49] width 82 height 30
click at [443, 48] on span "Start Calls" at bounding box center [427, 48] width 58 height 17
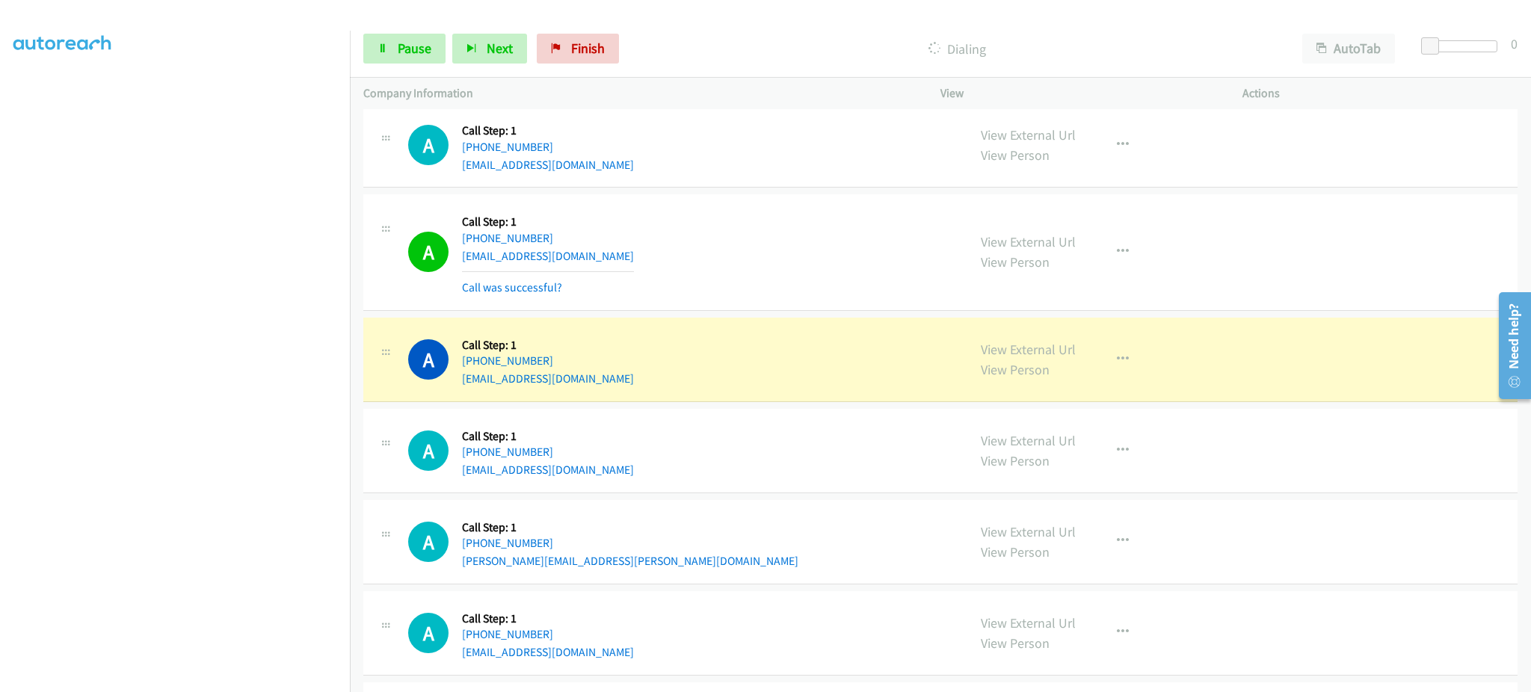
scroll to position [3888, 0]
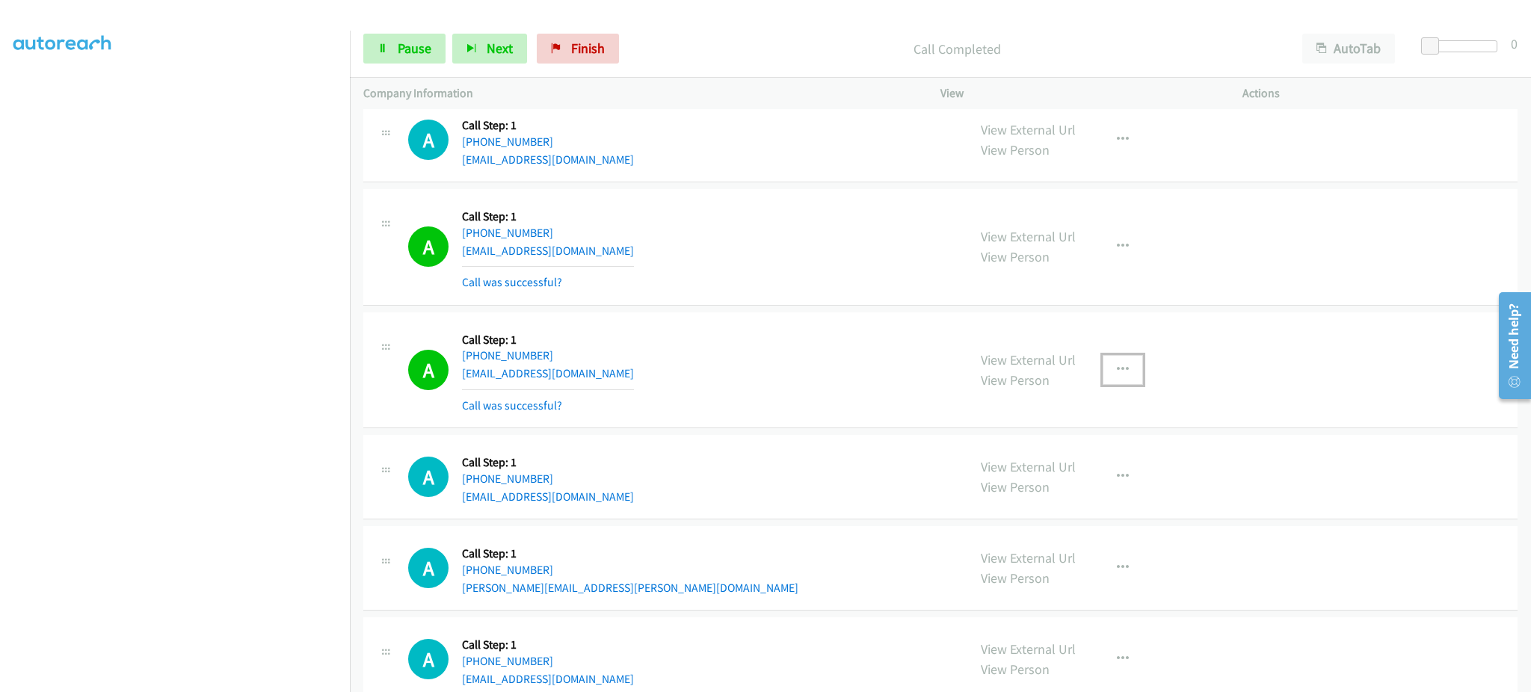
click at [1122, 385] on button "button" at bounding box center [1123, 370] width 40 height 30
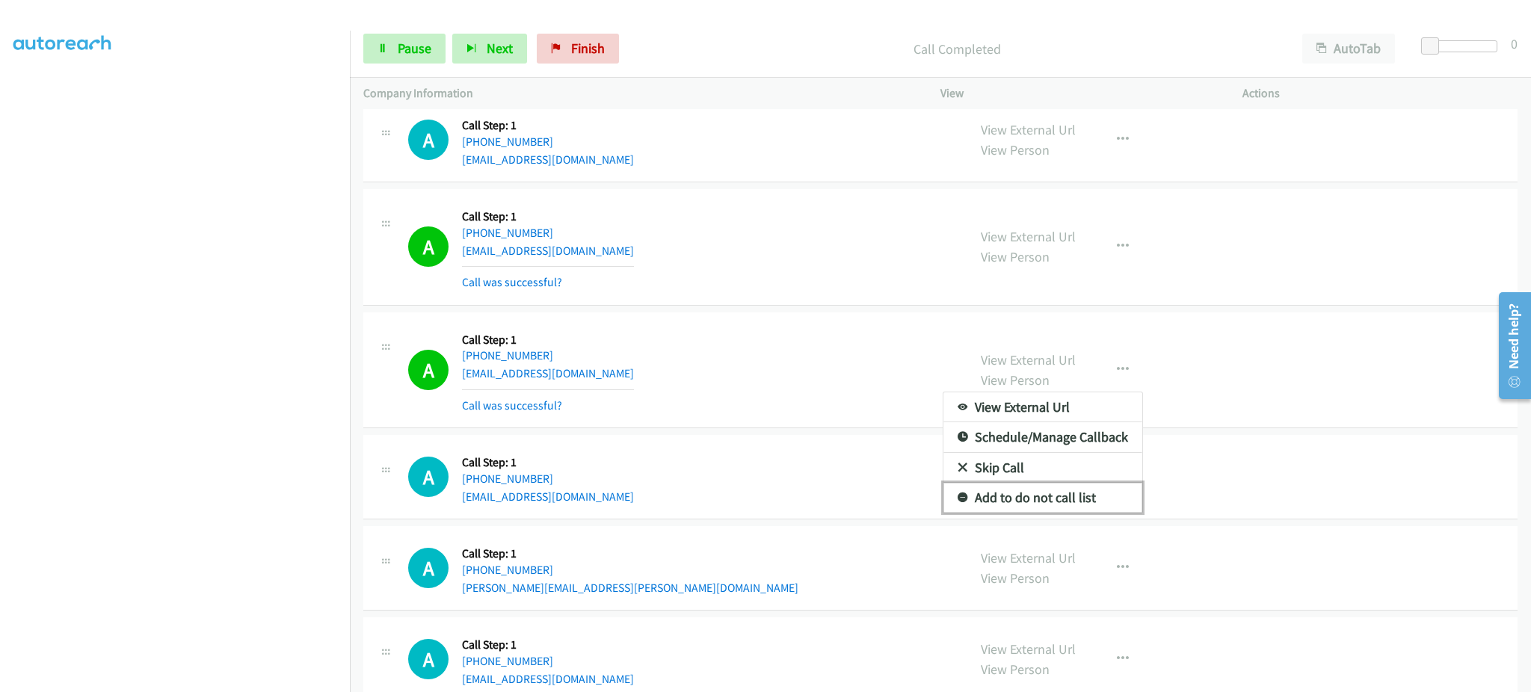
click at [1089, 494] on link "Add to do not call list" at bounding box center [1043, 498] width 199 height 30
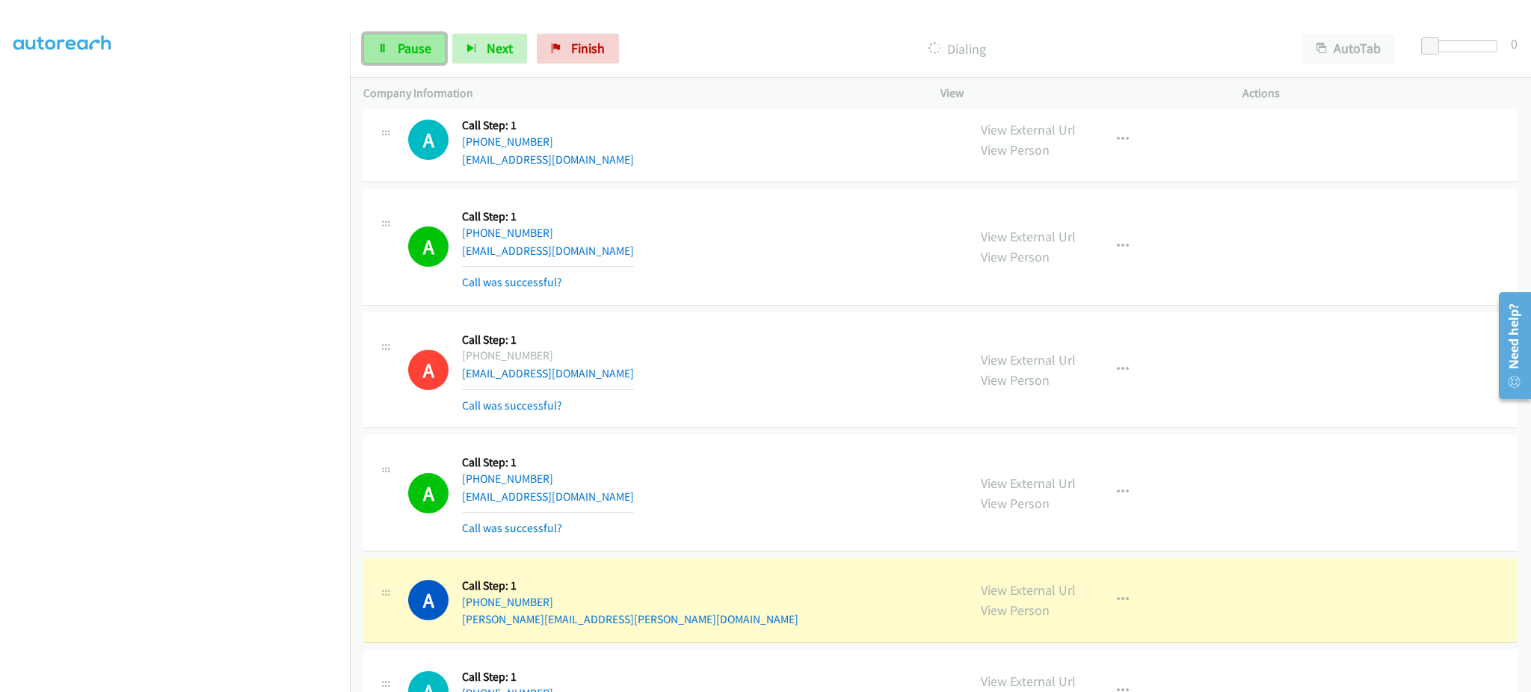
click at [414, 48] on span "Pause" at bounding box center [415, 48] width 34 height 17
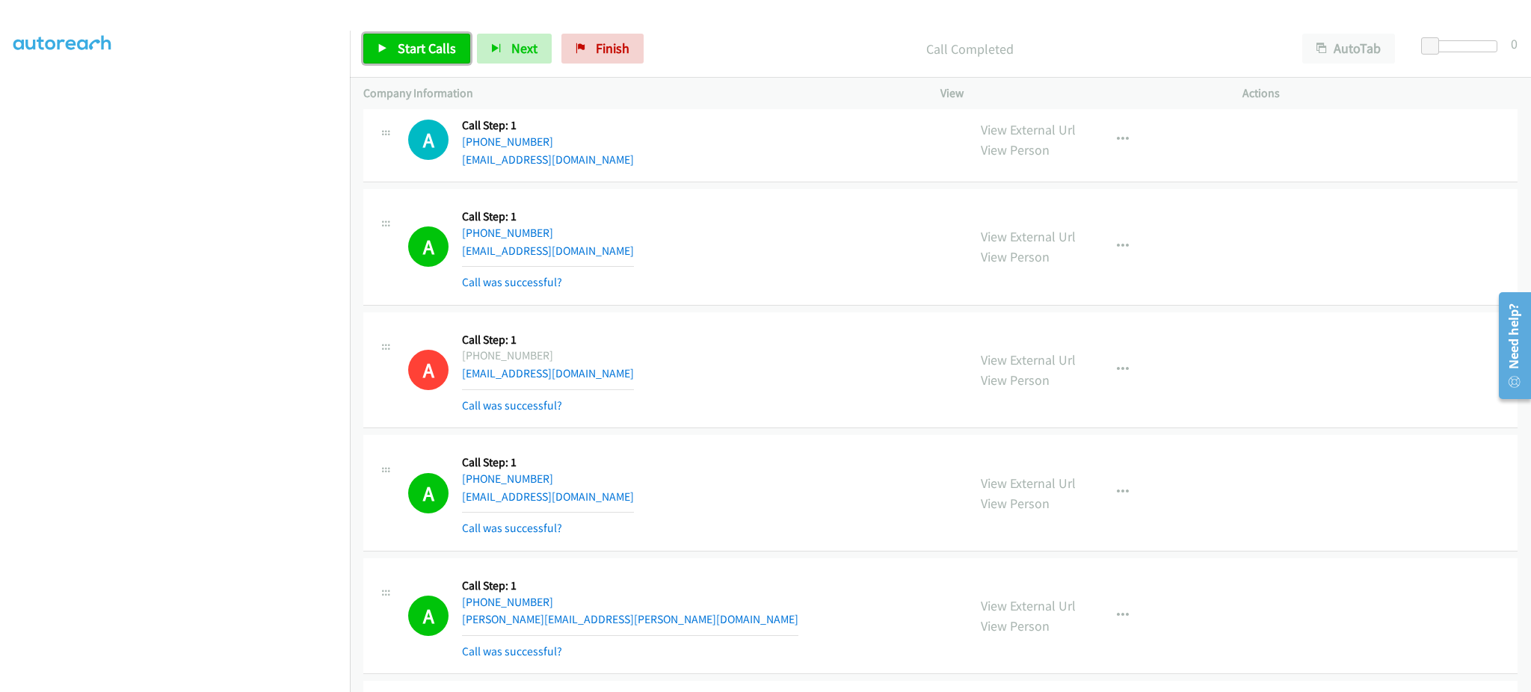
click at [416, 48] on span "Start Calls" at bounding box center [427, 48] width 58 height 17
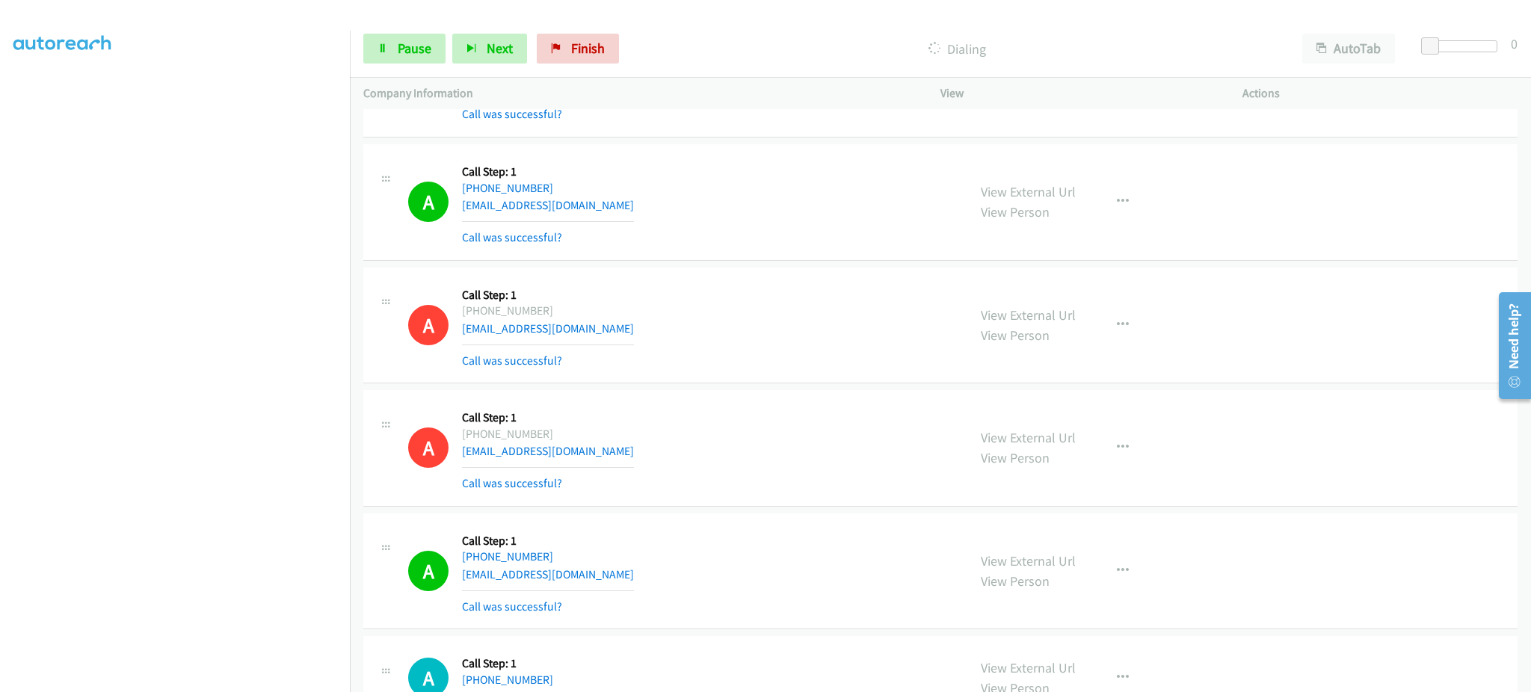
scroll to position [3290, 0]
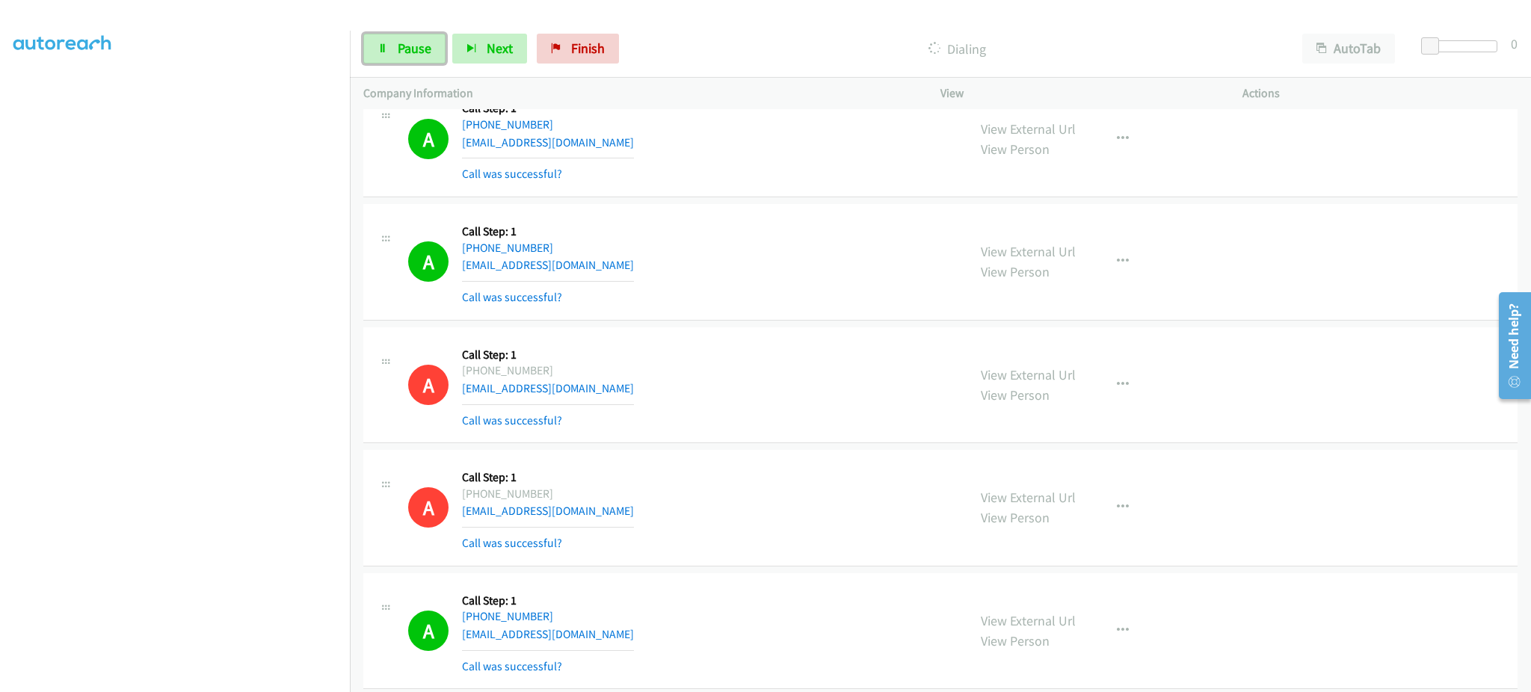
drag, startPoint x: 415, startPoint y: 56, endPoint x: 375, endPoint y: 30, distance: 47.5
click at [414, 56] on span "Pause" at bounding box center [415, 48] width 34 height 17
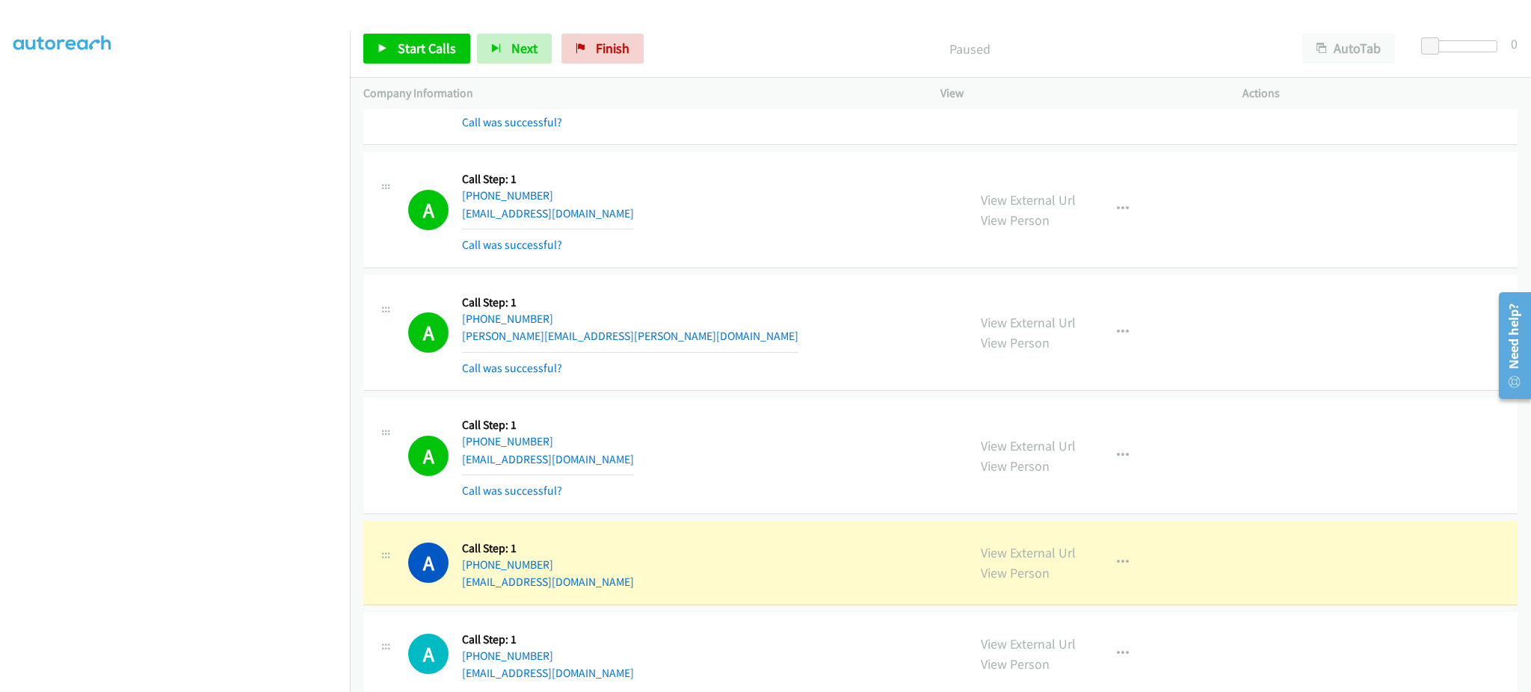
scroll to position [4188, 0]
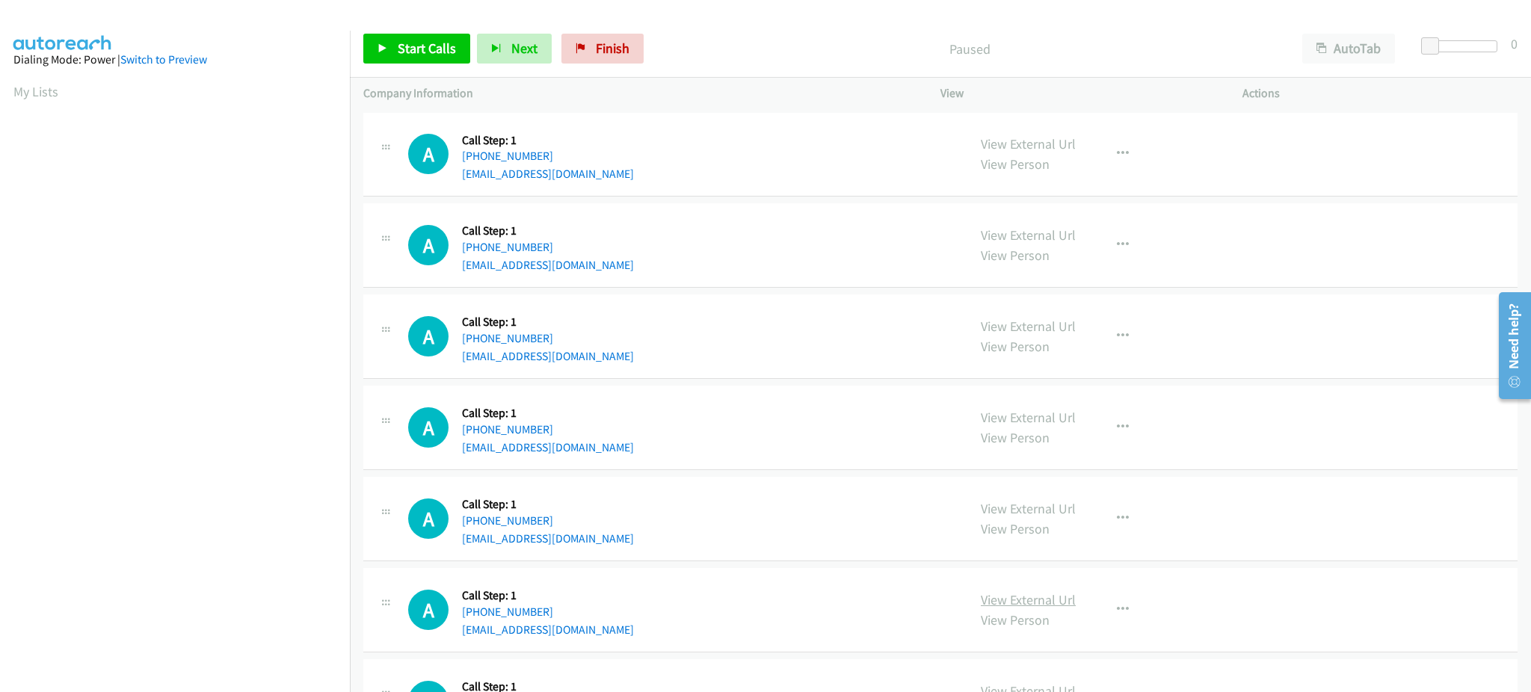
scroll to position [150, 0]
drag, startPoint x: 451, startPoint y: 42, endPoint x: 467, endPoint y: 39, distance: 16.7
click at [451, 42] on span "Start Calls" at bounding box center [427, 48] width 58 height 17
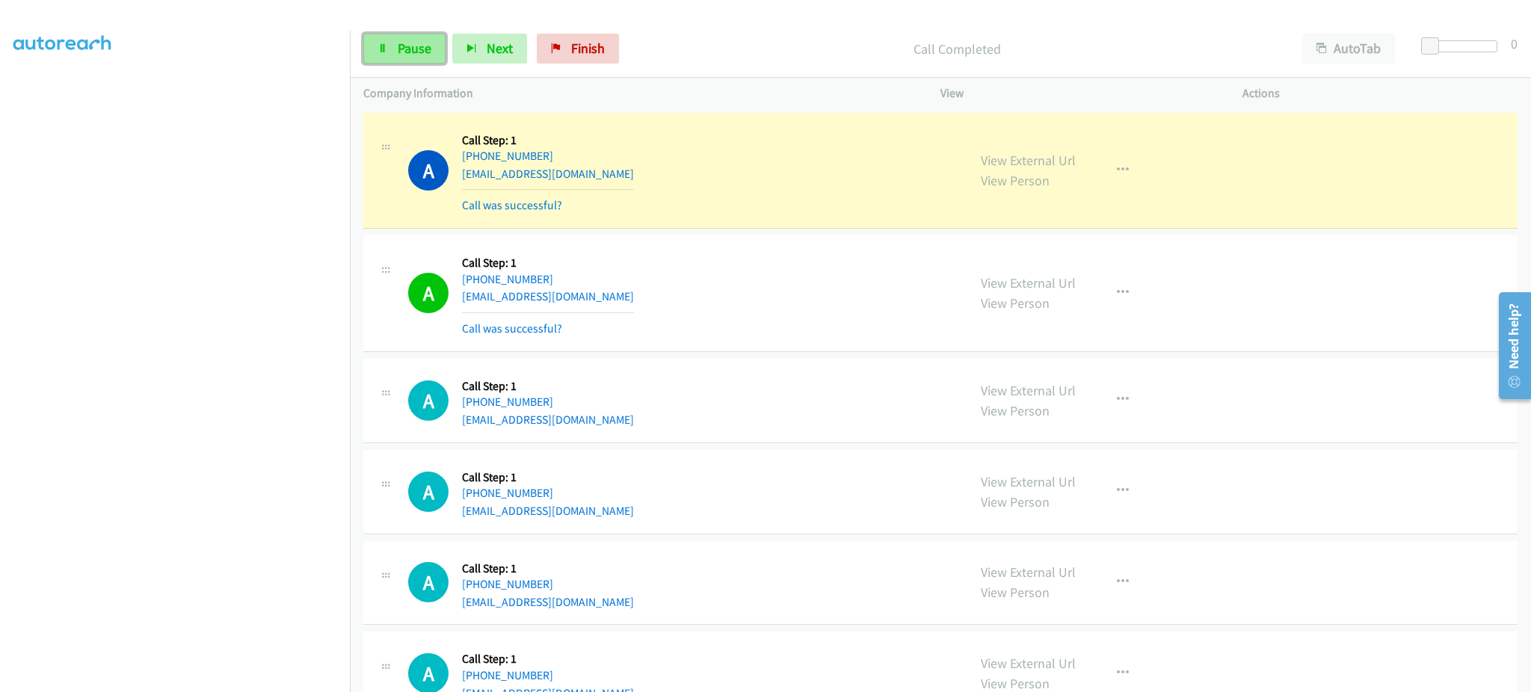
click at [405, 45] on span "Pause" at bounding box center [415, 48] width 34 height 17
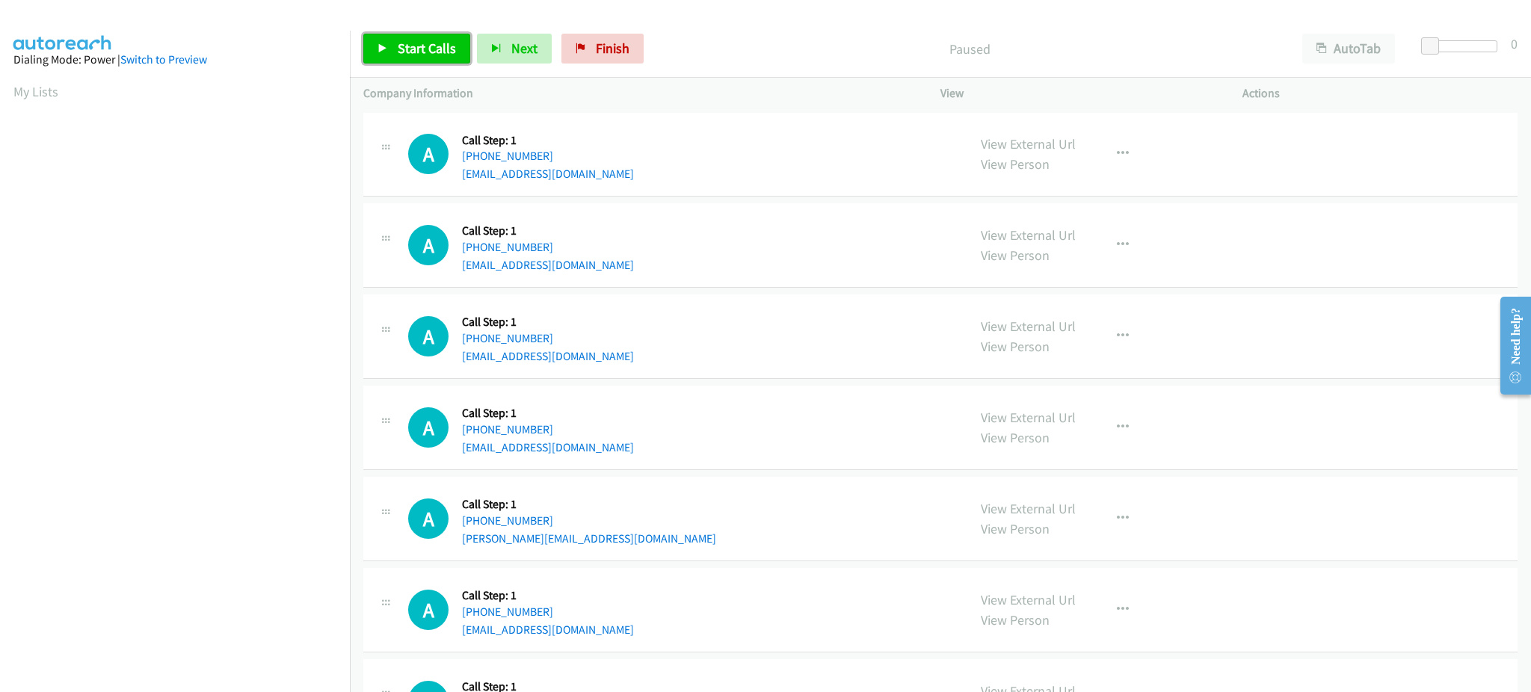
drag, startPoint x: 401, startPoint y: 46, endPoint x: 595, endPoint y: 9, distance: 197.8
click at [401, 46] on span "Start Calls" at bounding box center [427, 48] width 58 height 17
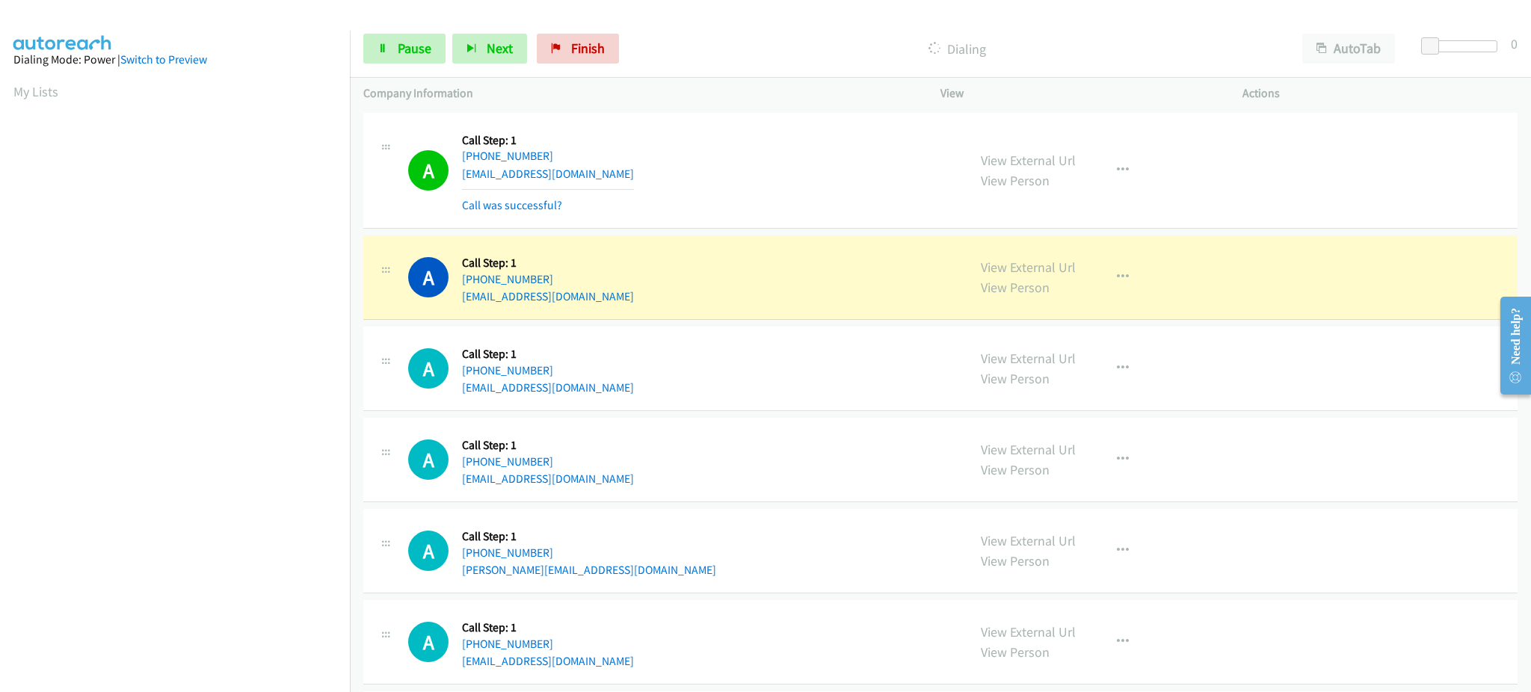
scroll to position [150, 0]
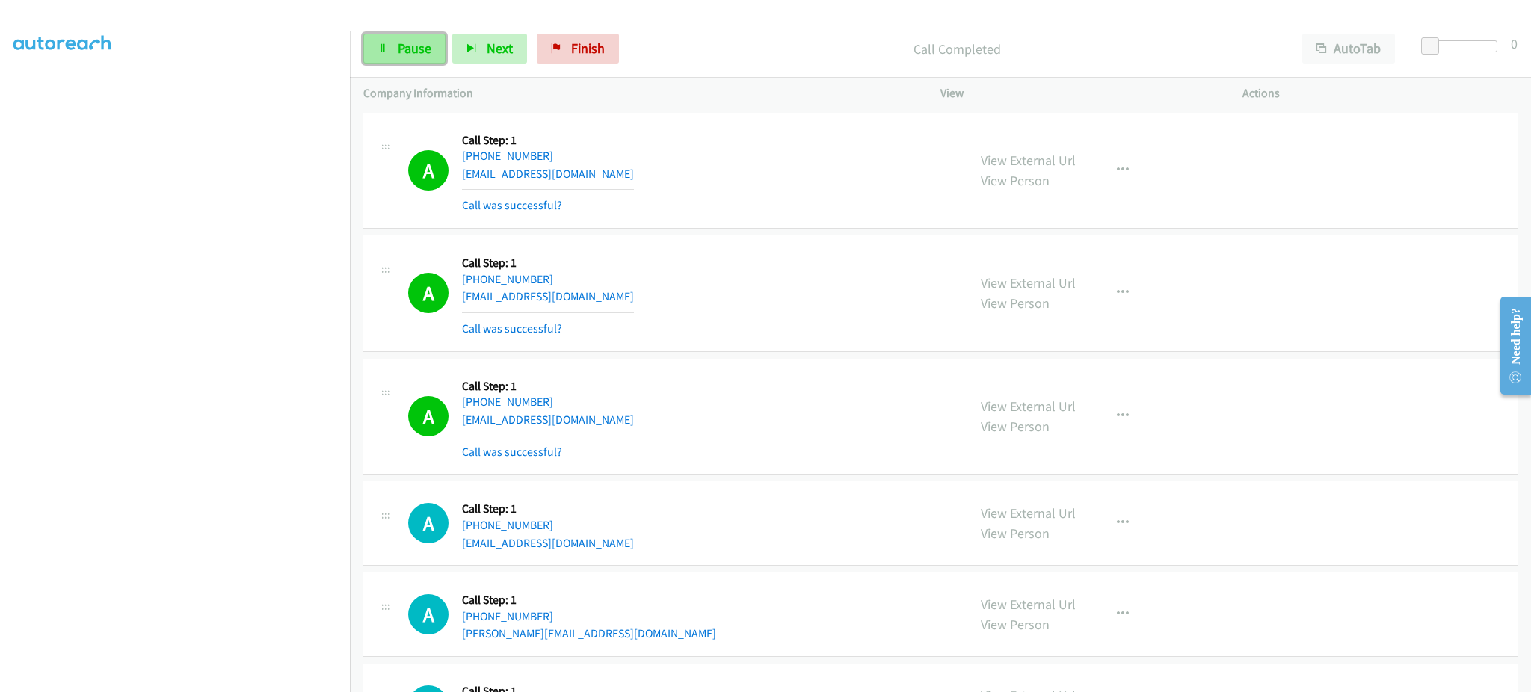
click at [419, 49] on span "Pause" at bounding box center [415, 48] width 34 height 17
click at [424, 46] on span "Start Calls" at bounding box center [427, 48] width 58 height 17
click at [403, 51] on span "Pause" at bounding box center [415, 48] width 34 height 17
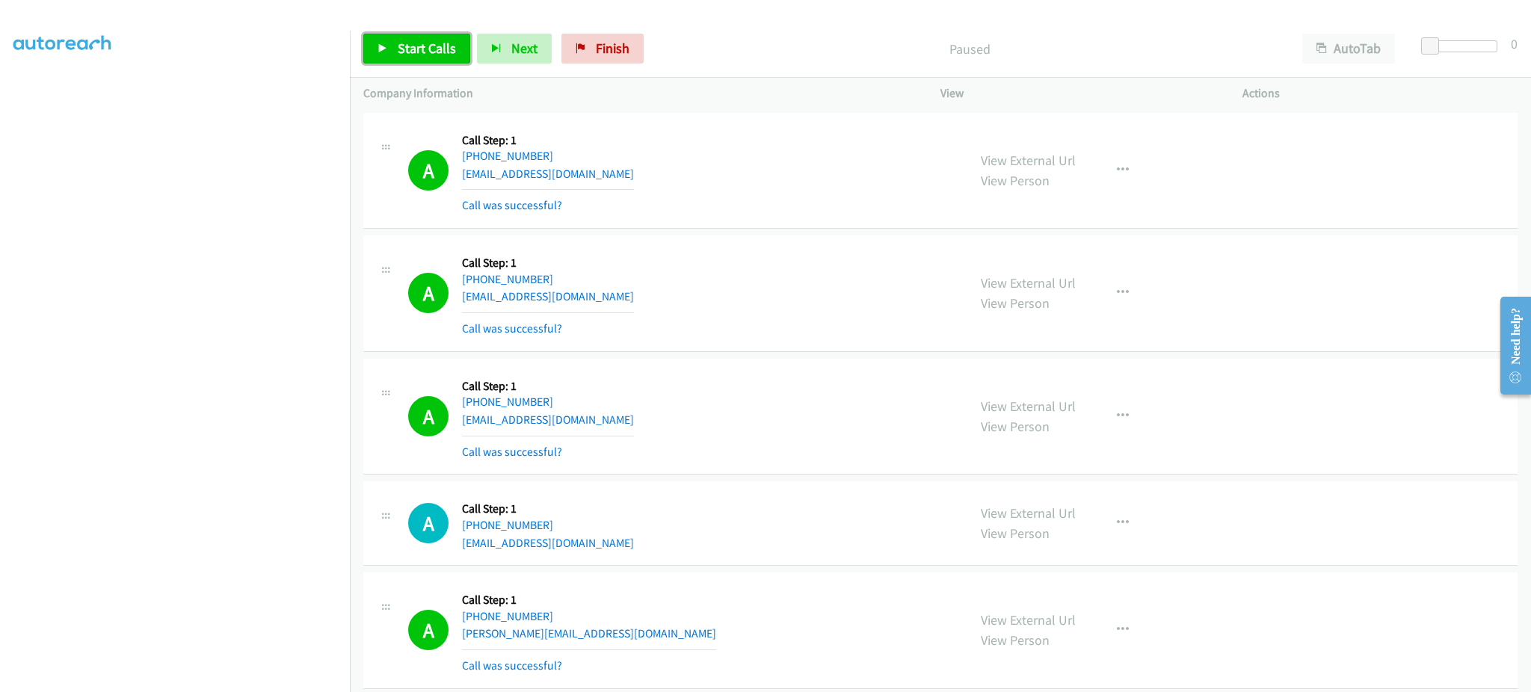
click at [452, 46] on span "Start Calls" at bounding box center [427, 48] width 58 height 17
click at [393, 64] on link "Pause" at bounding box center [404, 49] width 82 height 30
click at [443, 55] on span "Start Calls" at bounding box center [427, 48] width 58 height 17
drag, startPoint x: 419, startPoint y: 66, endPoint x: 414, endPoint y: 43, distance: 22.9
click at [417, 64] on div "Start Calls Pause Next Finish Call Completed AutoTab AutoTab 0" at bounding box center [940, 49] width 1181 height 58
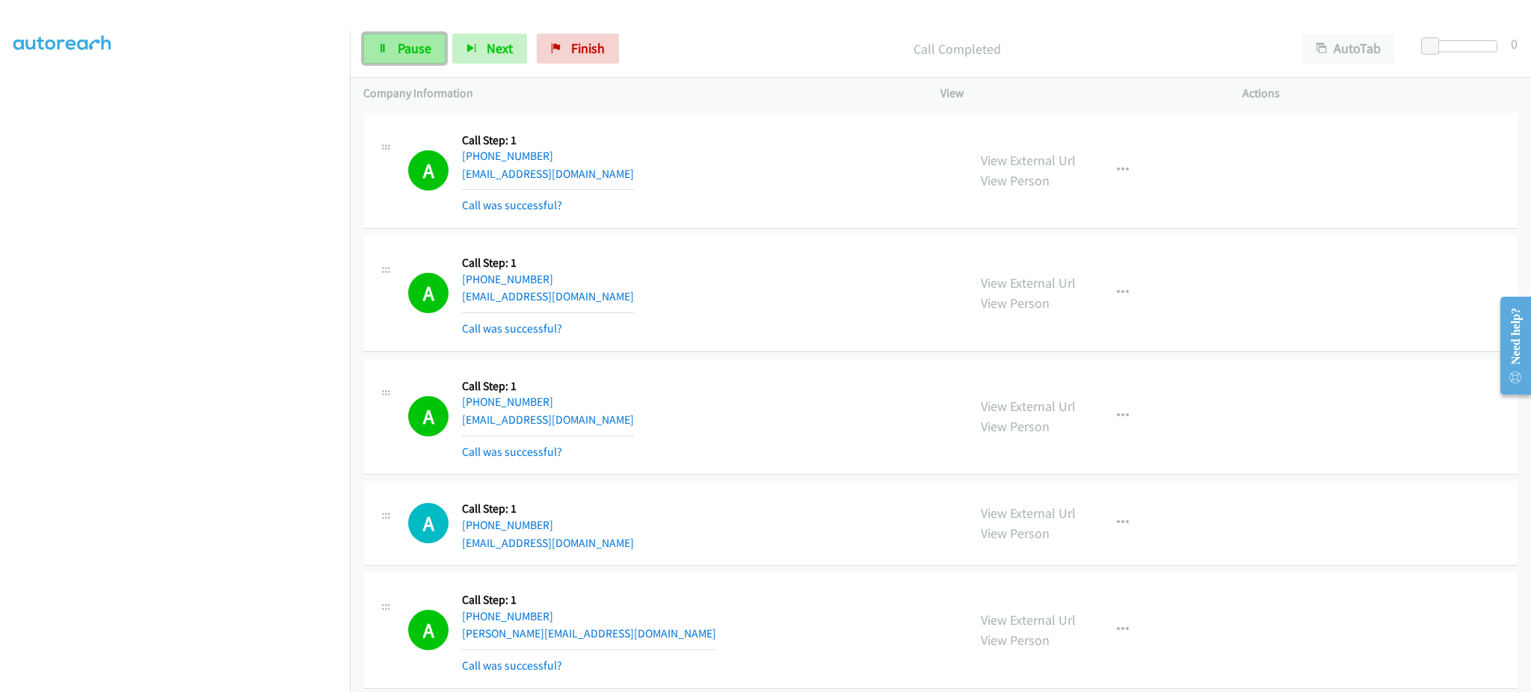
click at [414, 43] on span "Pause" at bounding box center [415, 48] width 34 height 17
click at [450, 55] on span "Start Calls" at bounding box center [427, 48] width 58 height 17
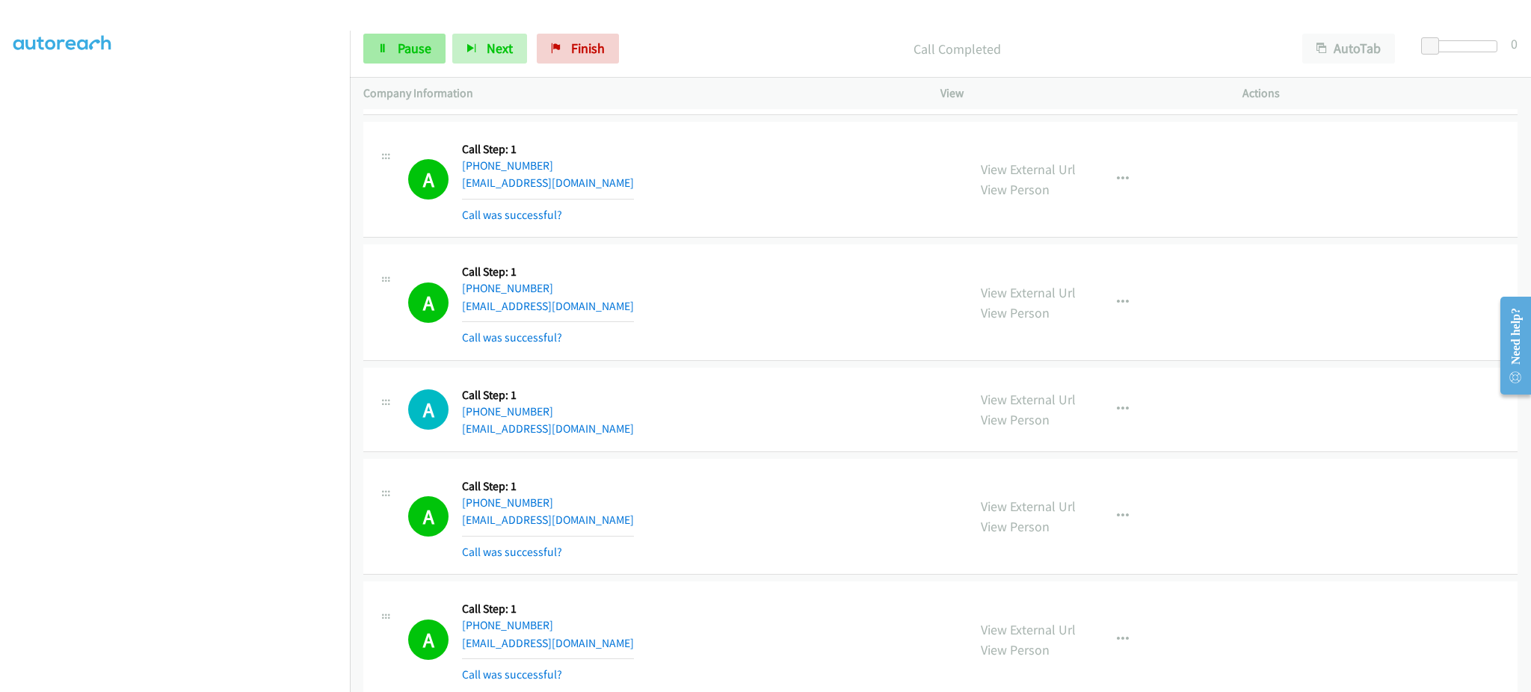
scroll to position [852, 0]
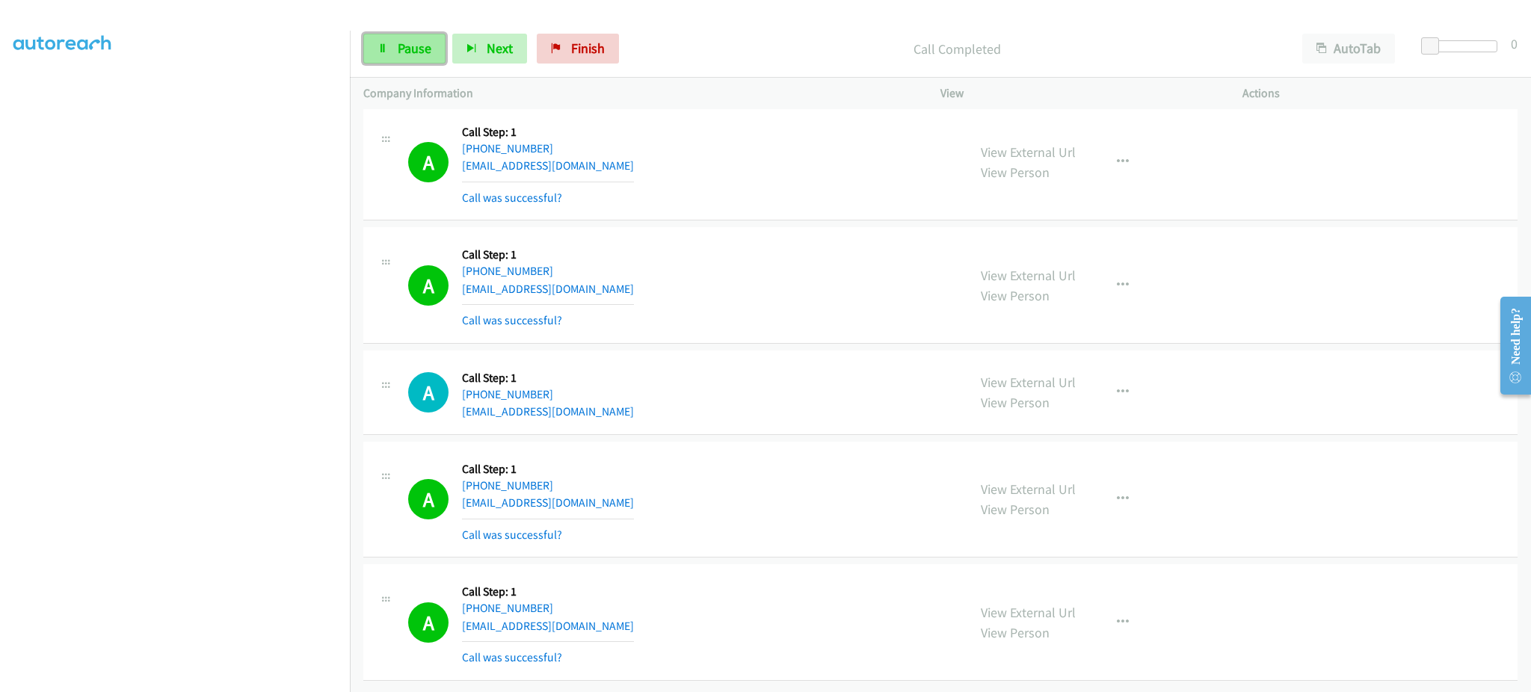
click at [410, 53] on span "Pause" at bounding box center [415, 48] width 34 height 17
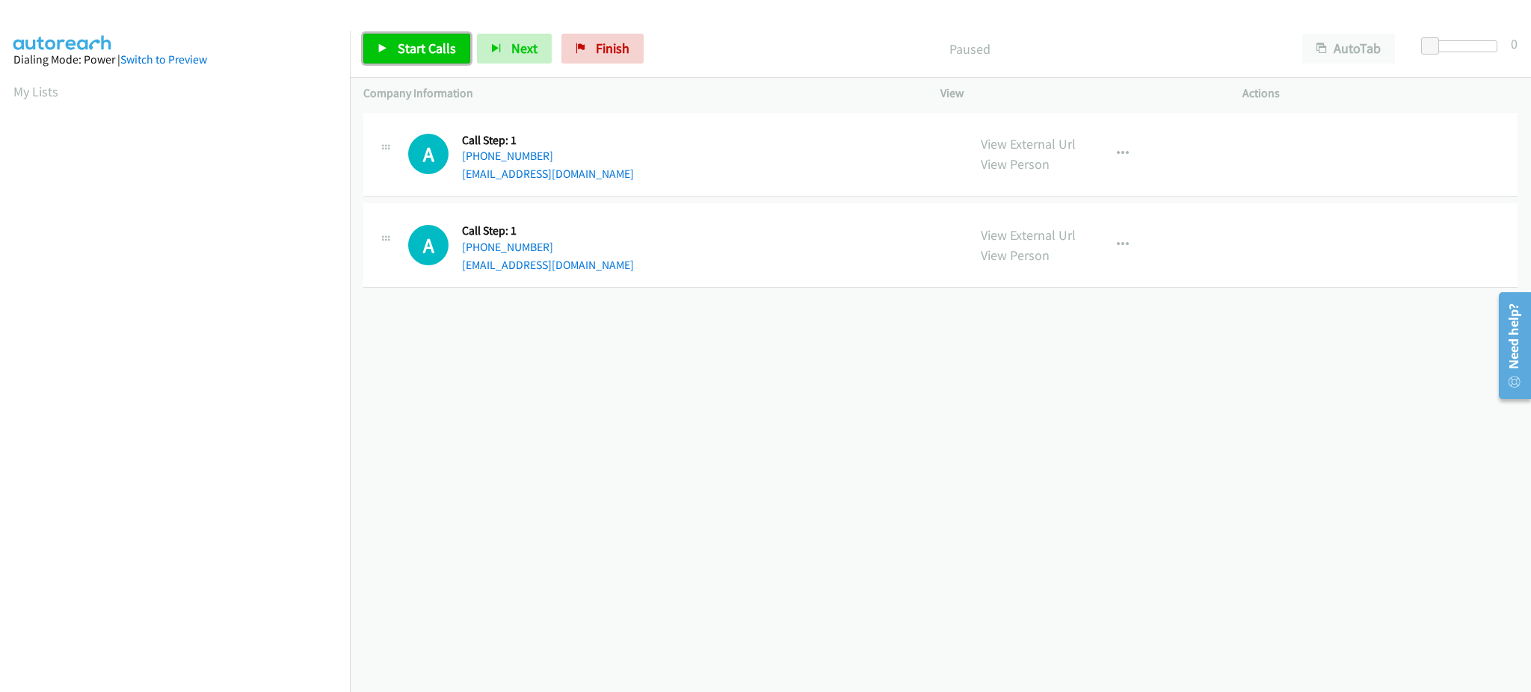
click at [402, 61] on link "Start Calls" at bounding box center [416, 49] width 107 height 30
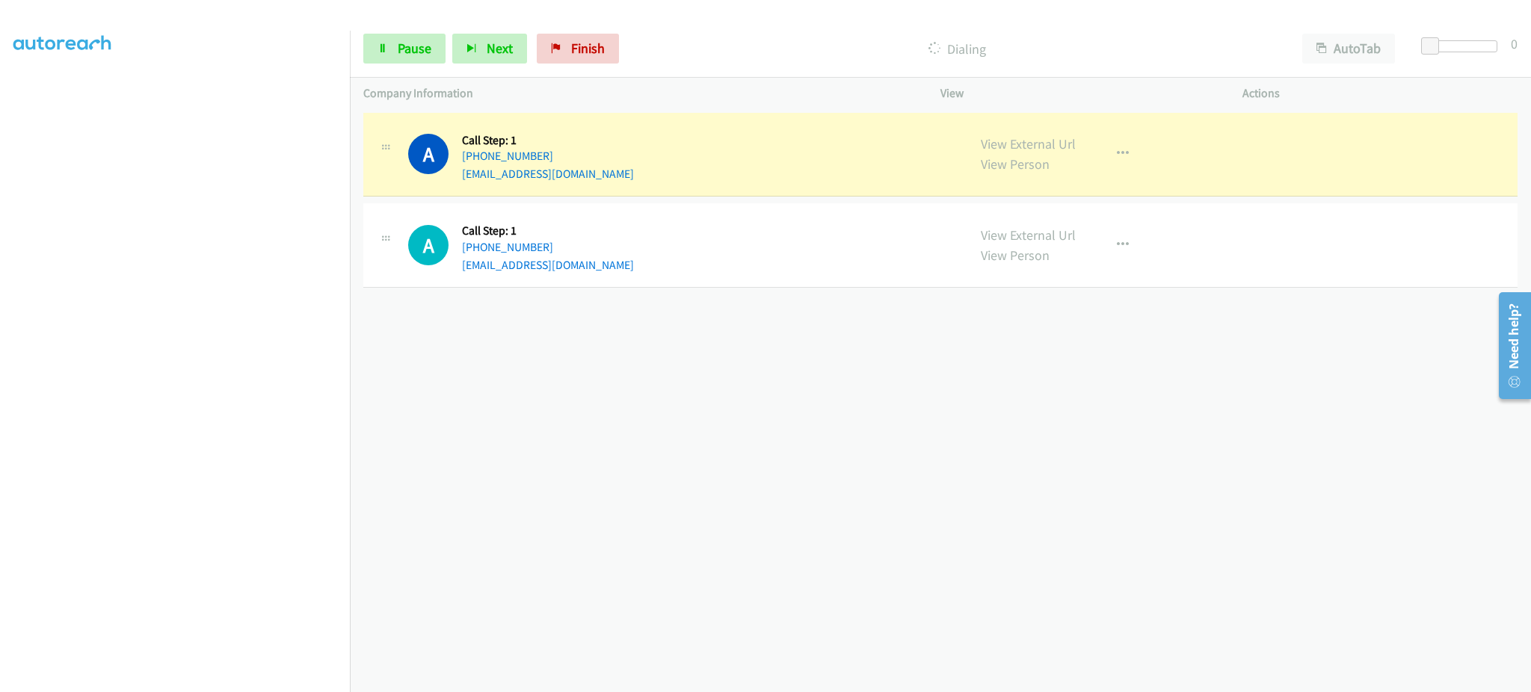
scroll to position [150, 0]
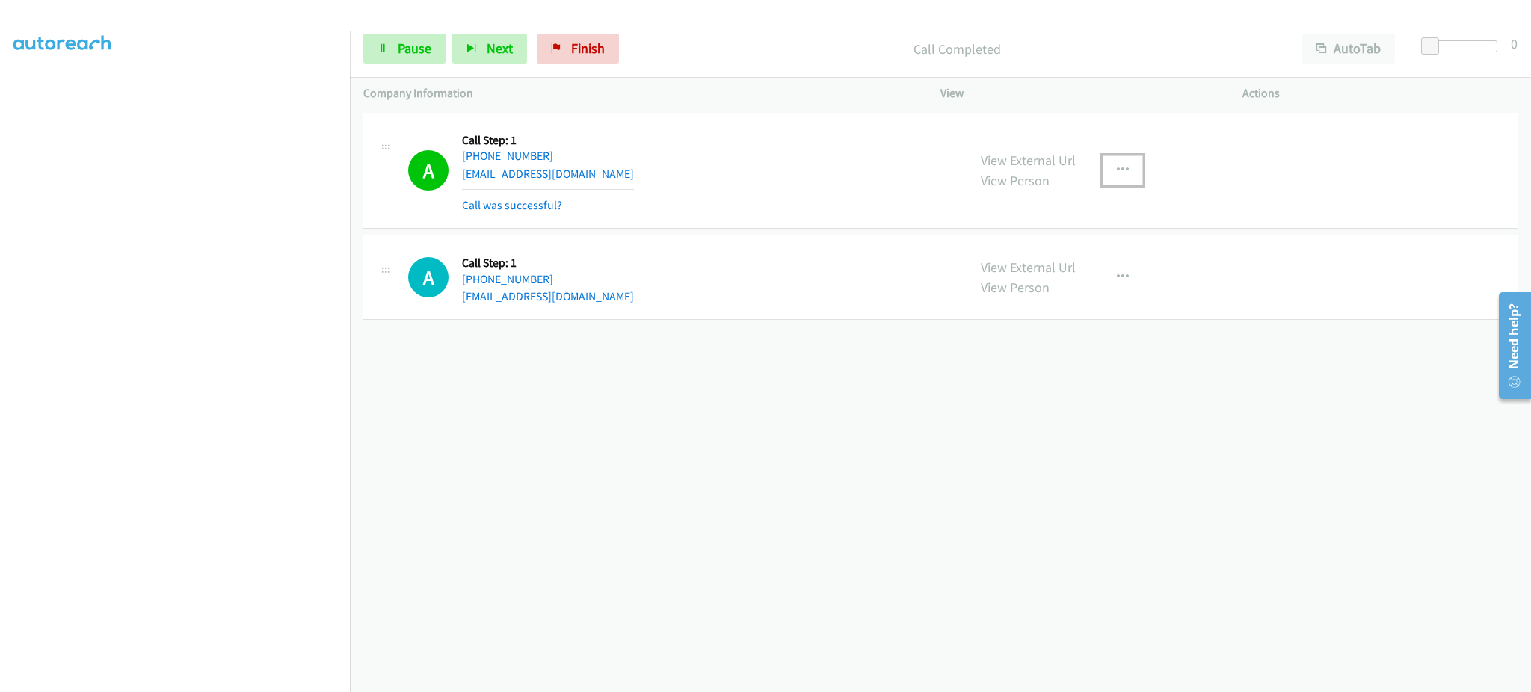
click at [1107, 173] on button "button" at bounding box center [1123, 171] width 40 height 30
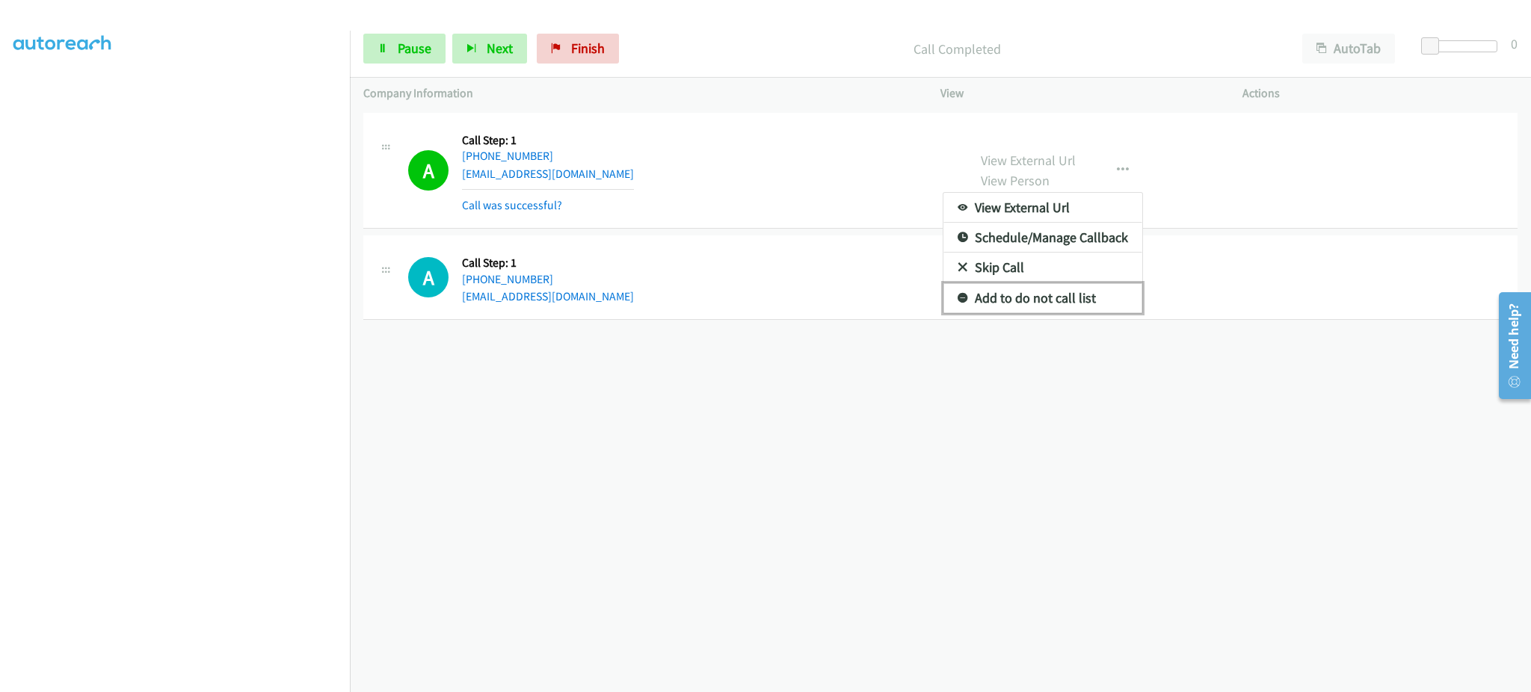
click at [1073, 295] on link "Add to do not call list" at bounding box center [1043, 298] width 199 height 30
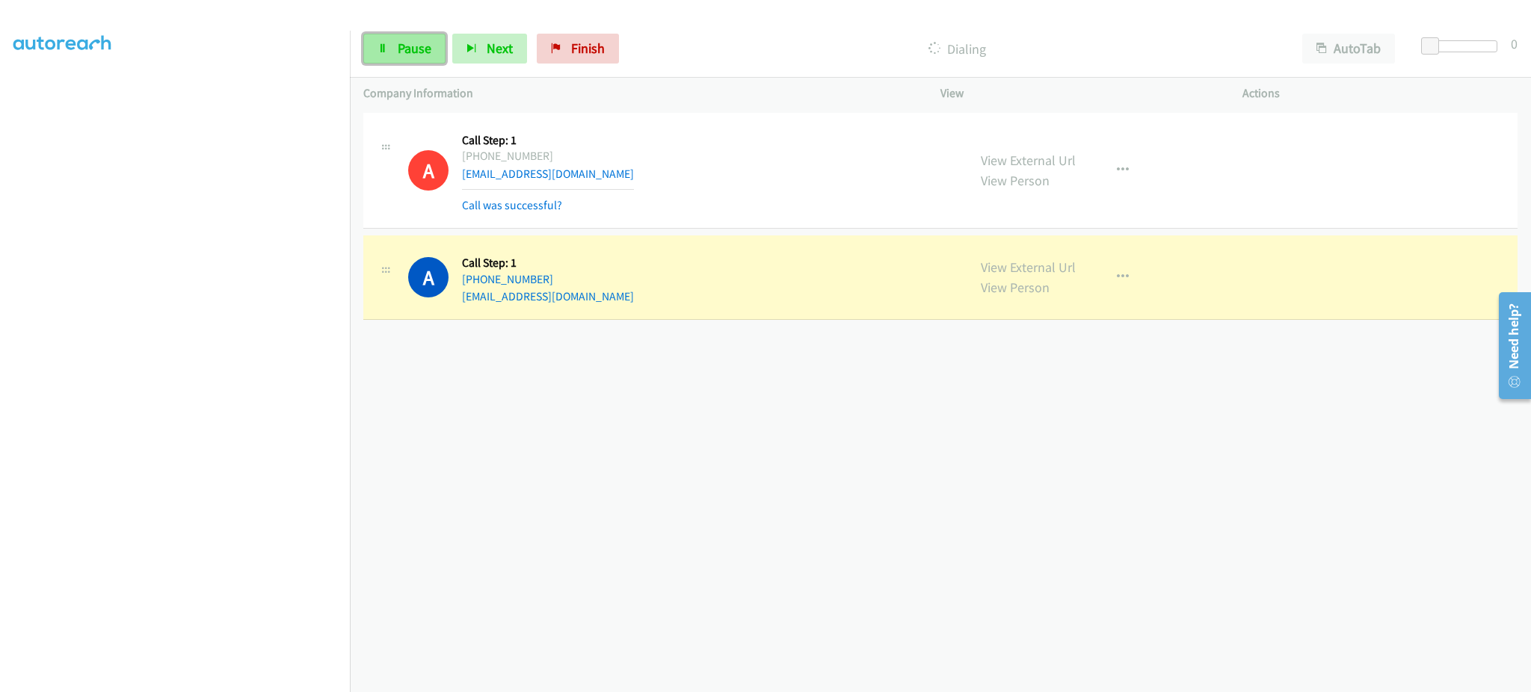
click at [405, 42] on span "Pause" at bounding box center [415, 48] width 34 height 17
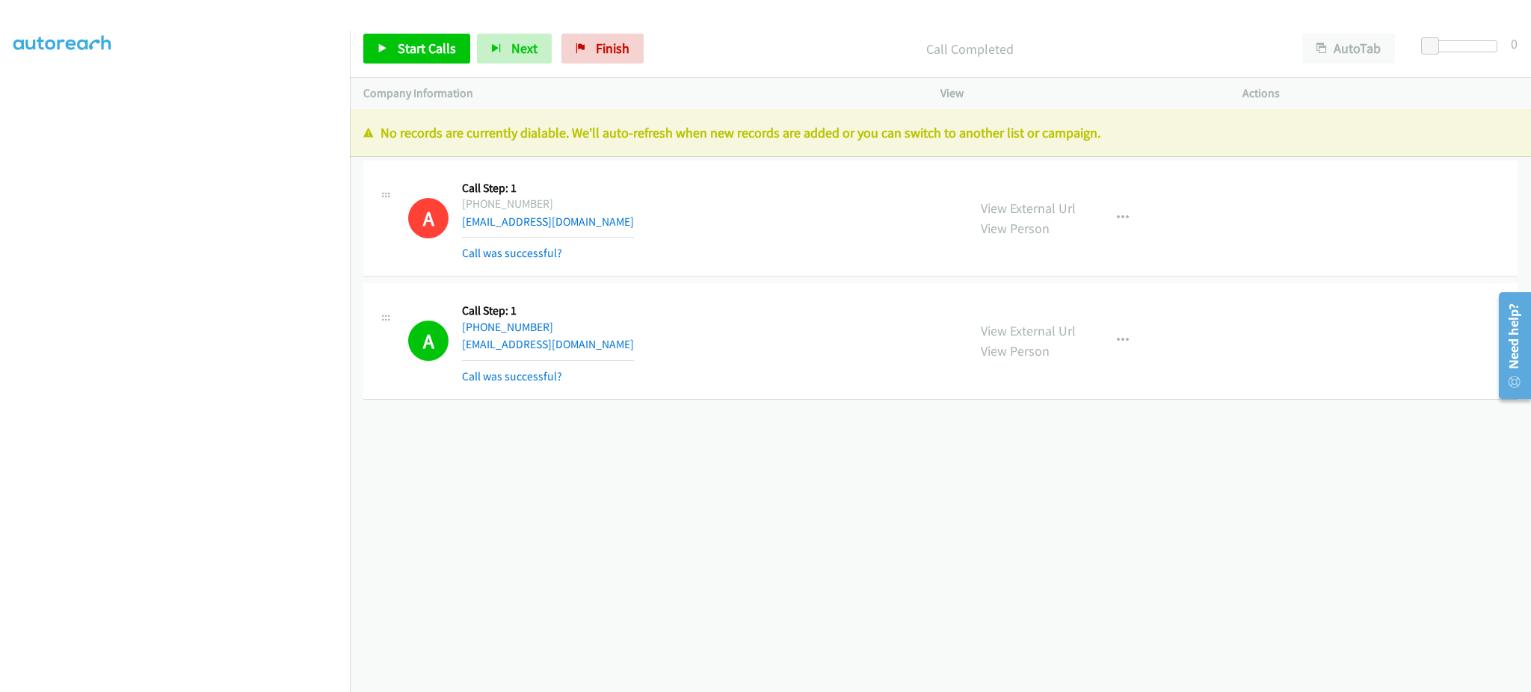
scroll to position [0, 0]
click at [46, 87] on link "My Lists" at bounding box center [35, 91] width 45 height 17
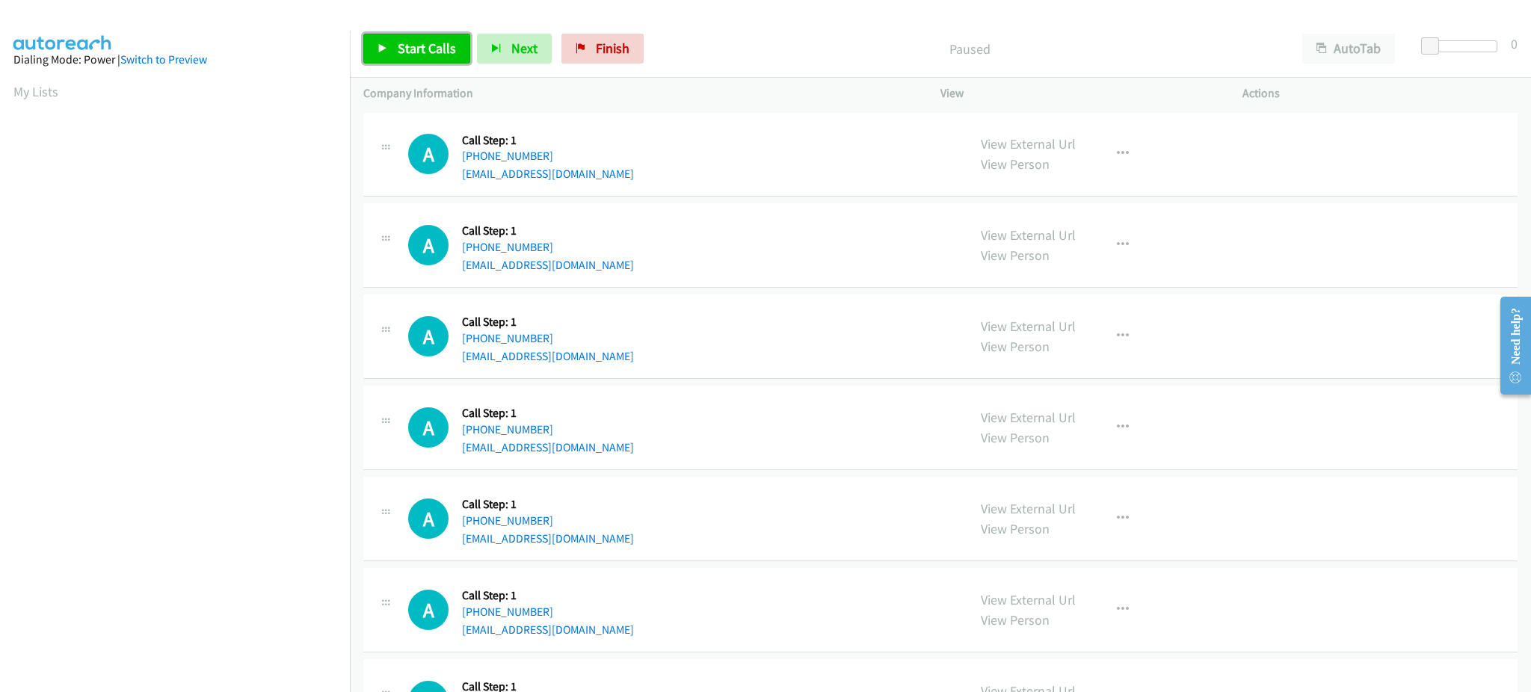
click at [443, 52] on span "Start Calls" at bounding box center [427, 48] width 58 height 17
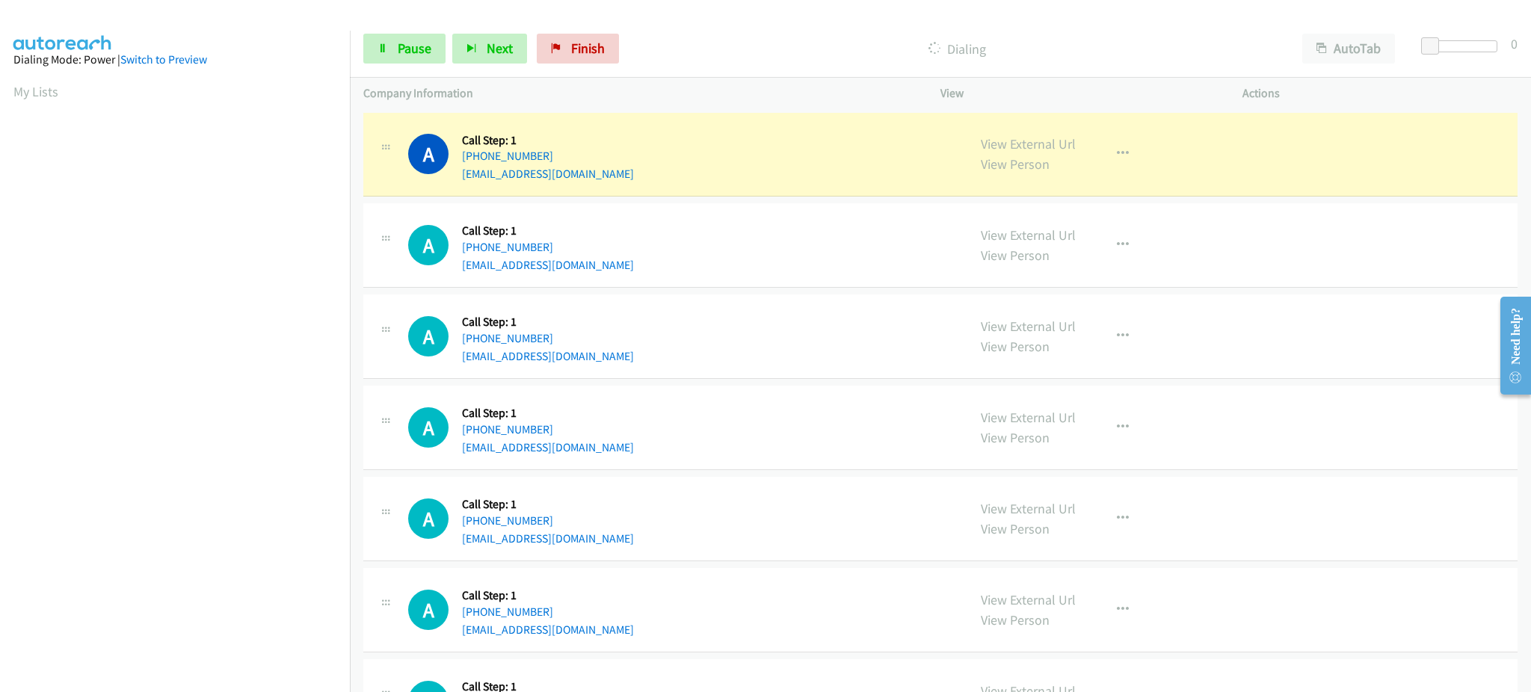
scroll to position [150, 0]
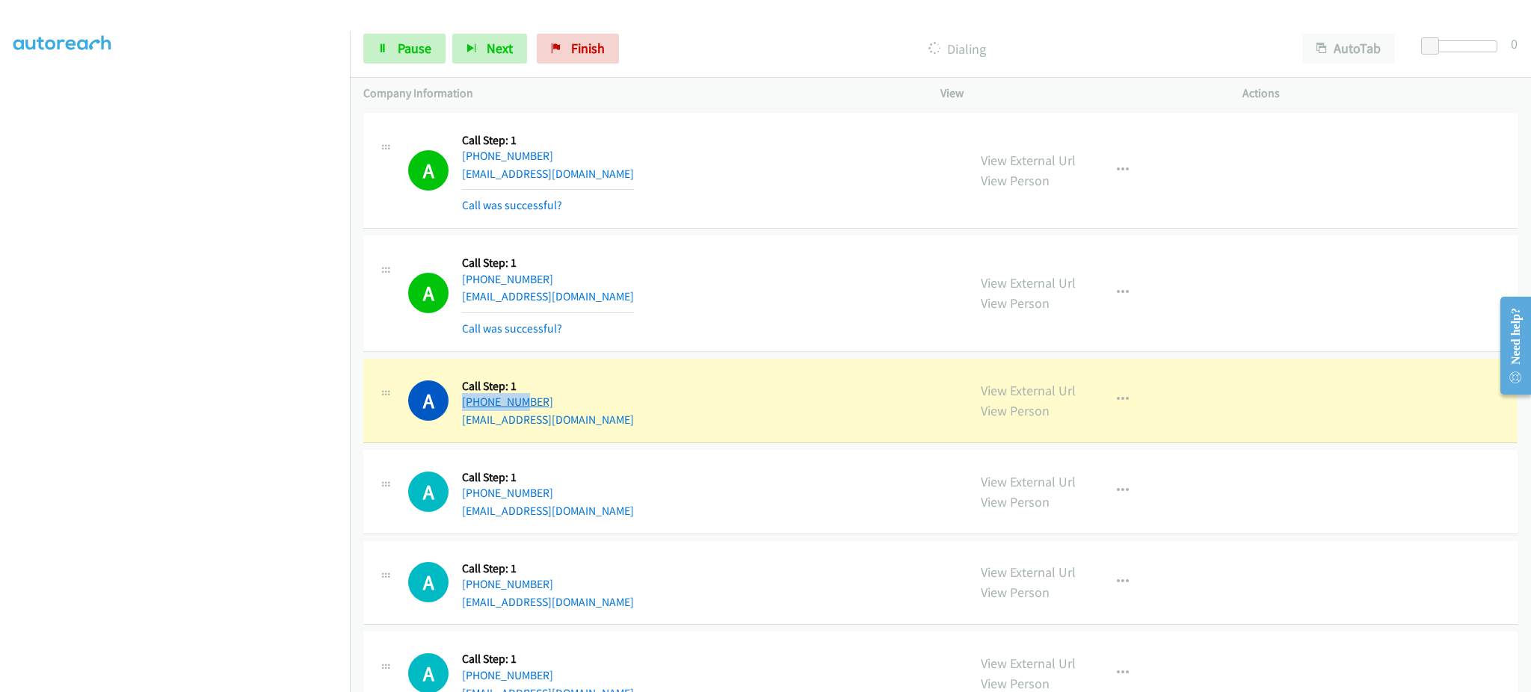
drag, startPoint x: 566, startPoint y: 399, endPoint x: 516, endPoint y: 405, distance: 50.4
click at [516, 405] on div "A Callback Scheduled Call Step: 1 America/Phoenix +1 480-653-1143 ibnemo@yahoo.…" at bounding box center [681, 400] width 546 height 57
click at [628, 408] on div "A Callback Scheduled Call Step: 1 America/Phoenix +1 480-653-1143 ibnemo@yahoo.…" at bounding box center [681, 400] width 546 height 57
drag, startPoint x: 627, startPoint y: 399, endPoint x: 475, endPoint y: 407, distance: 152.0
click at [475, 407] on div "A Callback Scheduled Call Step: 1 America/Phoenix +1 480-653-1143 ibnemo@yahoo.…" at bounding box center [681, 400] width 546 height 57
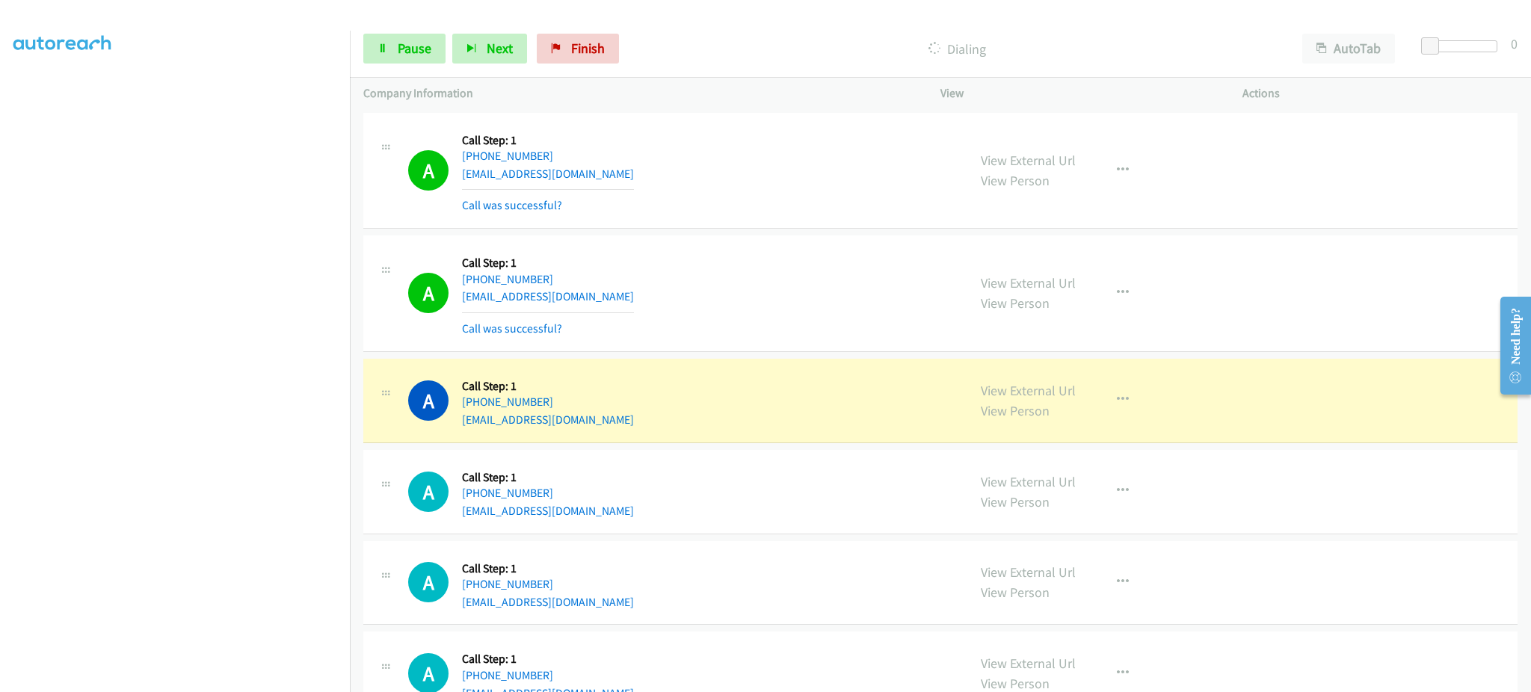
copy link "480-653-1143"
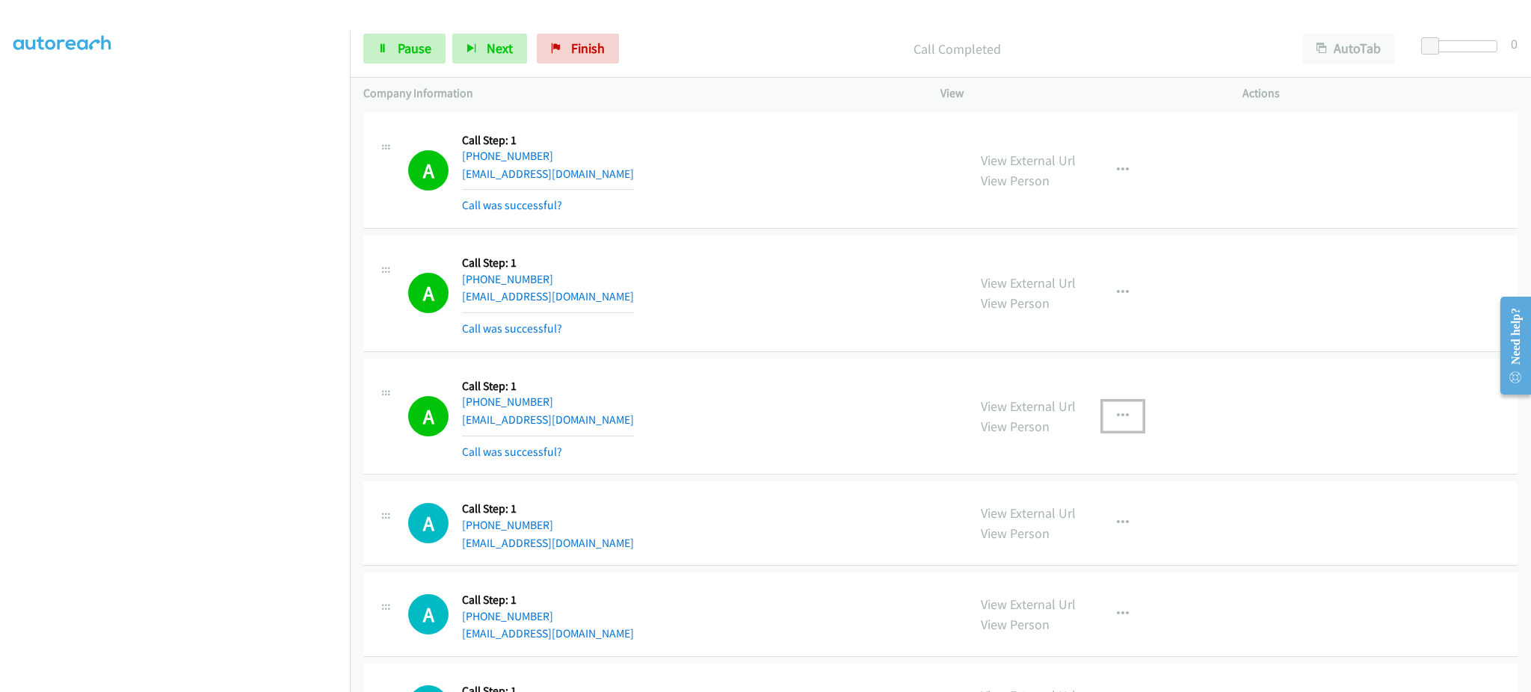
drag, startPoint x: 1128, startPoint y: 417, endPoint x: 1109, endPoint y: 455, distance: 43.5
click at [1128, 417] on button "button" at bounding box center [1123, 417] width 40 height 30
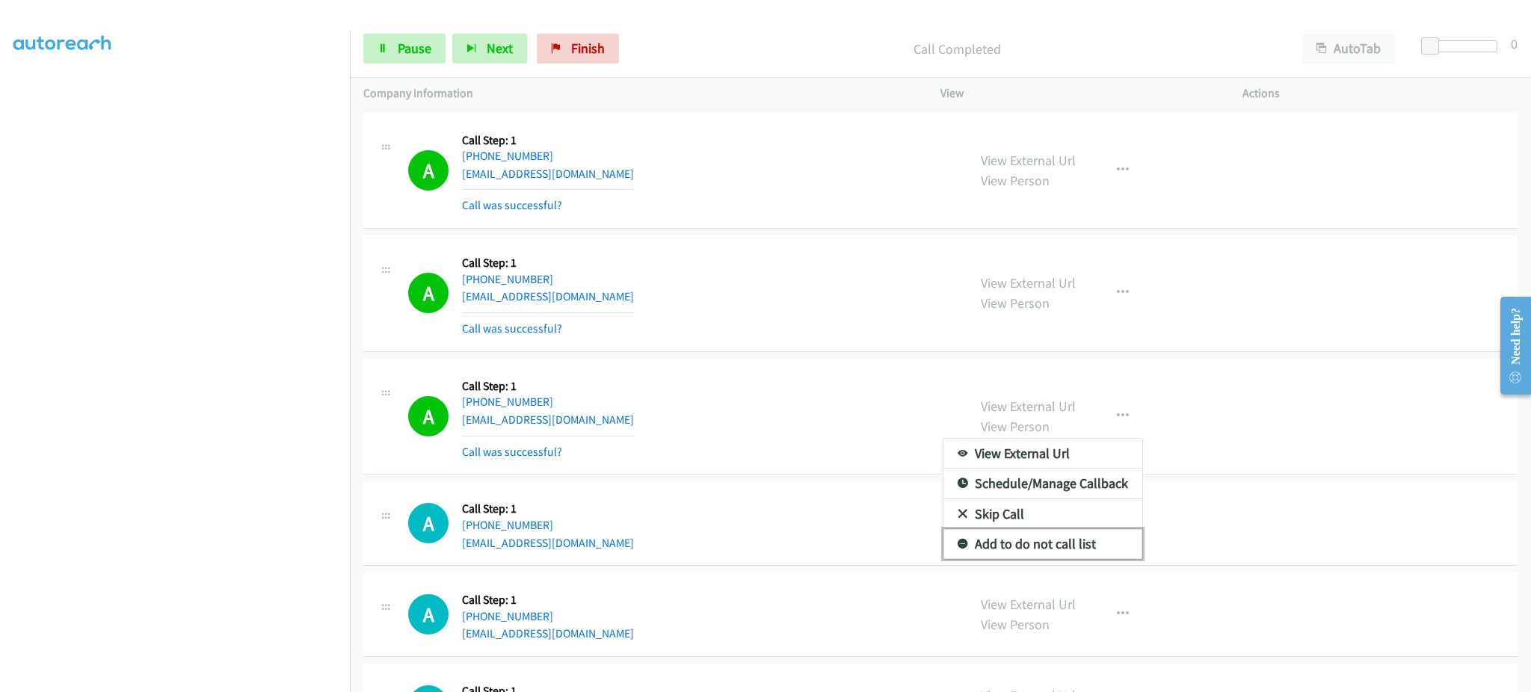
click at [1098, 532] on link "Add to do not call list" at bounding box center [1043, 544] width 199 height 30
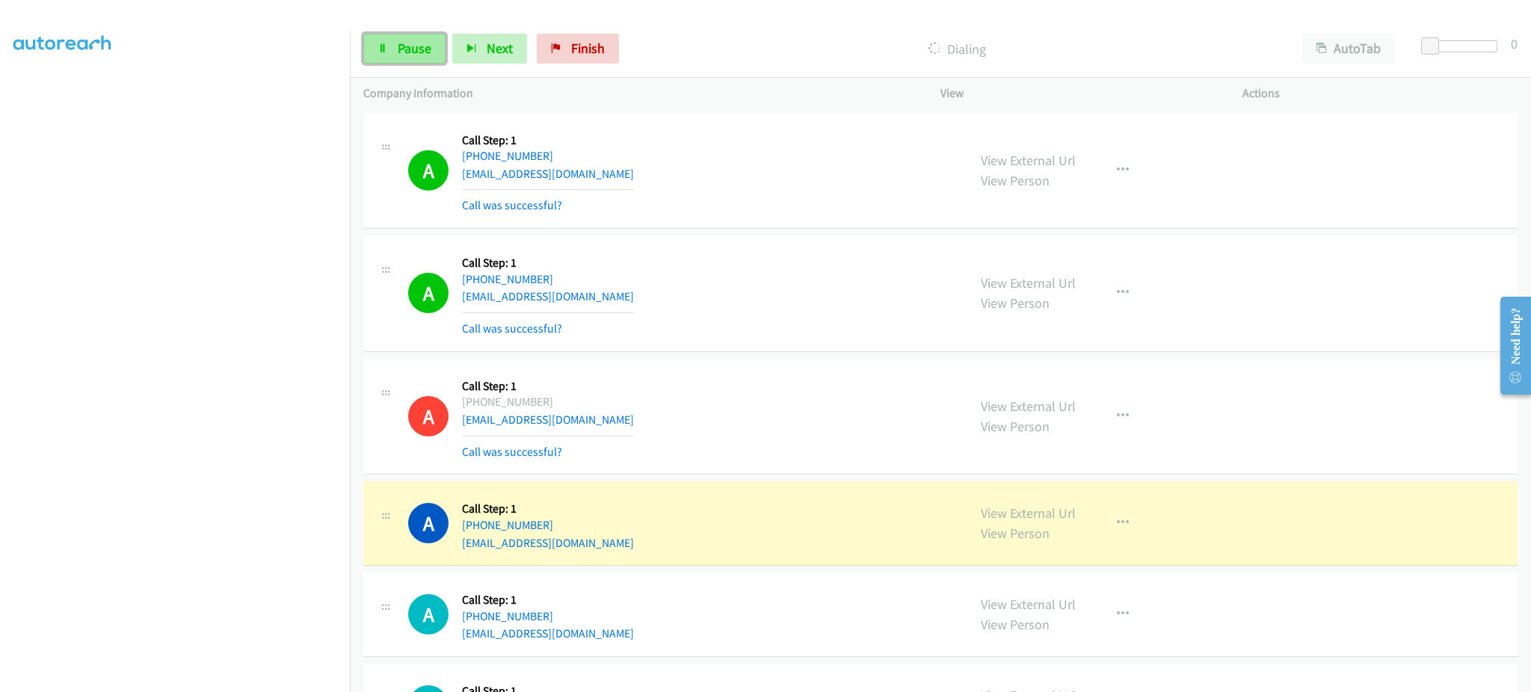
click at [385, 51] on icon at bounding box center [383, 49] width 10 height 10
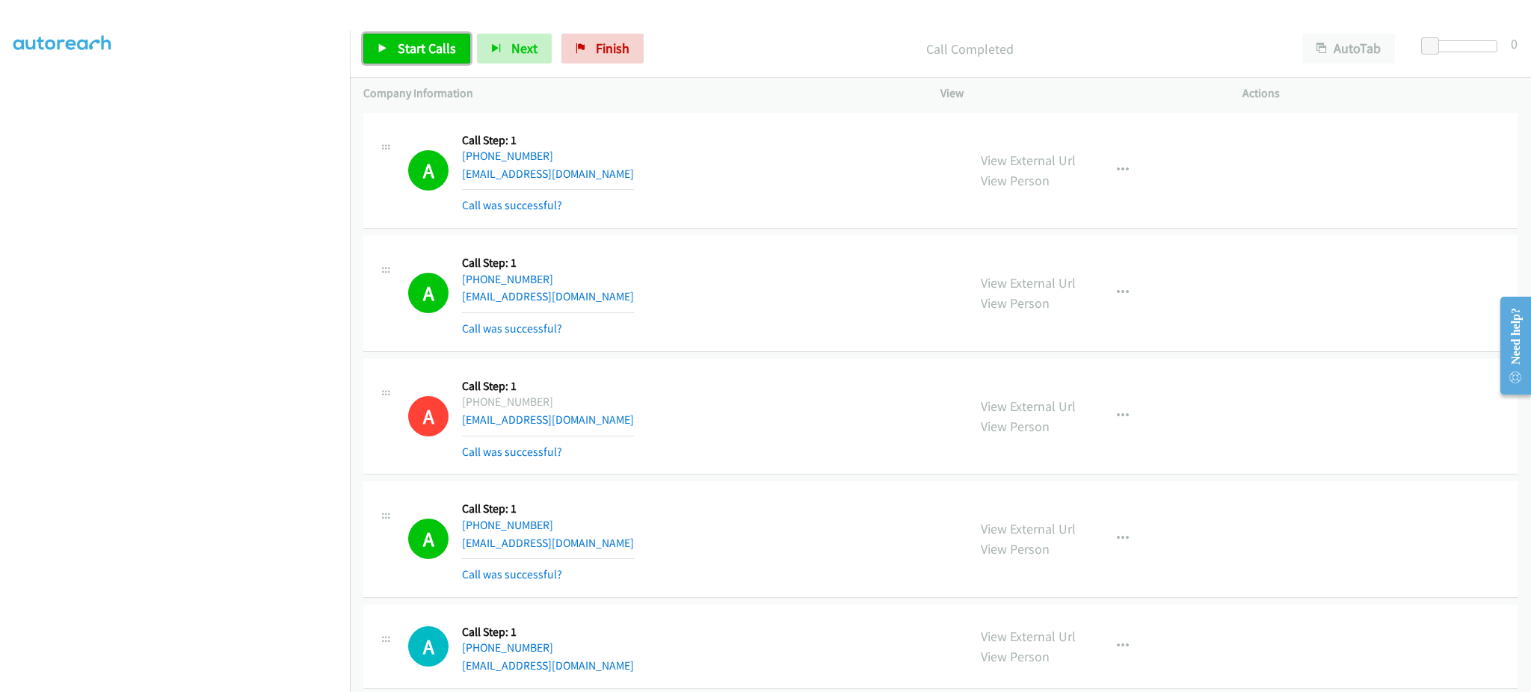
click at [383, 55] on link "Start Calls" at bounding box center [416, 49] width 107 height 30
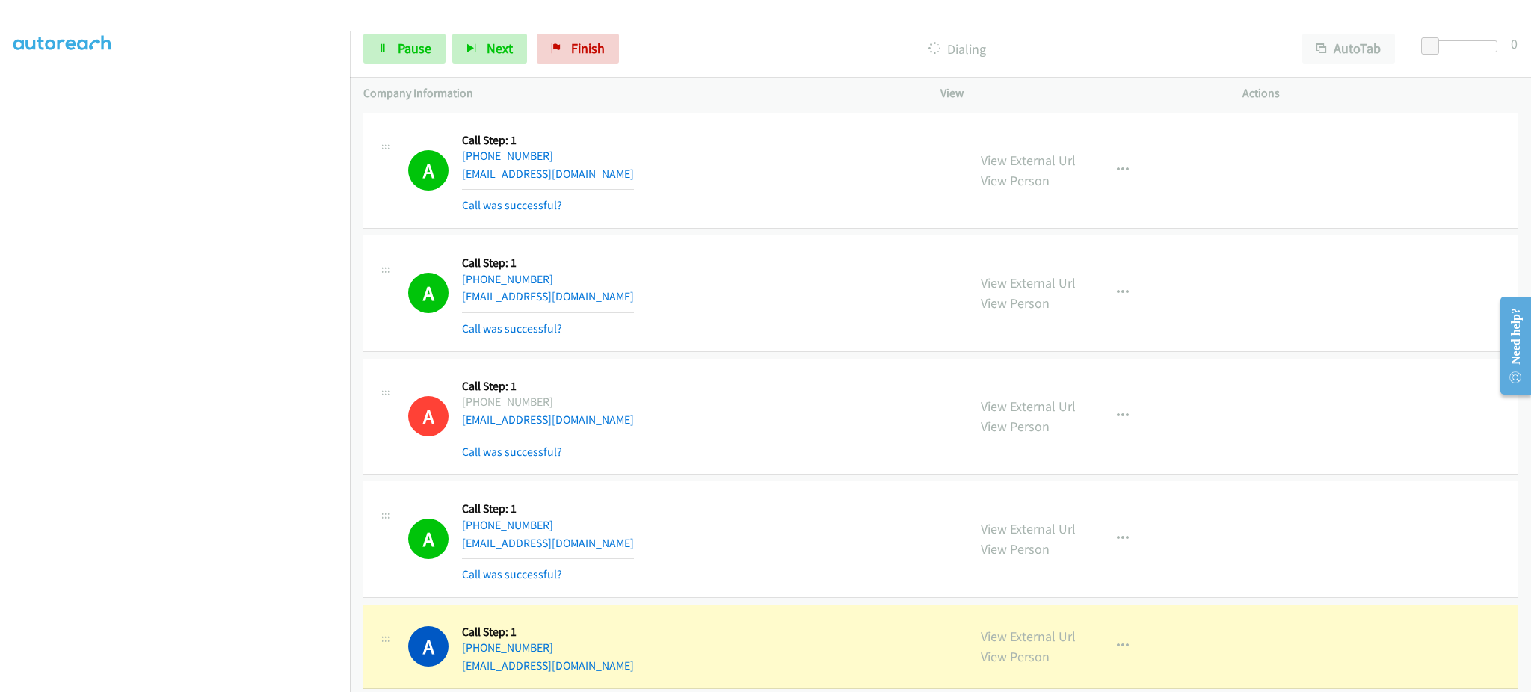
click at [271, 676] on section at bounding box center [174, 338] width 323 height 716
drag, startPoint x: 398, startPoint y: 52, endPoint x: 559, endPoint y: 7, distance: 167.6
click at [398, 52] on span "Pause" at bounding box center [415, 48] width 34 height 17
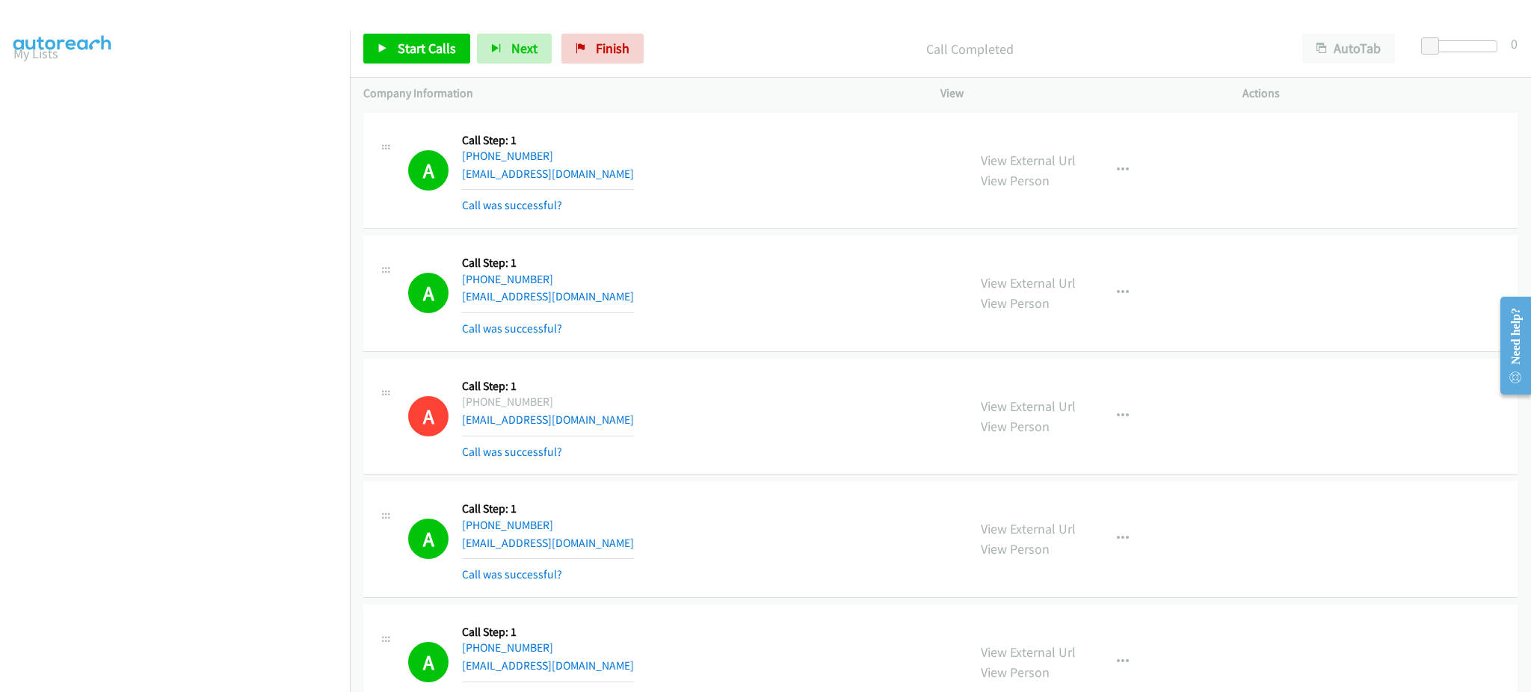
scroll to position [0, 0]
click at [34, 99] on link "My Lists" at bounding box center [35, 91] width 45 height 17
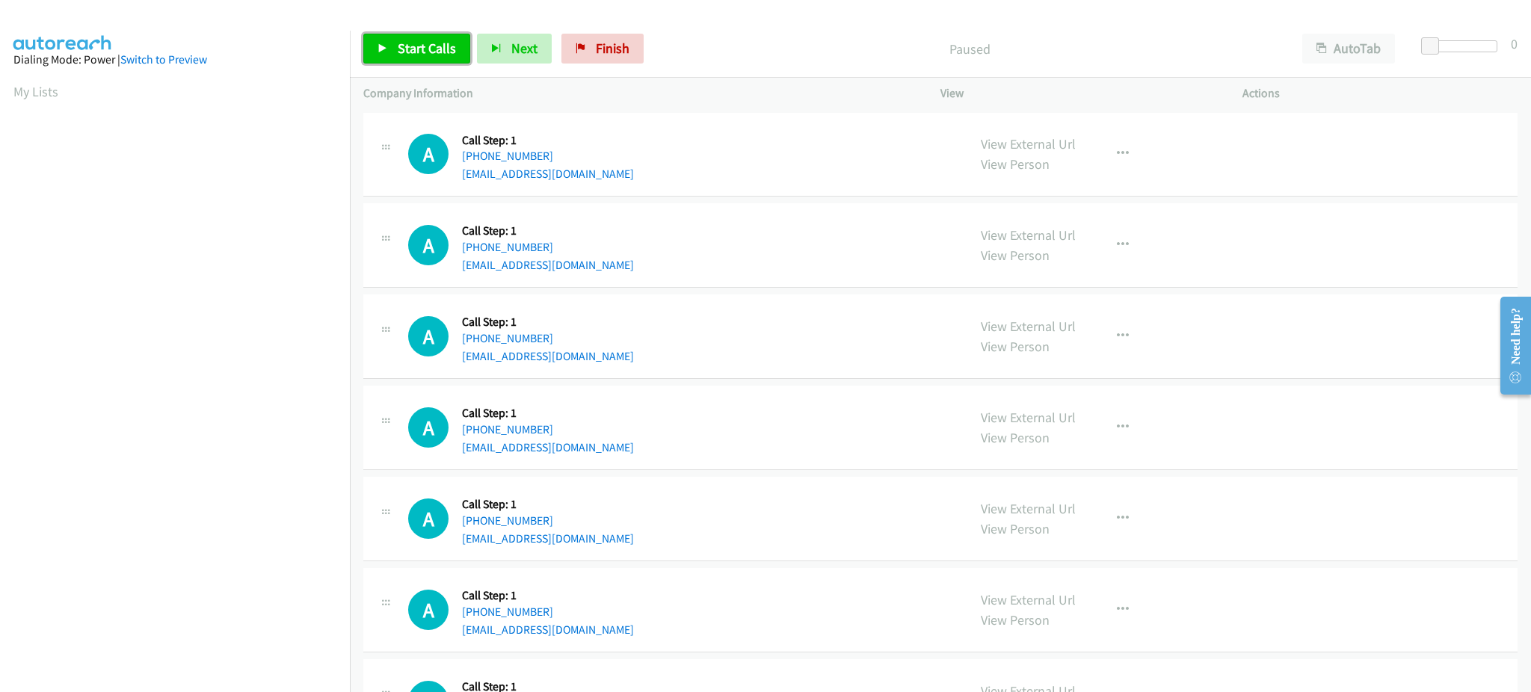
drag, startPoint x: 431, startPoint y: 53, endPoint x: 440, endPoint y: 52, distance: 9.8
click at [431, 53] on span "Start Calls" at bounding box center [427, 48] width 58 height 17
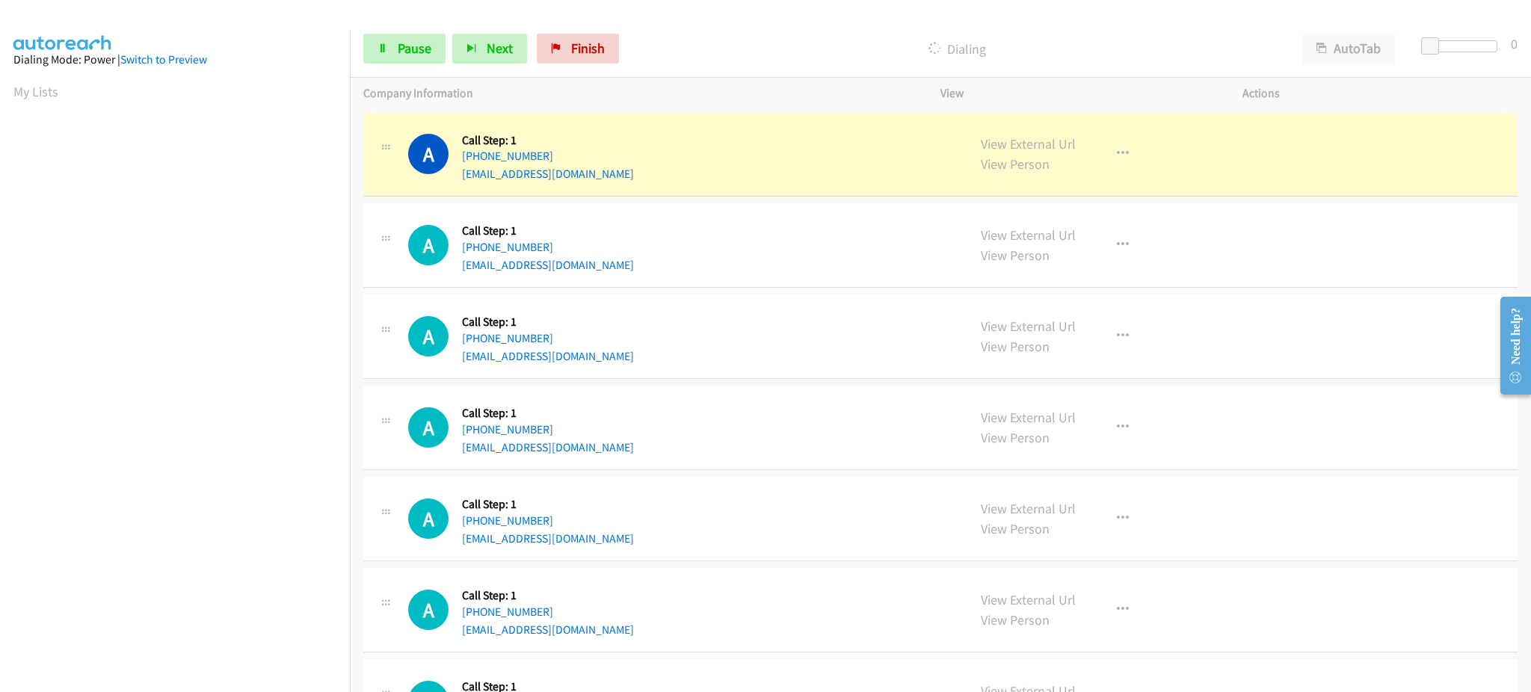
scroll to position [150, 0]
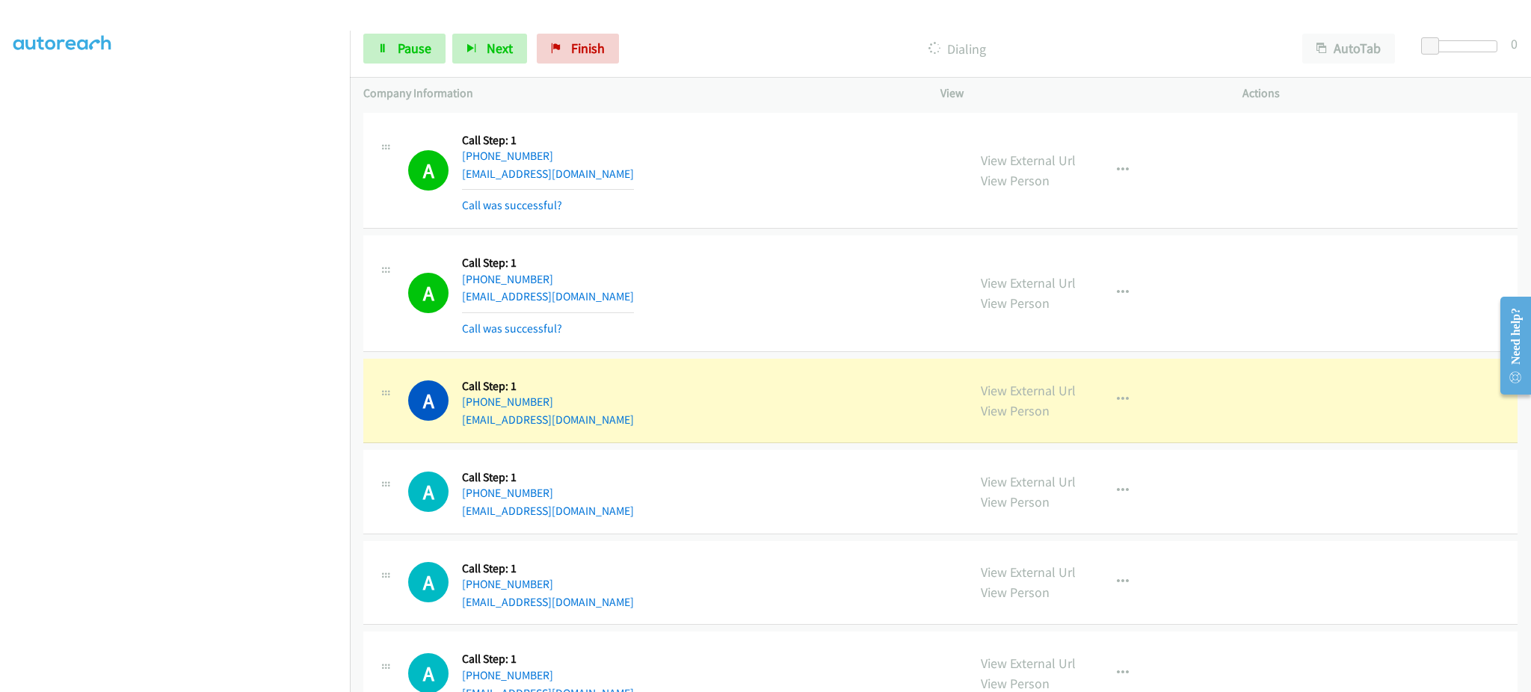
click at [271, 678] on section at bounding box center [174, 338] width 323 height 716
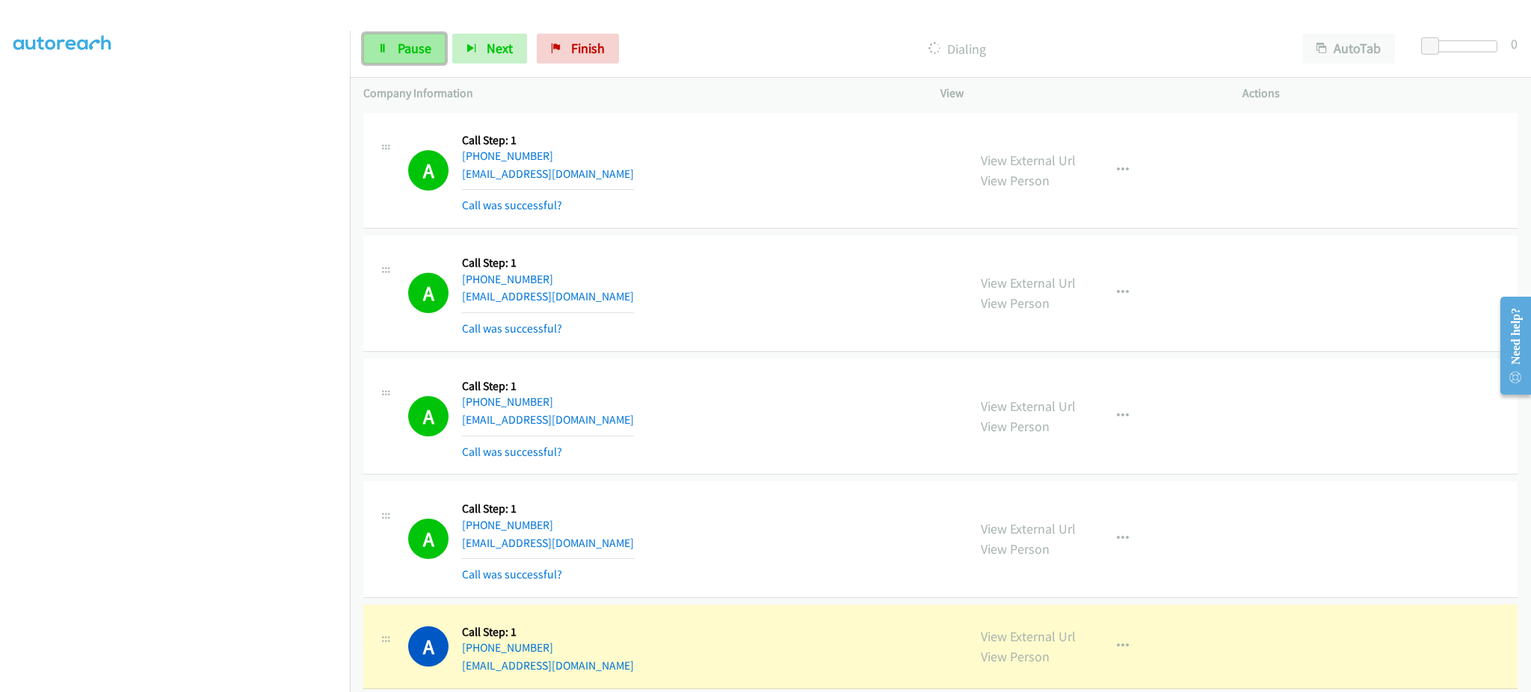
click at [396, 60] on link "Pause" at bounding box center [404, 49] width 82 height 30
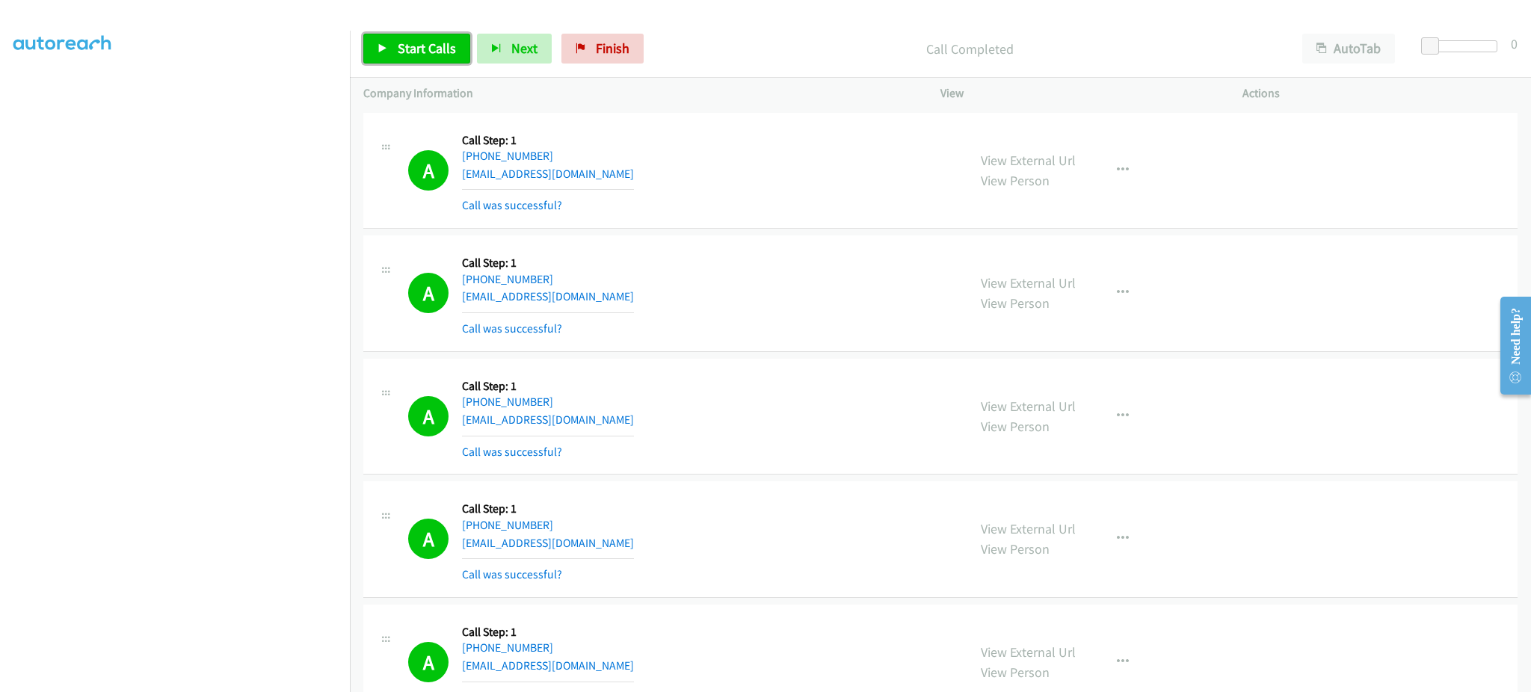
click at [381, 58] on link "Start Calls" at bounding box center [416, 49] width 107 height 30
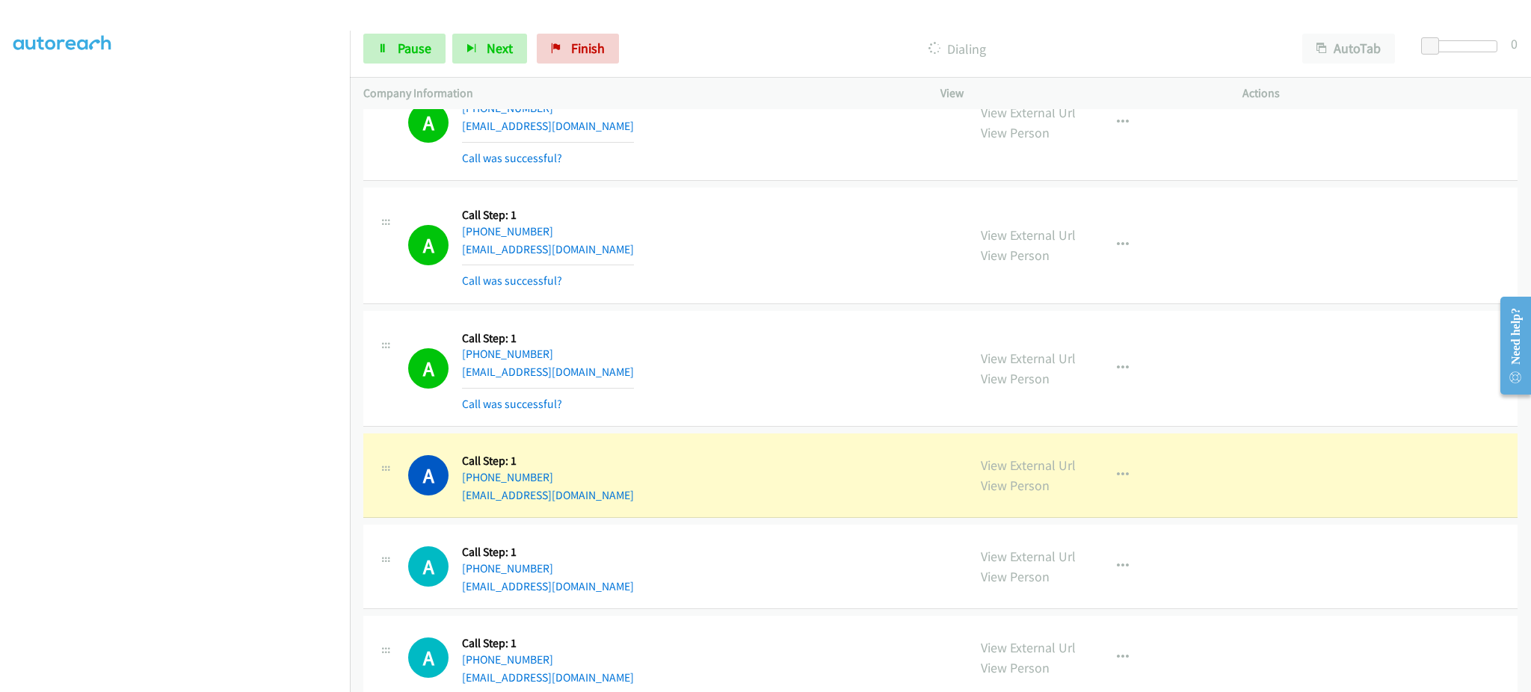
scroll to position [299, 0]
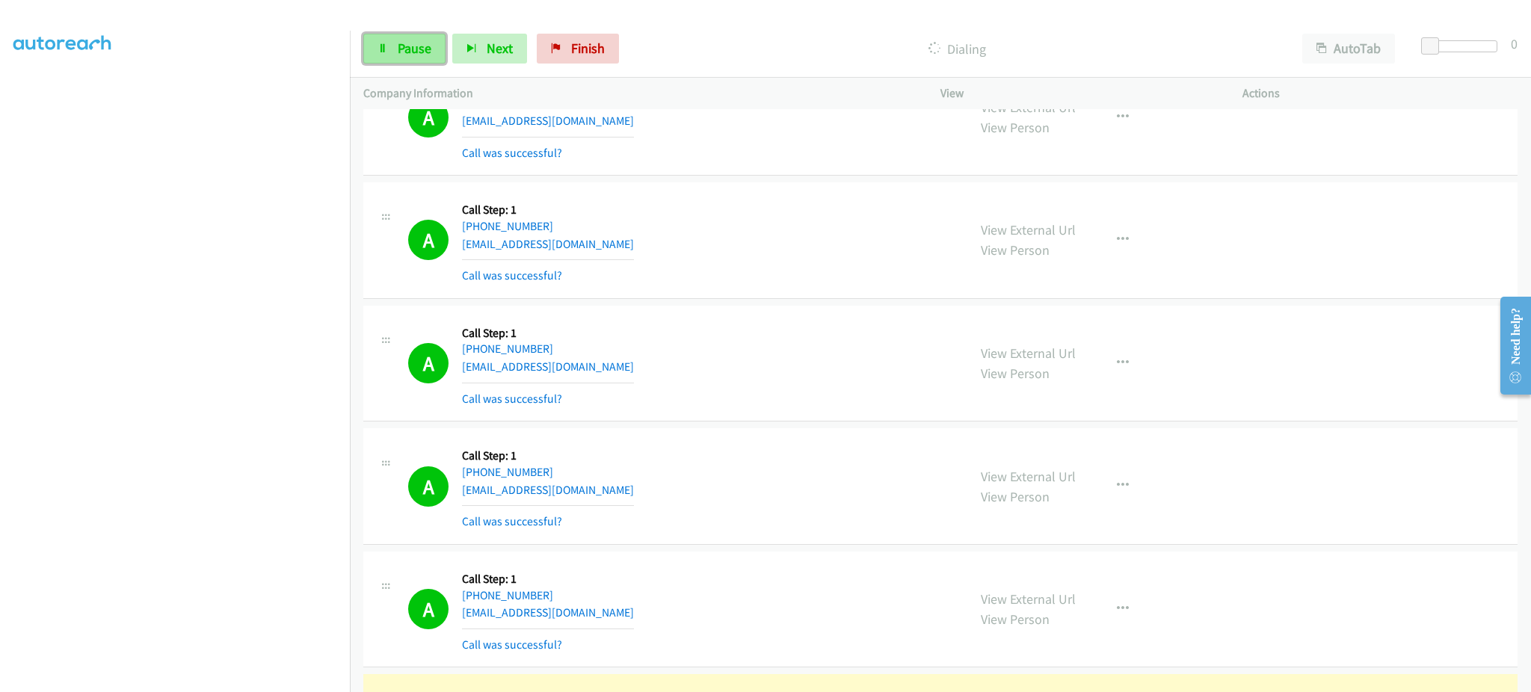
click at [420, 55] on span "Pause" at bounding box center [415, 48] width 34 height 17
click at [231, 676] on section at bounding box center [174, 338] width 323 height 716
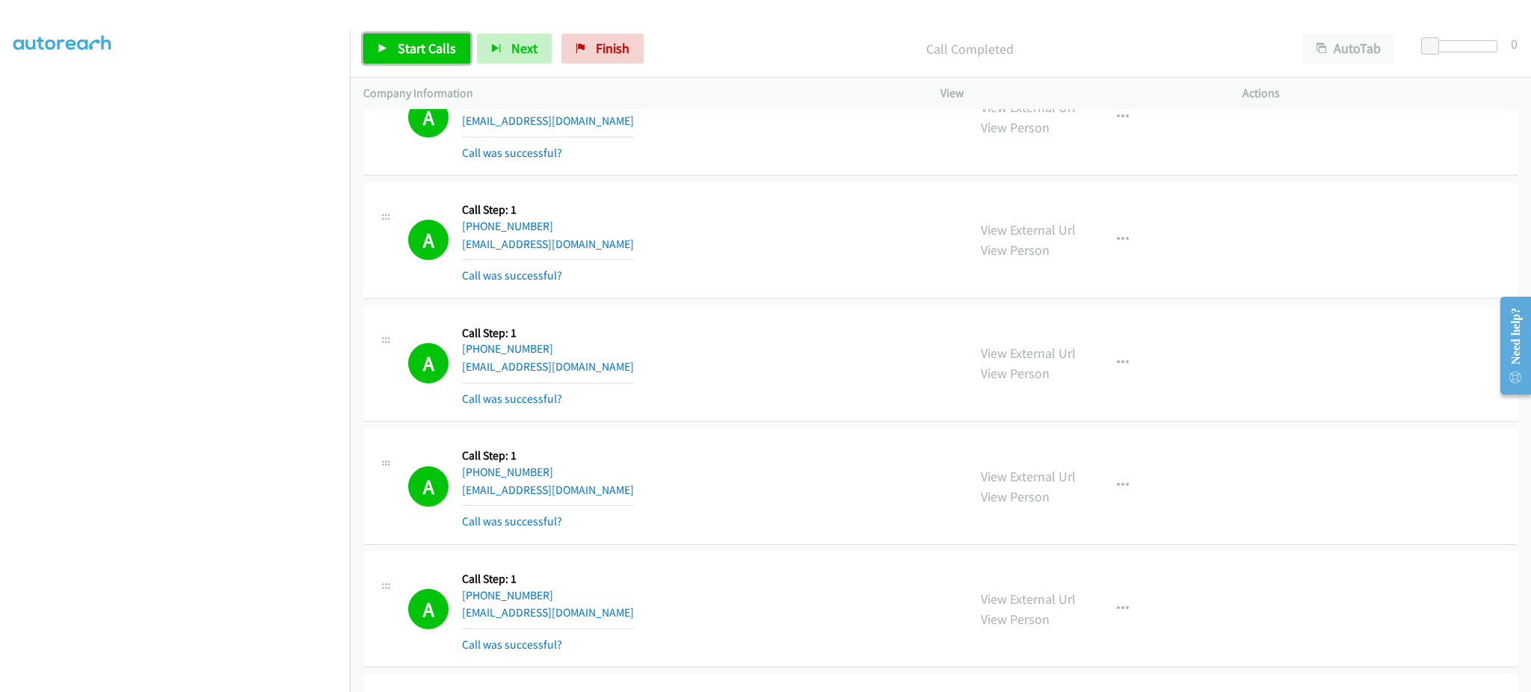
click at [435, 48] on span "Start Calls" at bounding box center [427, 48] width 58 height 17
click at [412, 57] on link "Pause" at bounding box center [404, 49] width 82 height 30
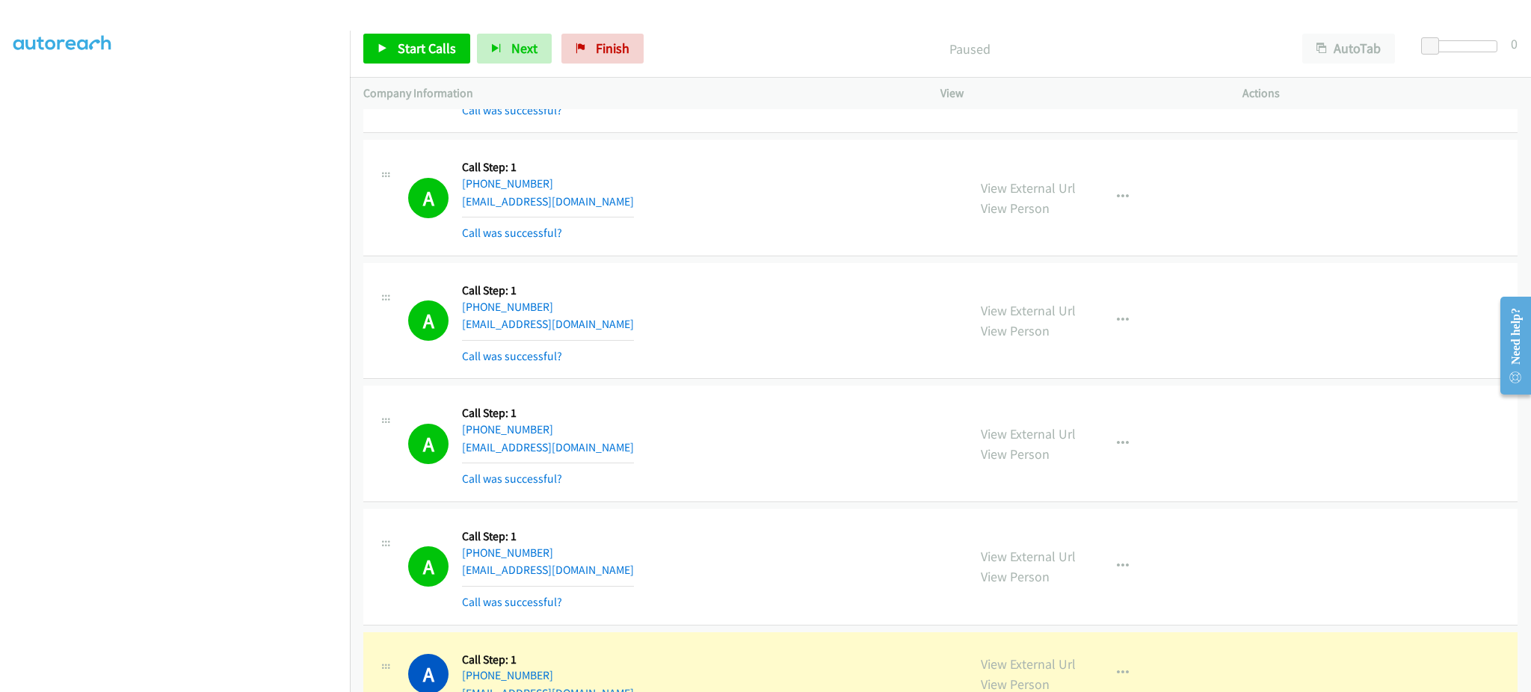
scroll to position [897, 0]
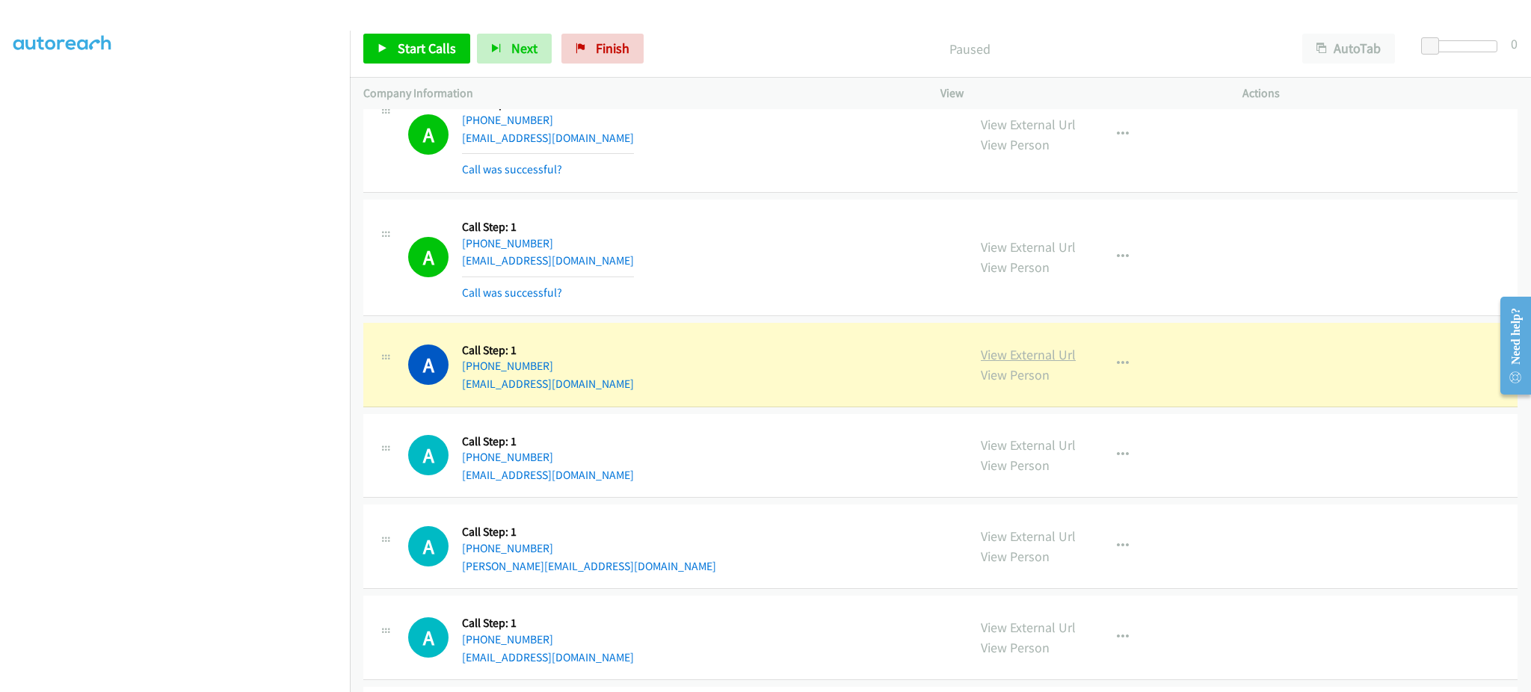
click at [1042, 353] on link "View External Url" at bounding box center [1028, 354] width 95 height 17
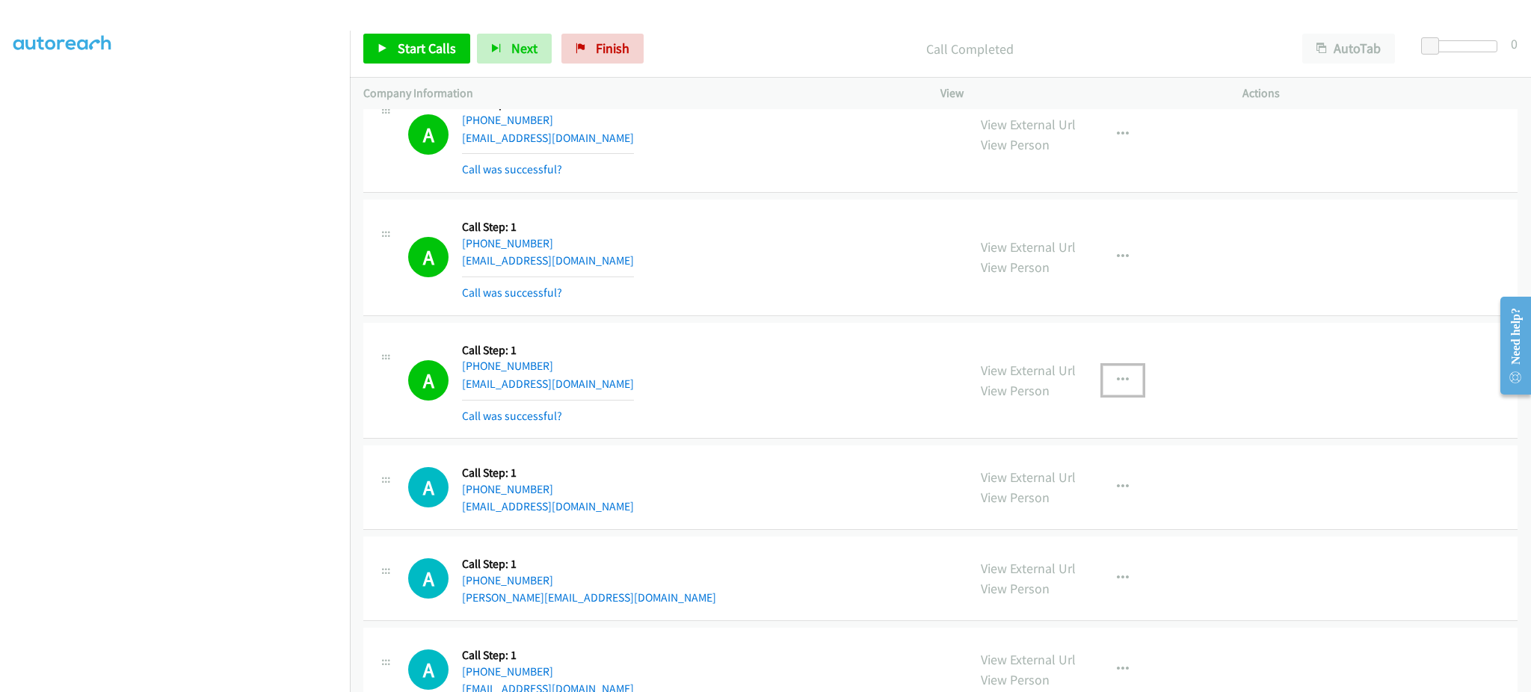
click at [1103, 384] on button "button" at bounding box center [1123, 381] width 40 height 30
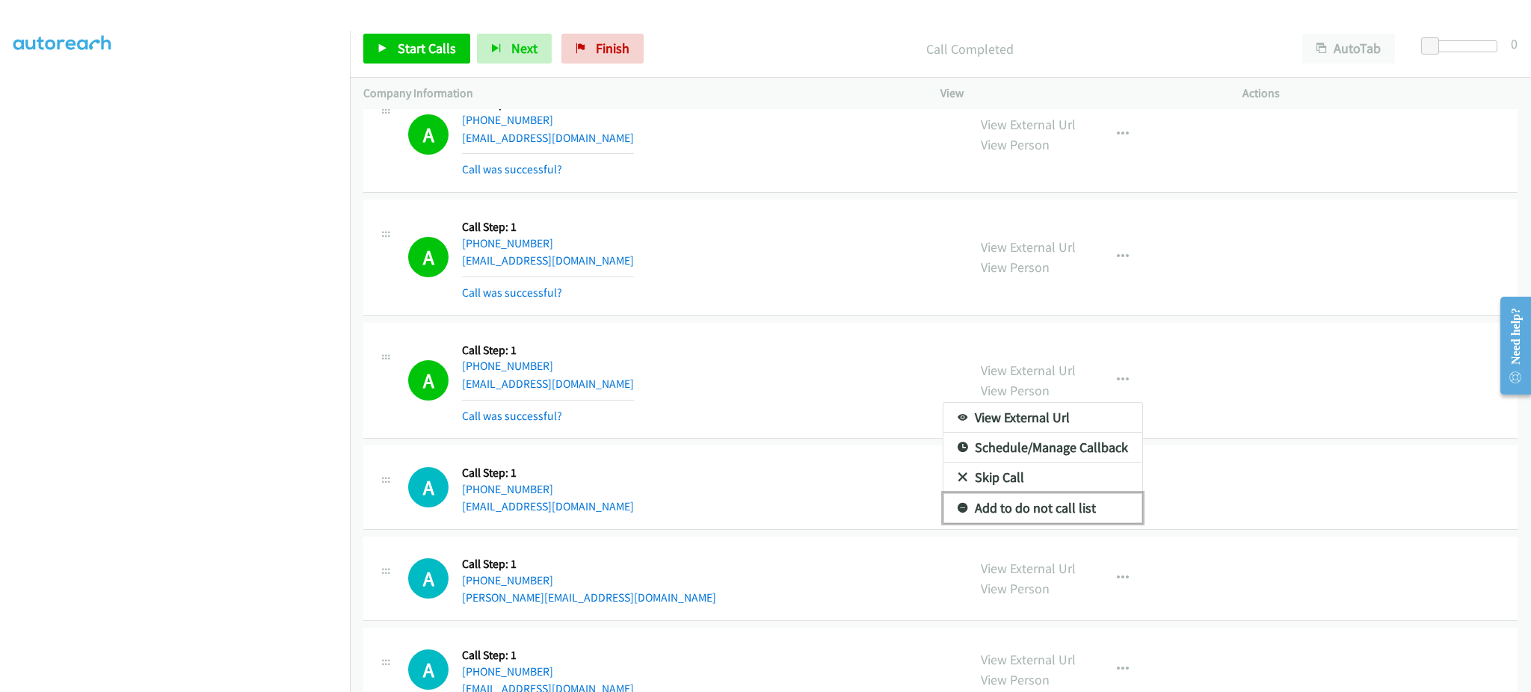
click at [1066, 504] on link "Add to do not call list" at bounding box center [1043, 509] width 199 height 30
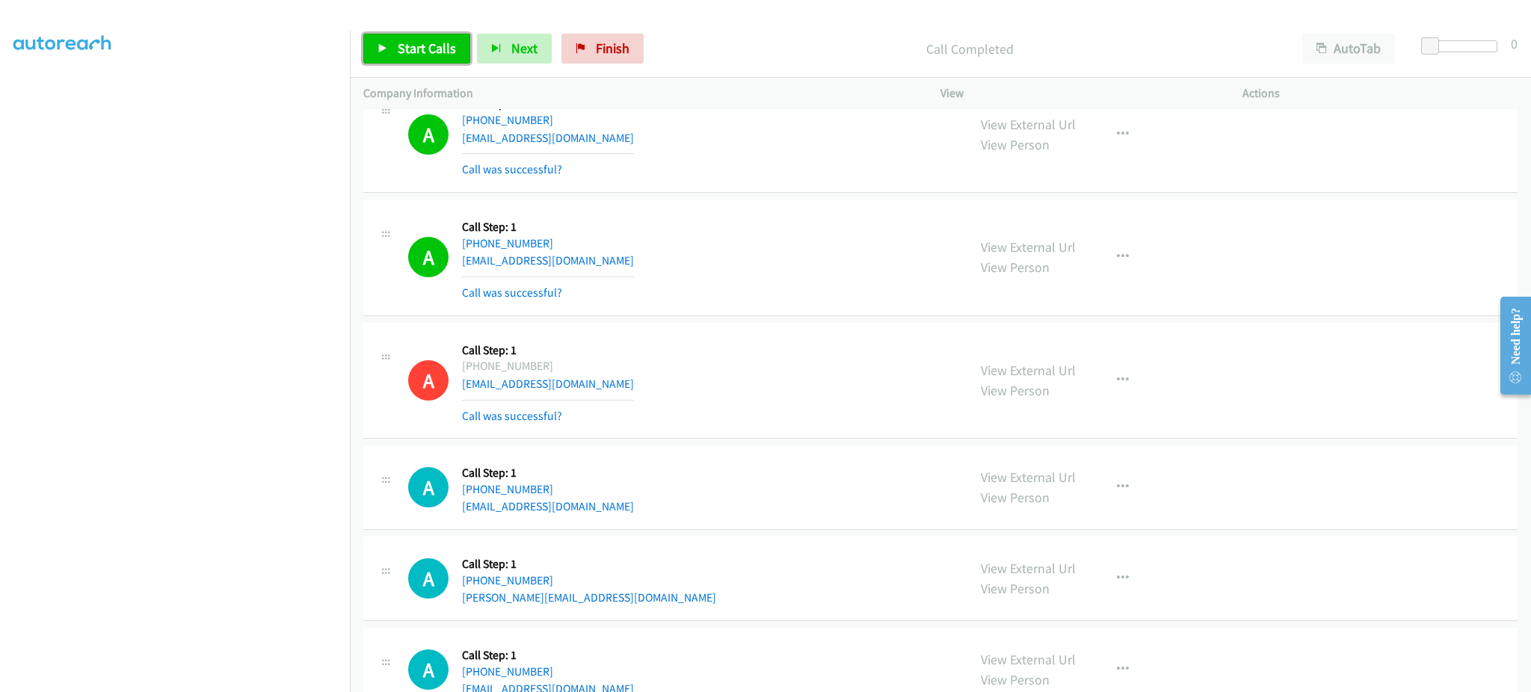
drag, startPoint x: 419, startPoint y: 37, endPoint x: 431, endPoint y: 36, distance: 12.8
click at [419, 37] on link "Start Calls" at bounding box center [416, 49] width 107 height 30
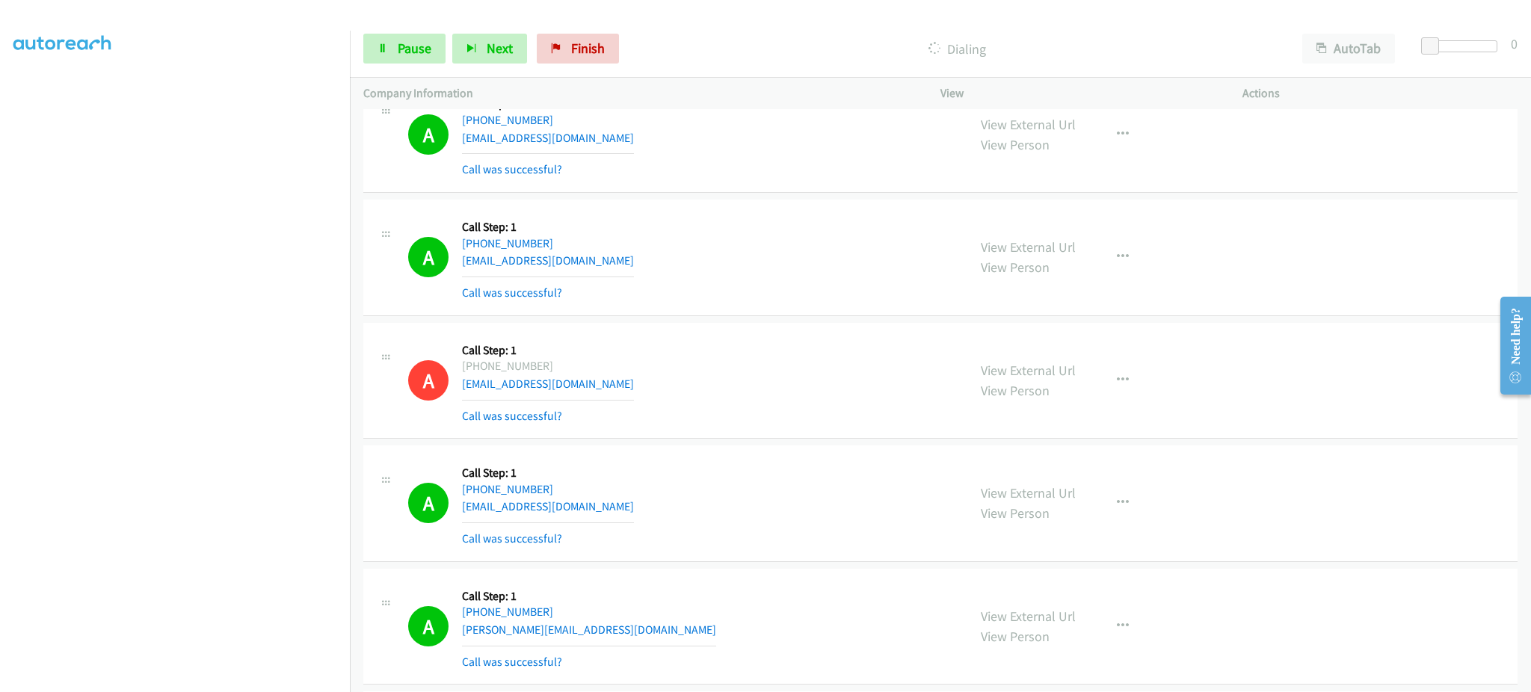
click at [224, 677] on section at bounding box center [174, 338] width 323 height 716
click at [420, 46] on span "Pause" at bounding box center [415, 48] width 34 height 17
click at [436, 46] on span "Start Calls" at bounding box center [427, 48] width 58 height 17
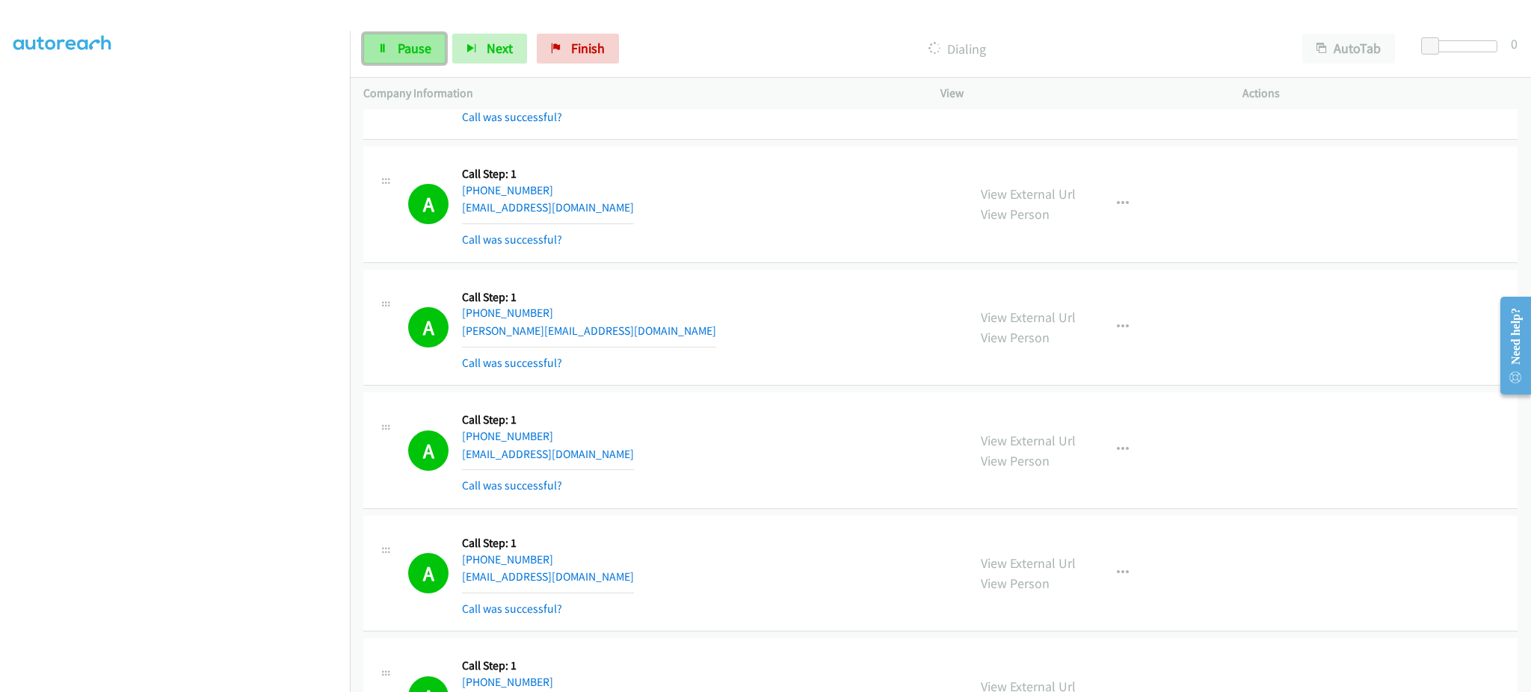
click at [405, 40] on span "Pause" at bounding box center [415, 48] width 34 height 17
drag, startPoint x: 413, startPoint y: 48, endPoint x: 683, endPoint y: 15, distance: 271.9
click at [413, 48] on span "Start Calls" at bounding box center [427, 48] width 58 height 17
click at [405, 61] on link "Pause" at bounding box center [404, 49] width 82 height 30
click at [427, 51] on span "Start Calls" at bounding box center [427, 48] width 58 height 17
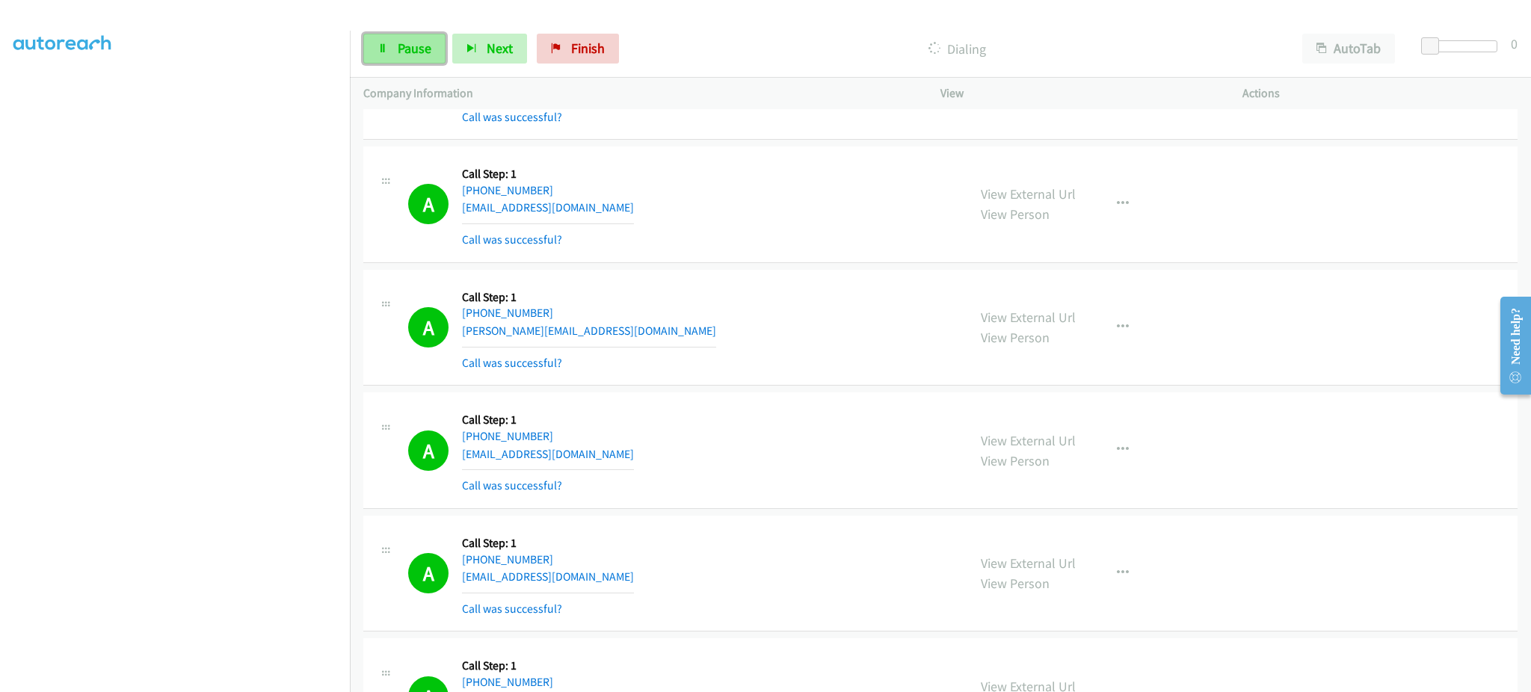
click at [402, 54] on span "Pause" at bounding box center [415, 48] width 34 height 17
click at [417, 46] on span "Start Calls" at bounding box center [427, 48] width 58 height 17
click at [432, 63] on link "Pause" at bounding box center [404, 49] width 82 height 30
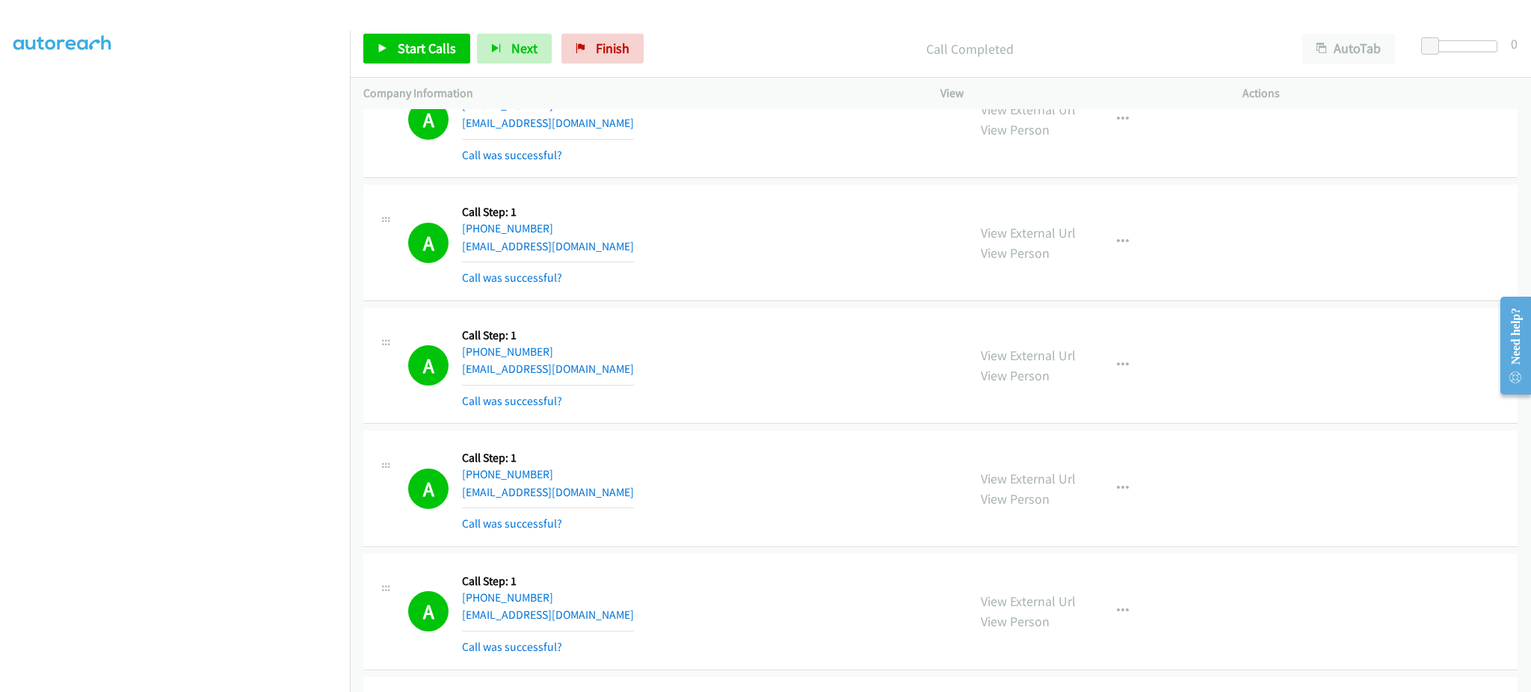
scroll to position [0, 0]
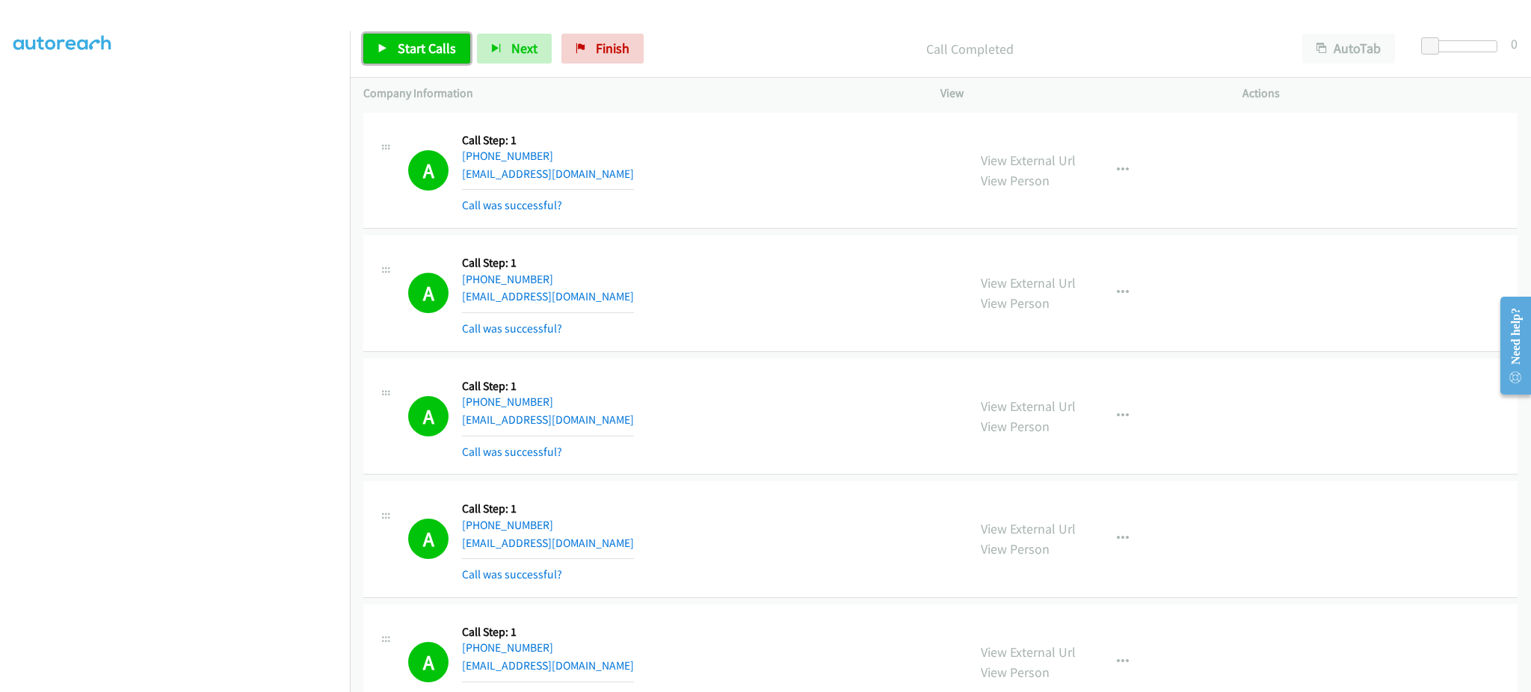
click at [414, 49] on span "Start Calls" at bounding box center [427, 48] width 58 height 17
click at [276, 677] on section at bounding box center [174, 338] width 323 height 716
drag, startPoint x: 804, startPoint y: 263, endPoint x: 511, endPoint y: 23, distance: 378.3
click at [804, 263] on div "A Callback Scheduled Call Step: 1 [GEOGRAPHIC_DATA]/[GEOGRAPHIC_DATA] [PHONE_NU…" at bounding box center [681, 293] width 546 height 89
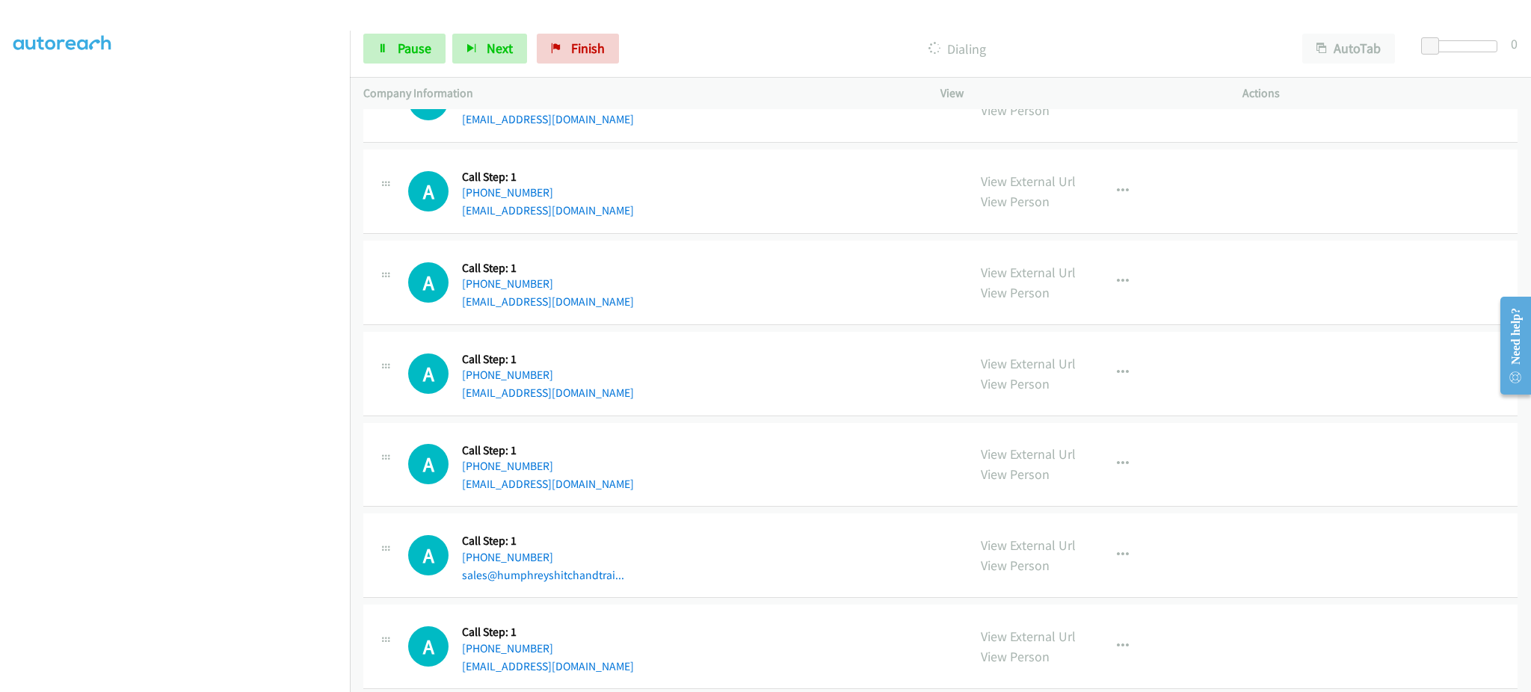
scroll to position [5384, 0]
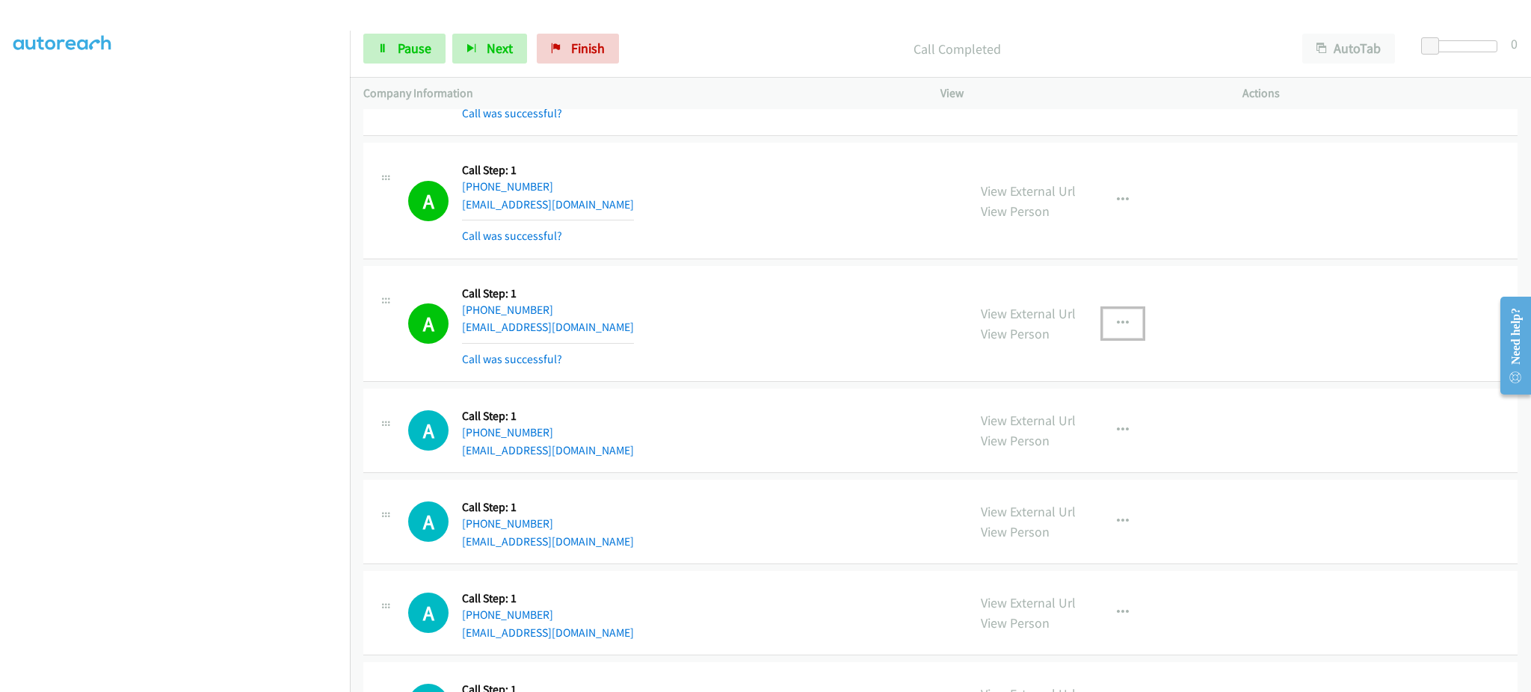
click at [1107, 325] on button "button" at bounding box center [1123, 324] width 40 height 30
click at [1077, 459] on link "Add to do not call list" at bounding box center [1043, 452] width 199 height 30
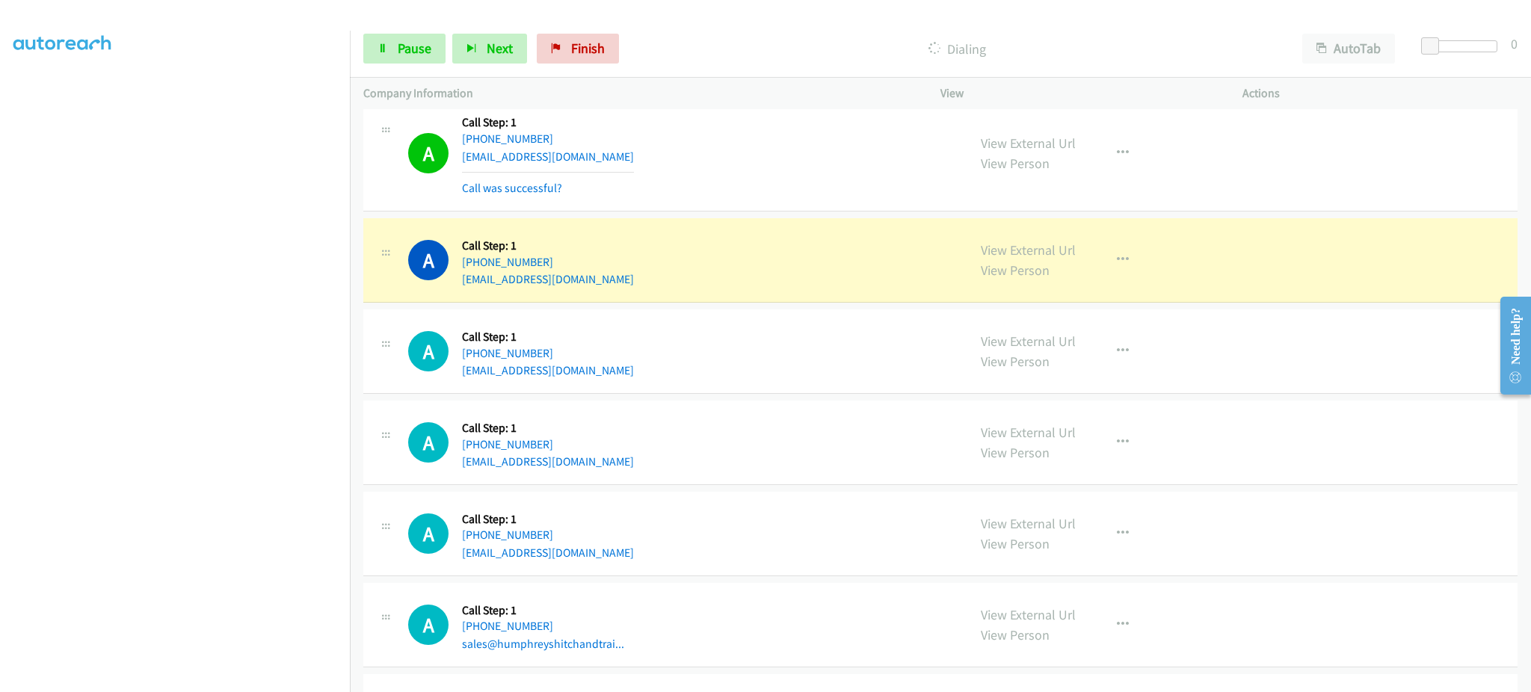
scroll to position [5683, 0]
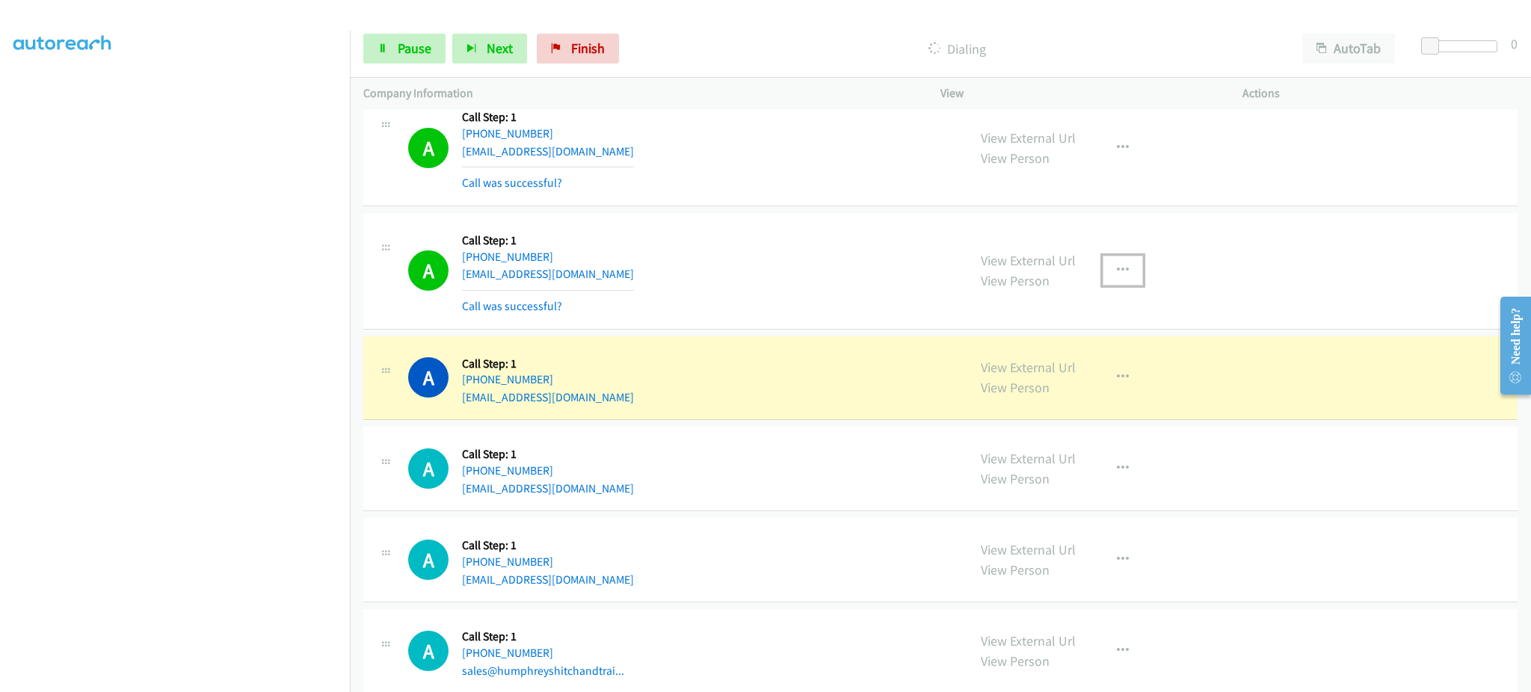
click at [1117, 277] on icon "button" at bounding box center [1123, 271] width 12 height 12
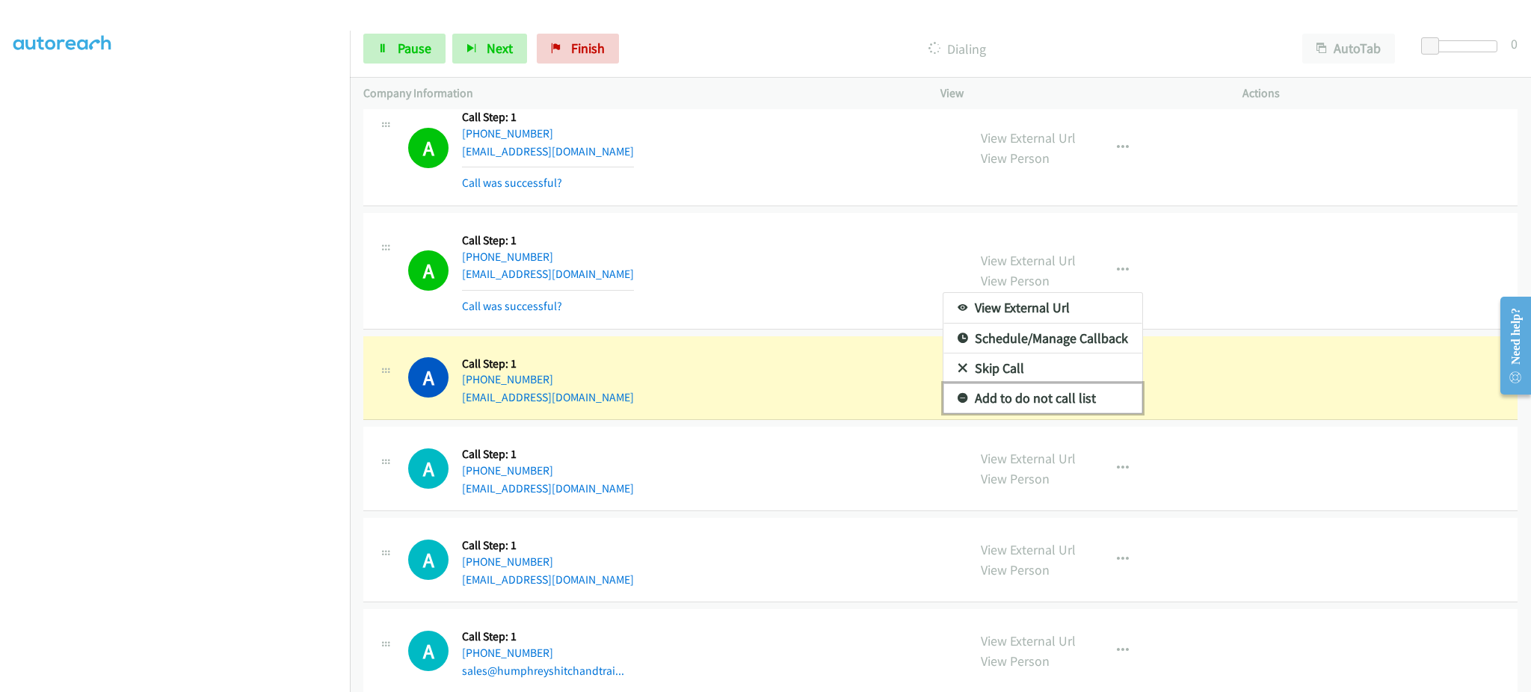
click at [1093, 399] on link "Add to do not call list" at bounding box center [1043, 399] width 199 height 30
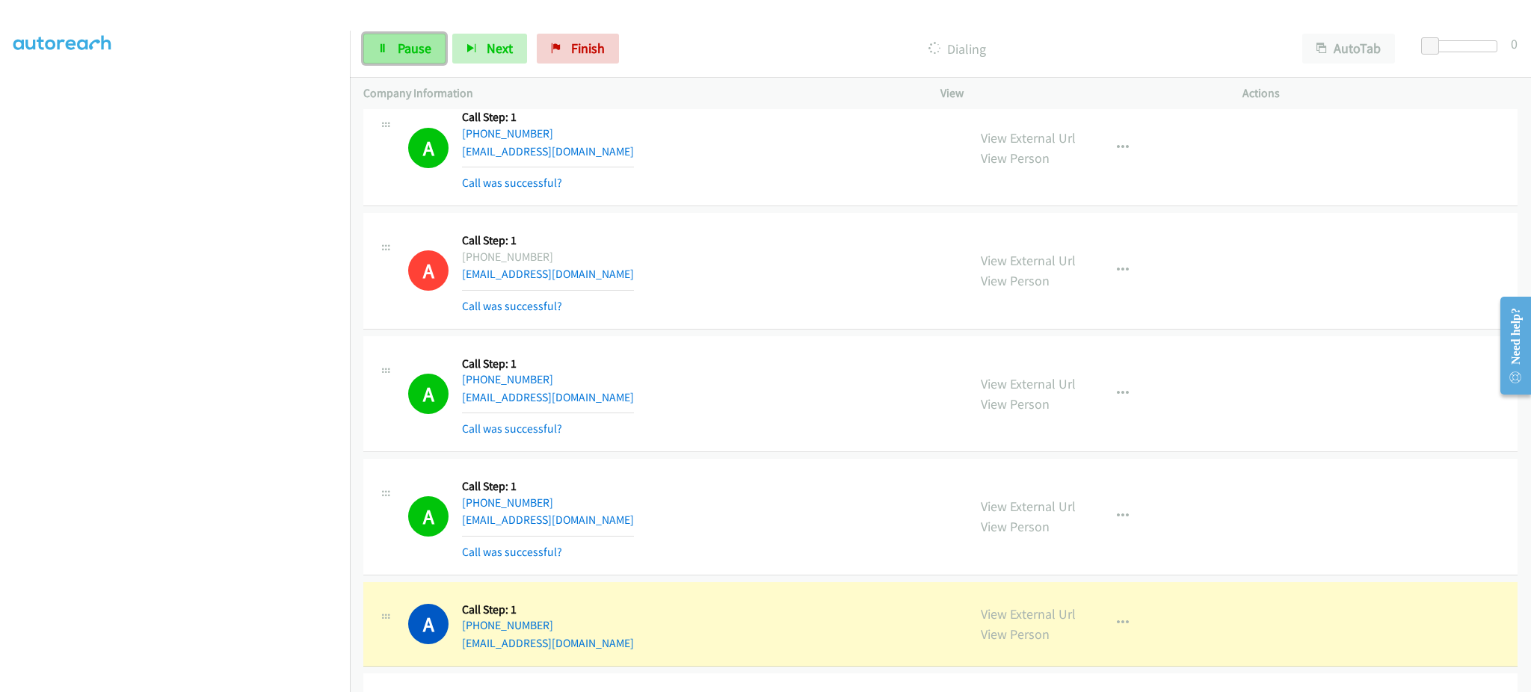
click at [384, 37] on link "Pause" at bounding box center [404, 49] width 82 height 30
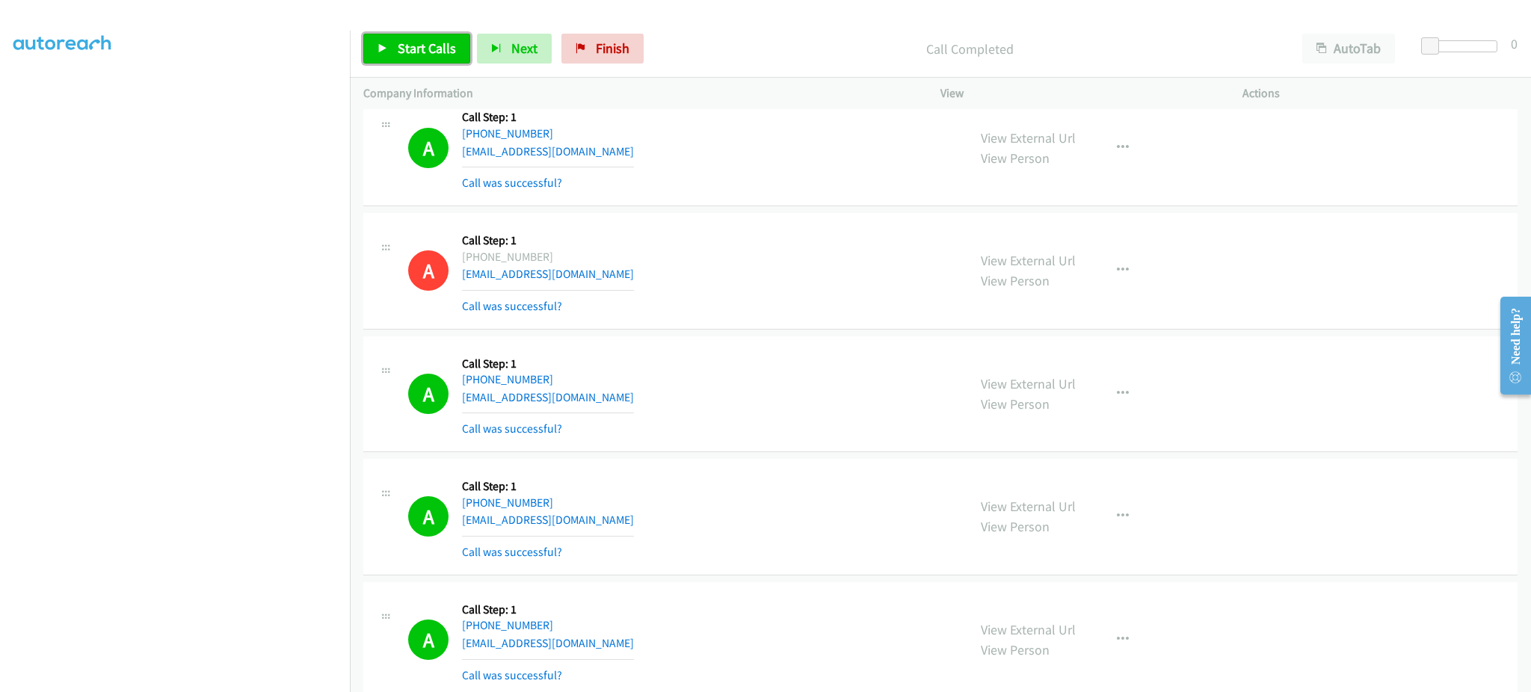
click at [405, 44] on span "Start Calls" at bounding box center [427, 48] width 58 height 17
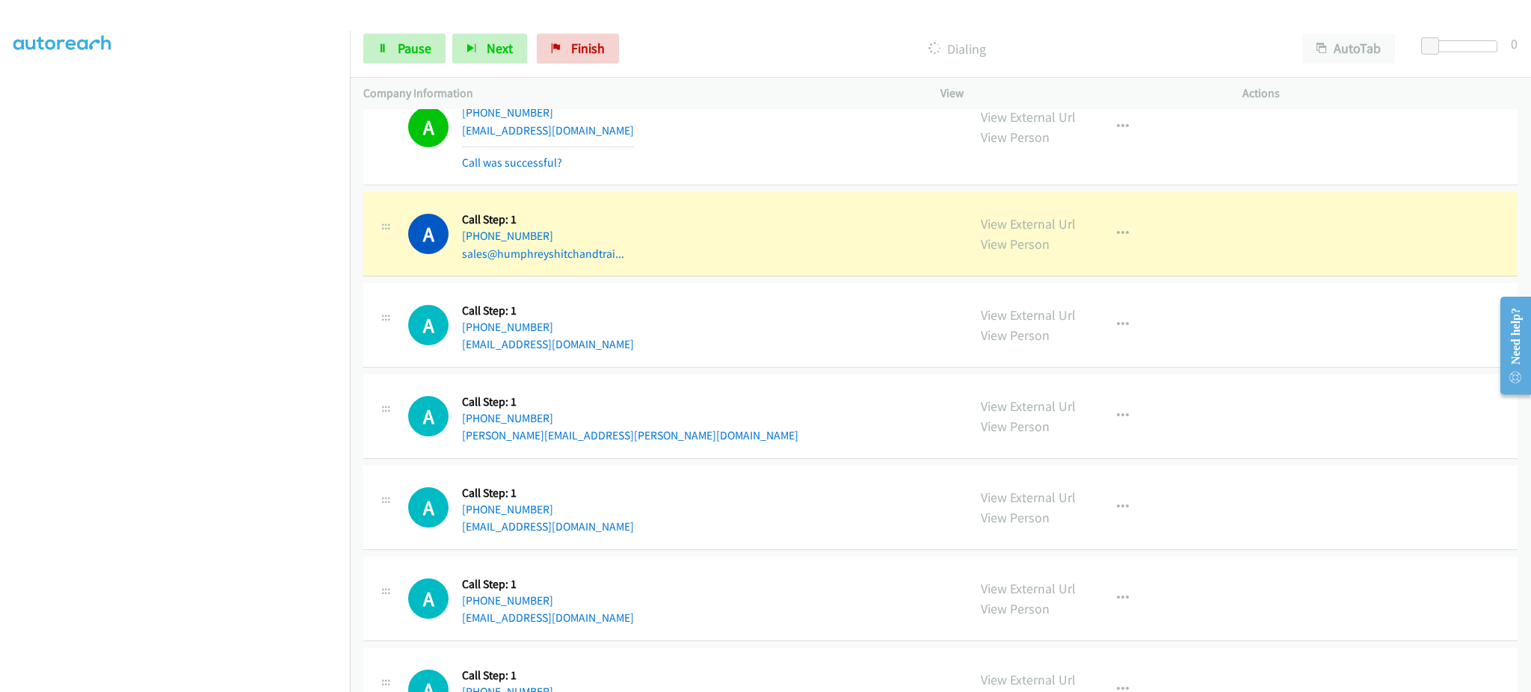
scroll to position [6281, 0]
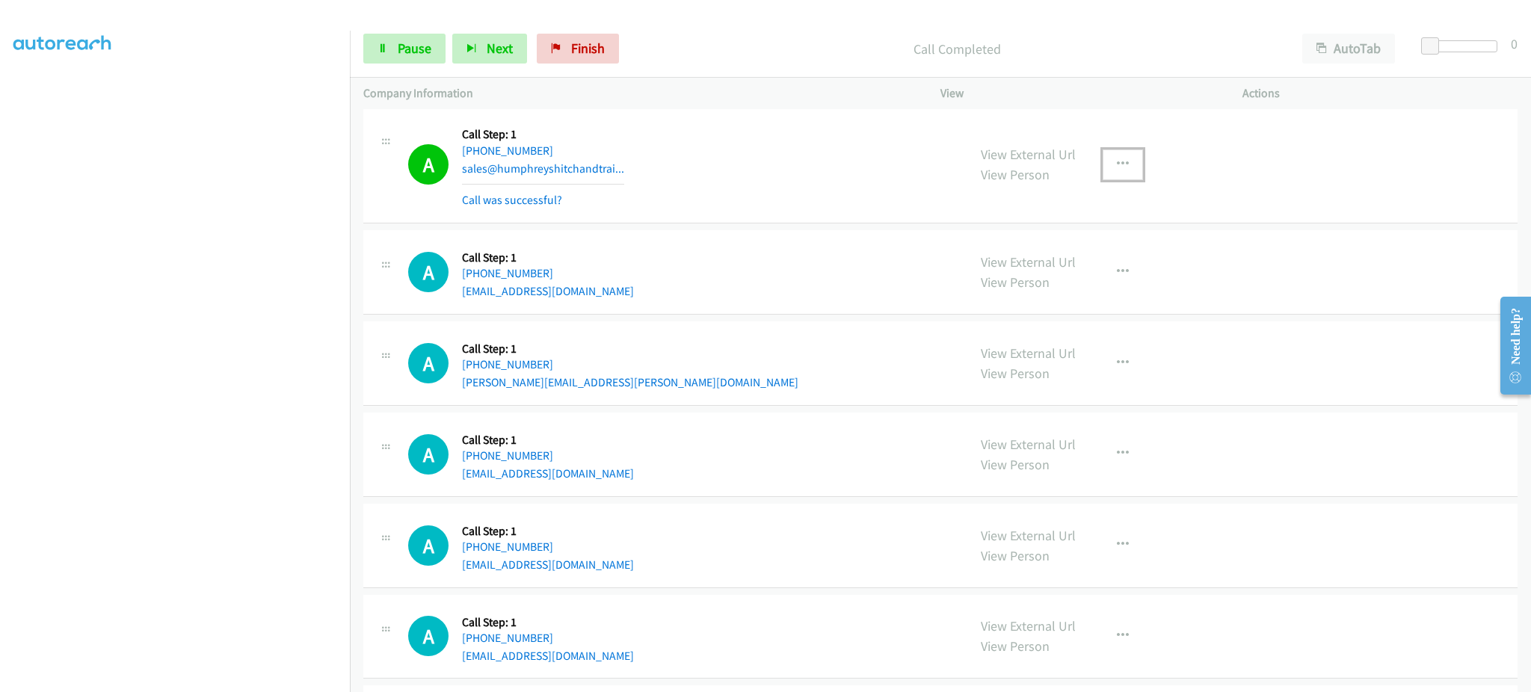
click at [1110, 157] on button "button" at bounding box center [1123, 165] width 40 height 30
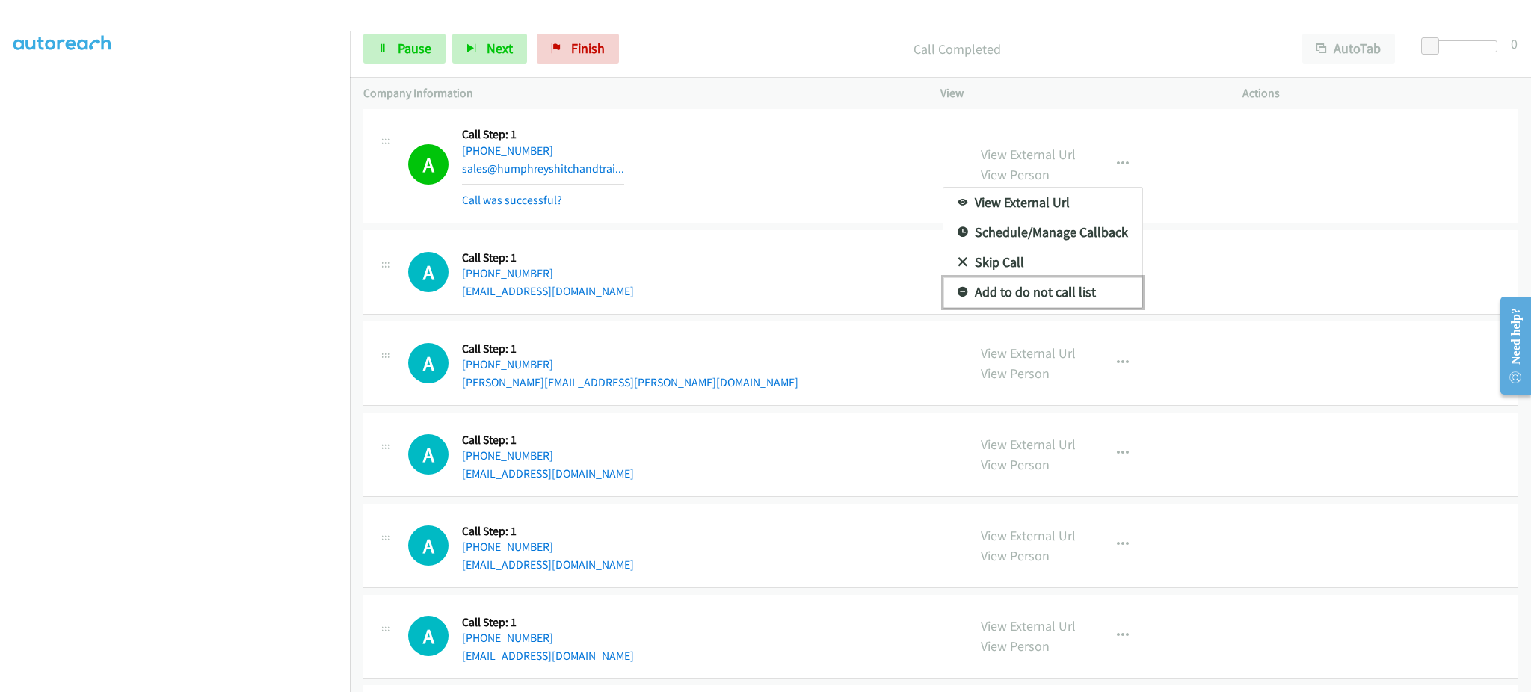
click at [1086, 290] on link "Add to do not call list" at bounding box center [1043, 292] width 199 height 30
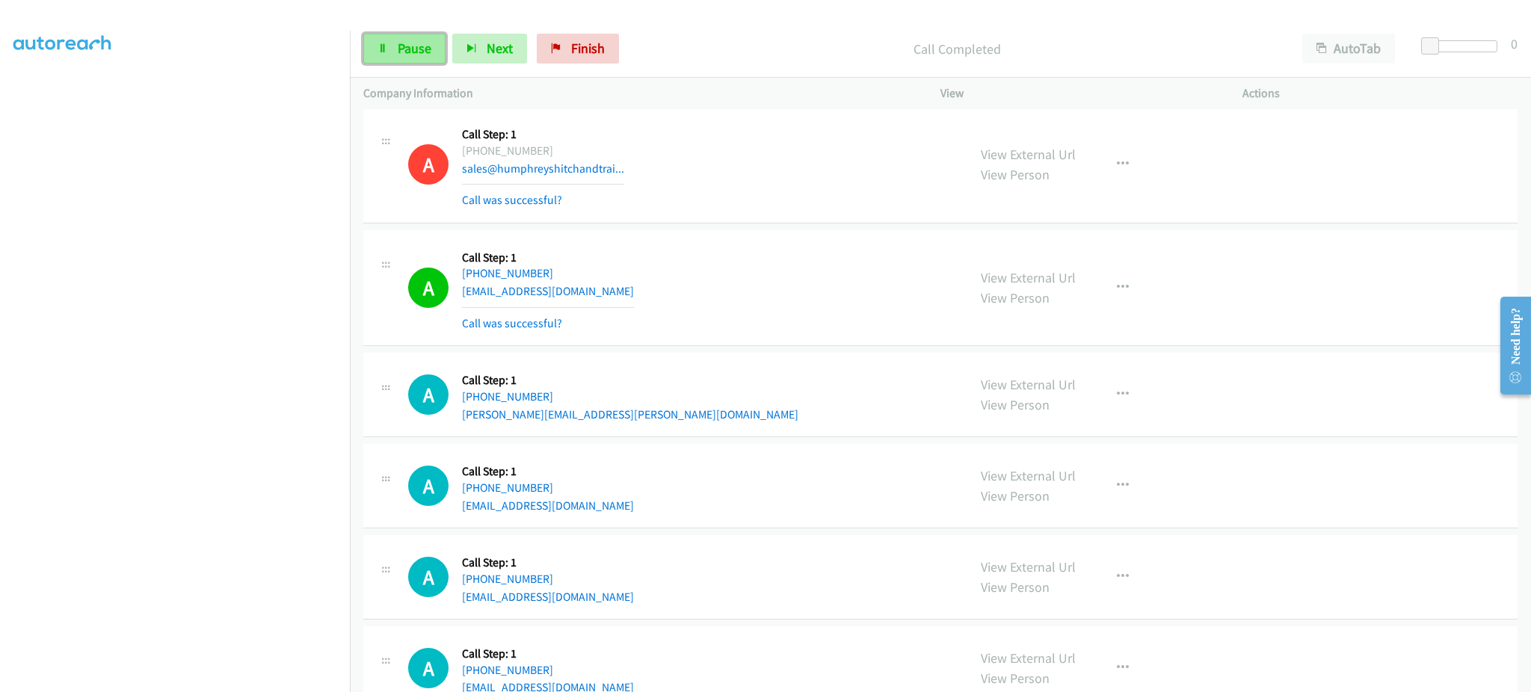
click at [437, 57] on link "Pause" at bounding box center [404, 49] width 82 height 30
click at [439, 49] on span "Start Calls" at bounding box center [427, 48] width 58 height 17
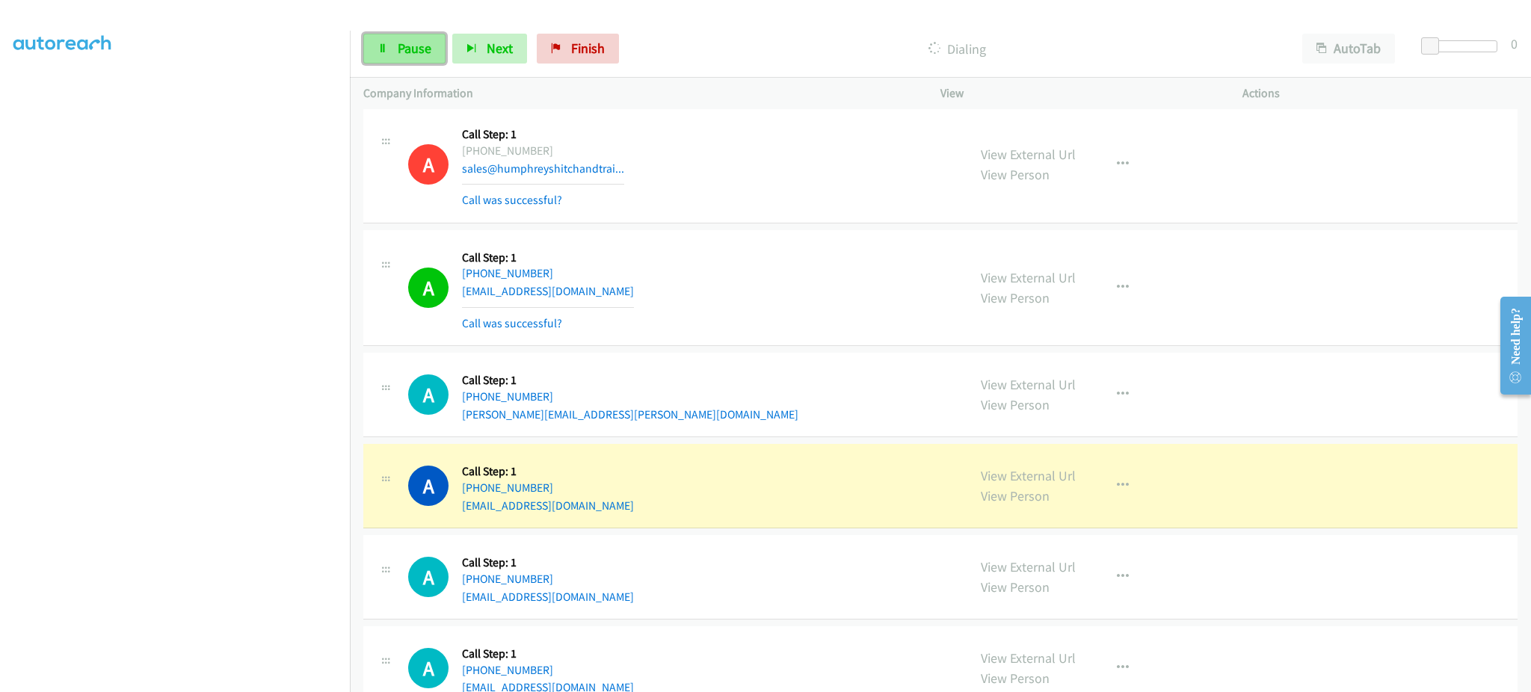
click at [416, 43] on span "Pause" at bounding box center [415, 48] width 34 height 17
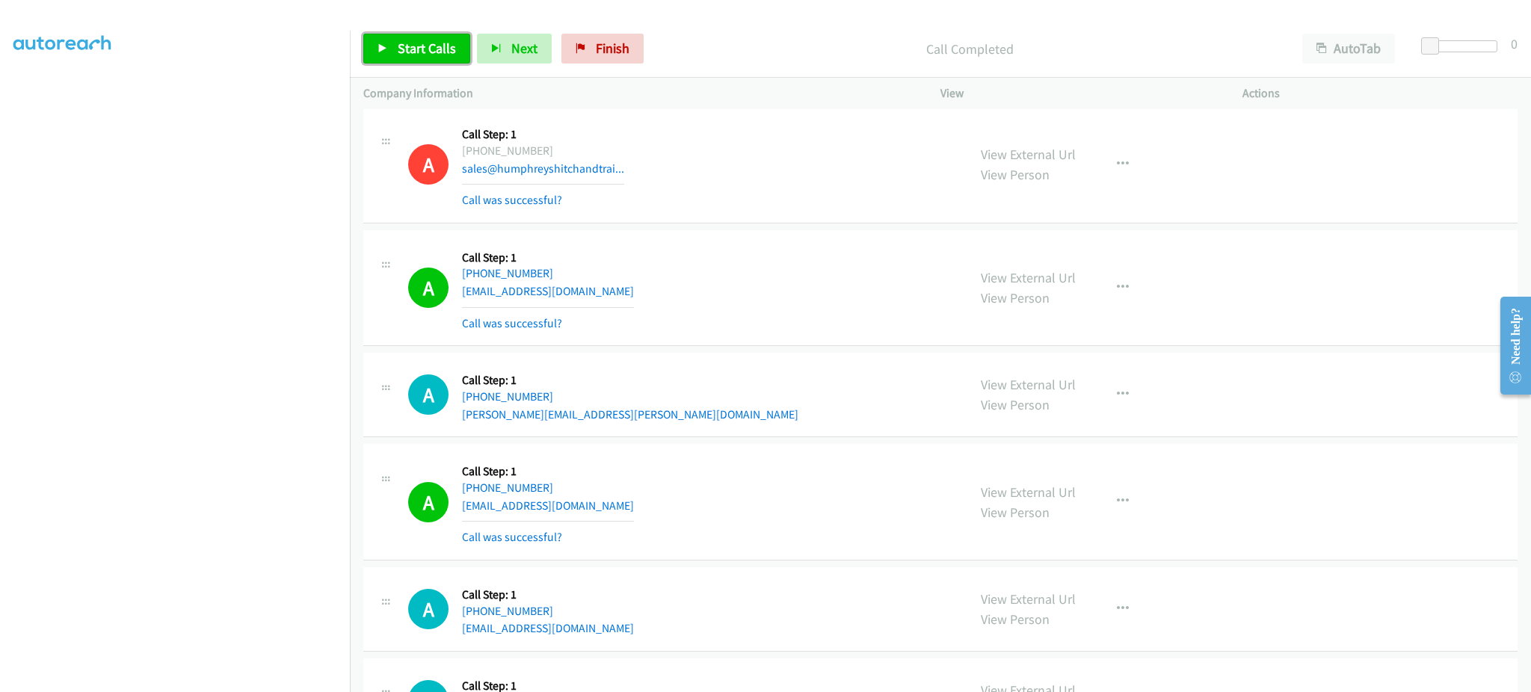
click at [411, 49] on span "Start Calls" at bounding box center [427, 48] width 58 height 17
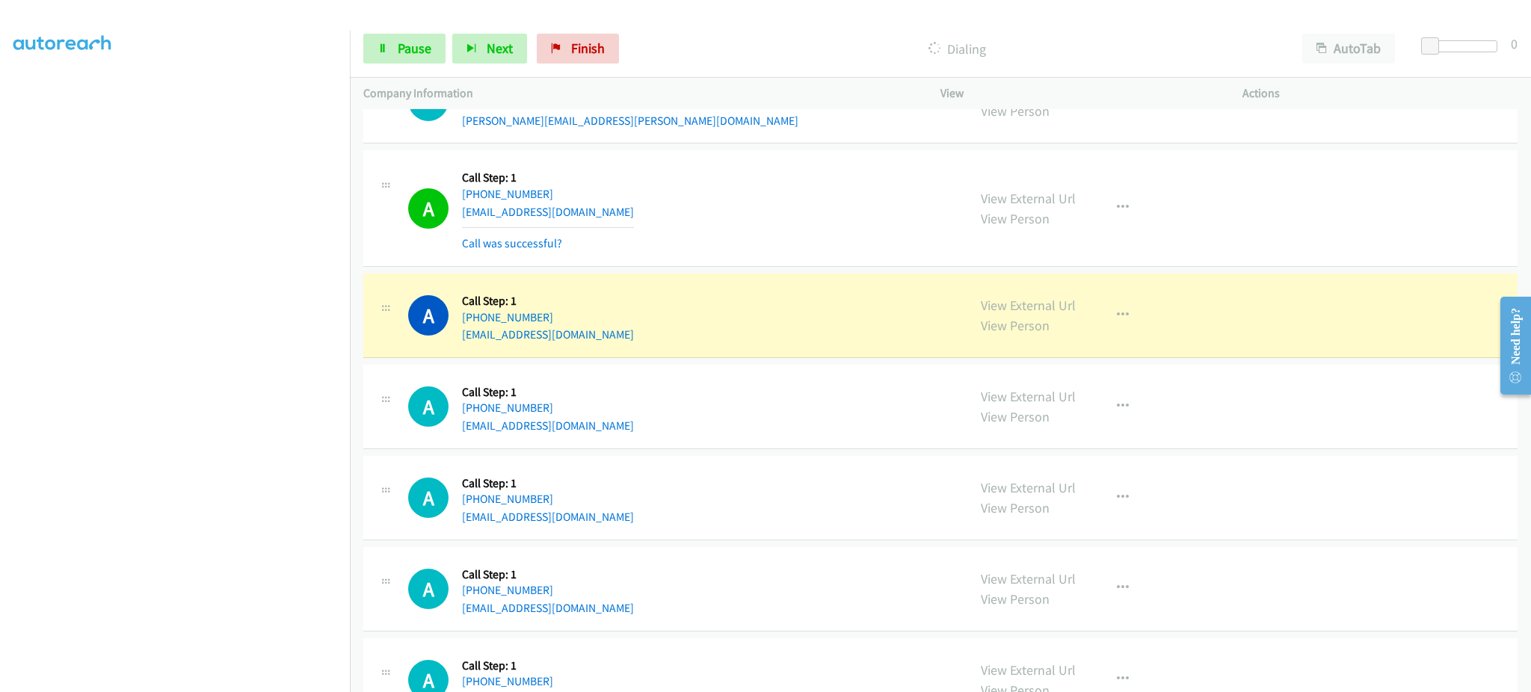
scroll to position [6580, 0]
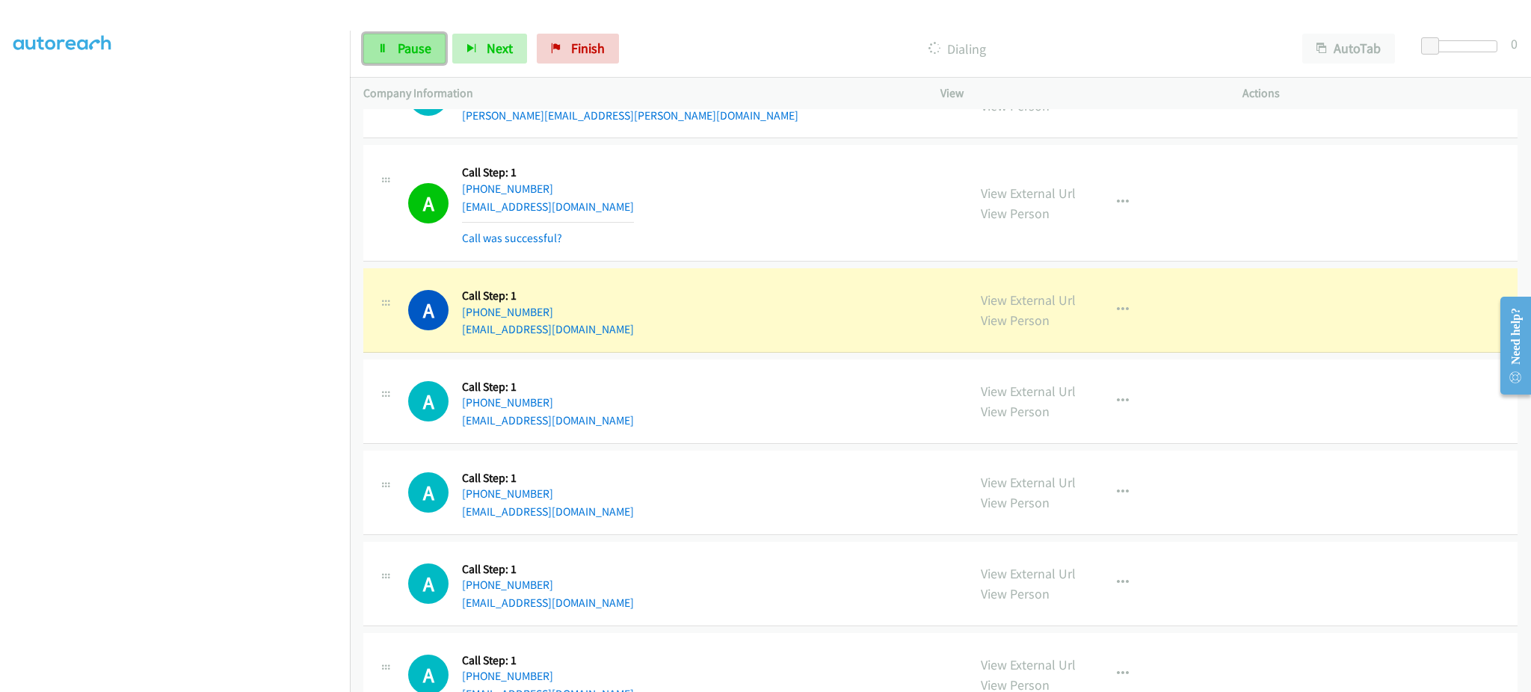
click at [393, 60] on link "Pause" at bounding box center [404, 49] width 82 height 30
